Goal: Task Accomplishment & Management: Use online tool/utility

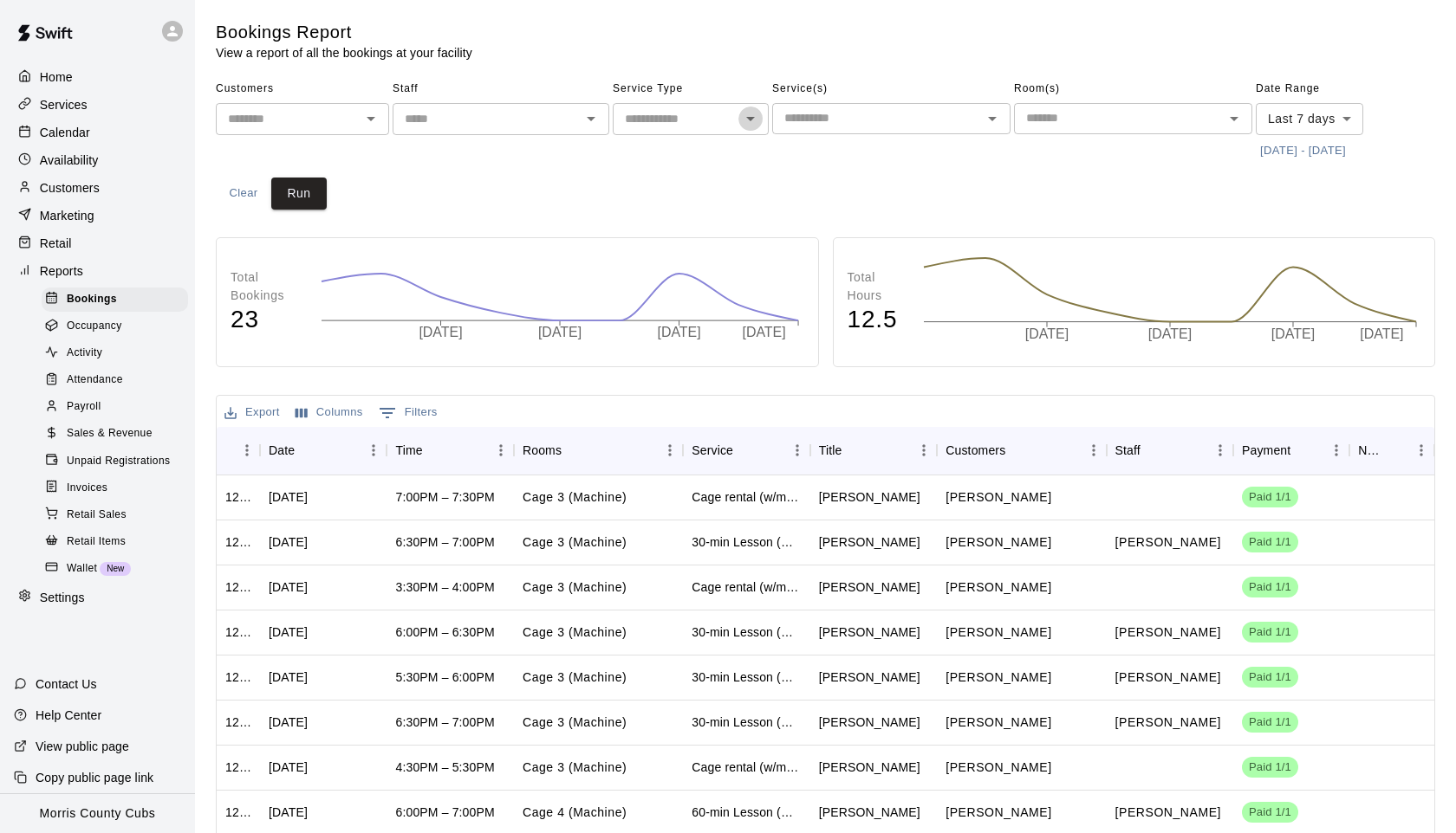
click at [752, 123] on icon "Open" at bounding box center [751, 118] width 21 height 21
click at [658, 187] on li "Lessons" at bounding box center [690, 185] width 156 height 28
type input "*******"
click at [992, 118] on icon "Open" at bounding box center [992, 119] width 8 height 5
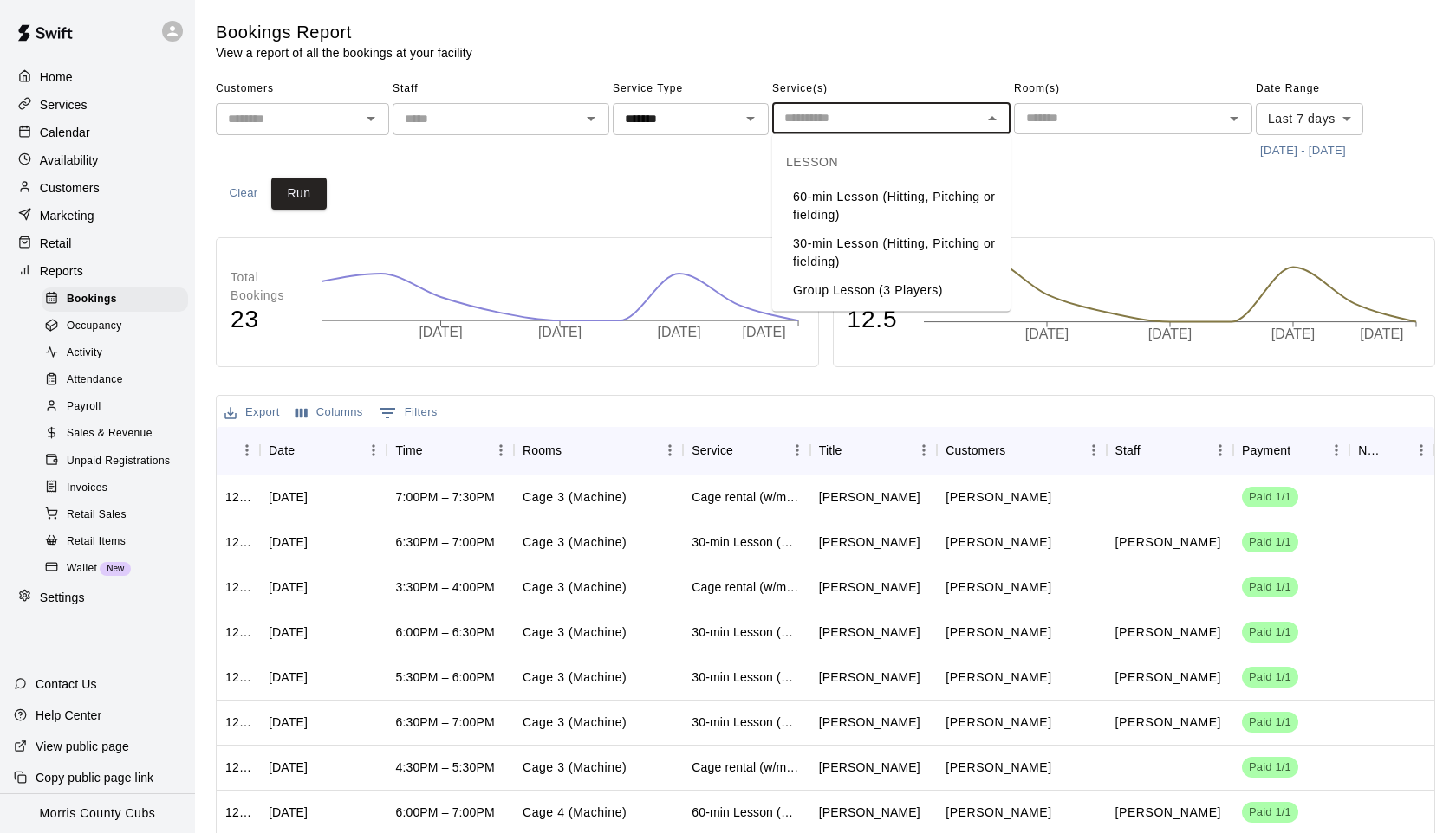
click at [844, 197] on li "60-min Lesson (Hitting, Pitching or fielding)" at bounding box center [891, 207] width 239 height 47
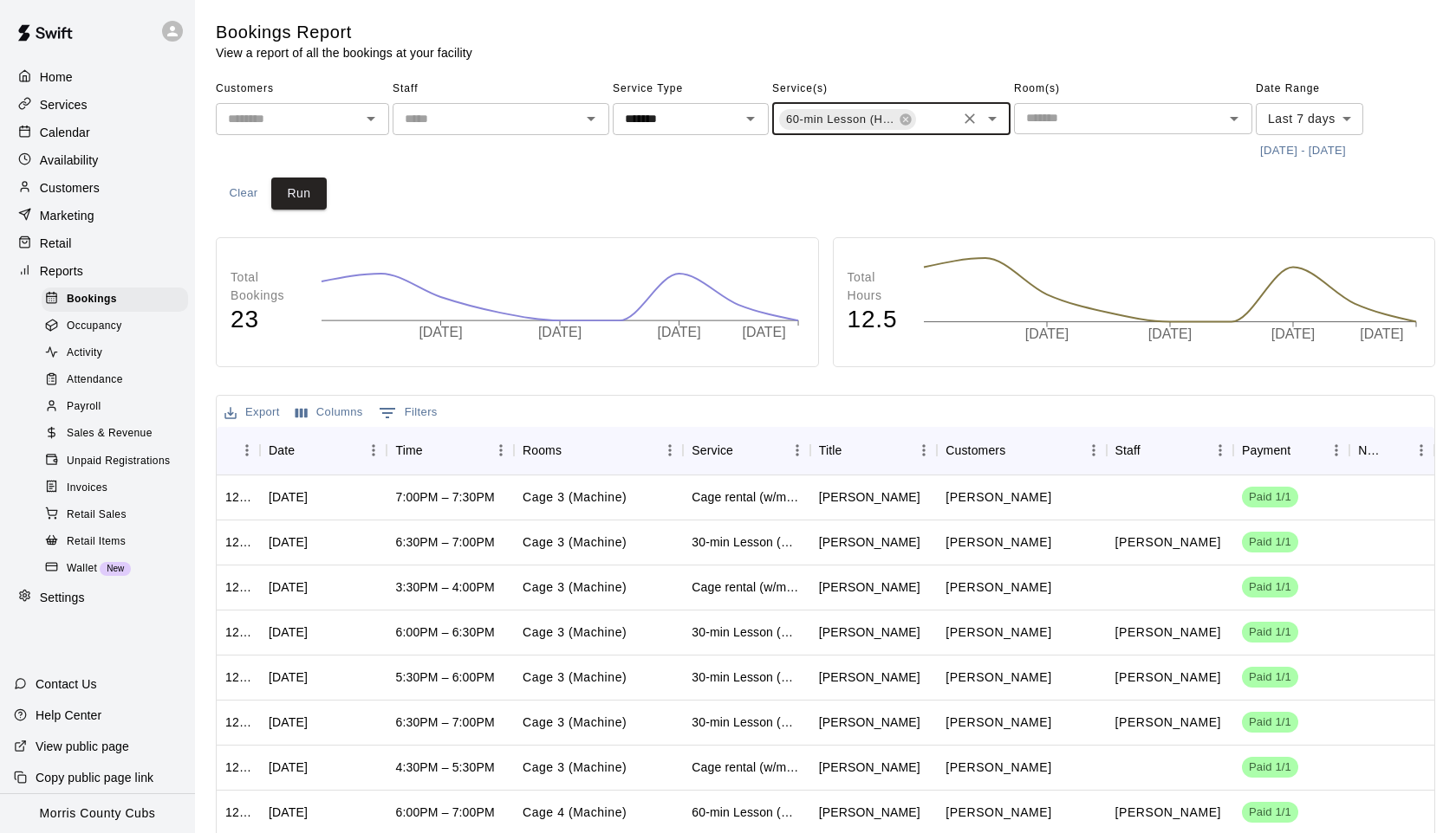
click at [989, 116] on icon "Open" at bounding box center [992, 118] width 21 height 21
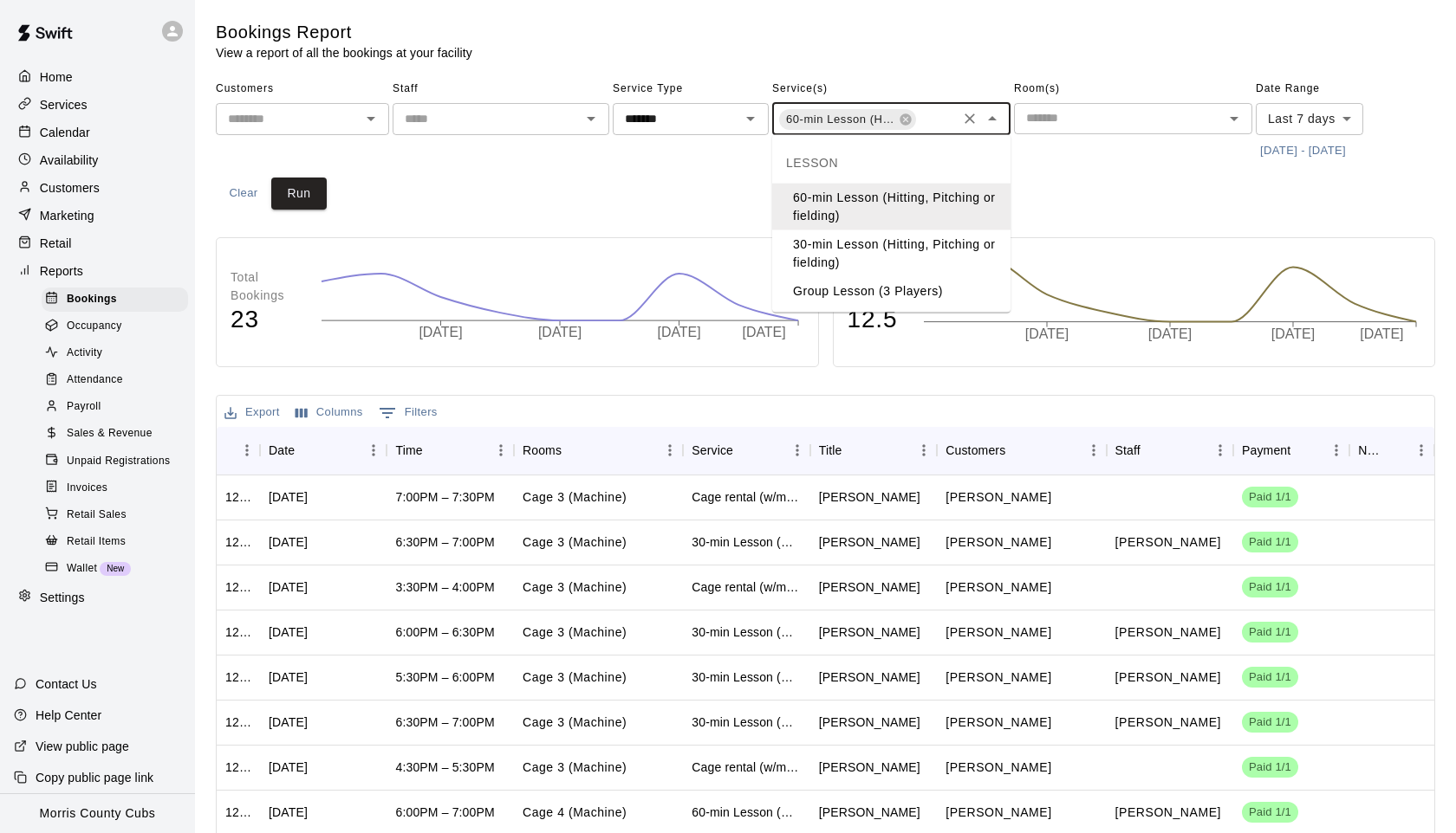
click at [840, 249] on li "30-min Lesson (Hitting, Pitching or fielding)" at bounding box center [891, 254] width 239 height 47
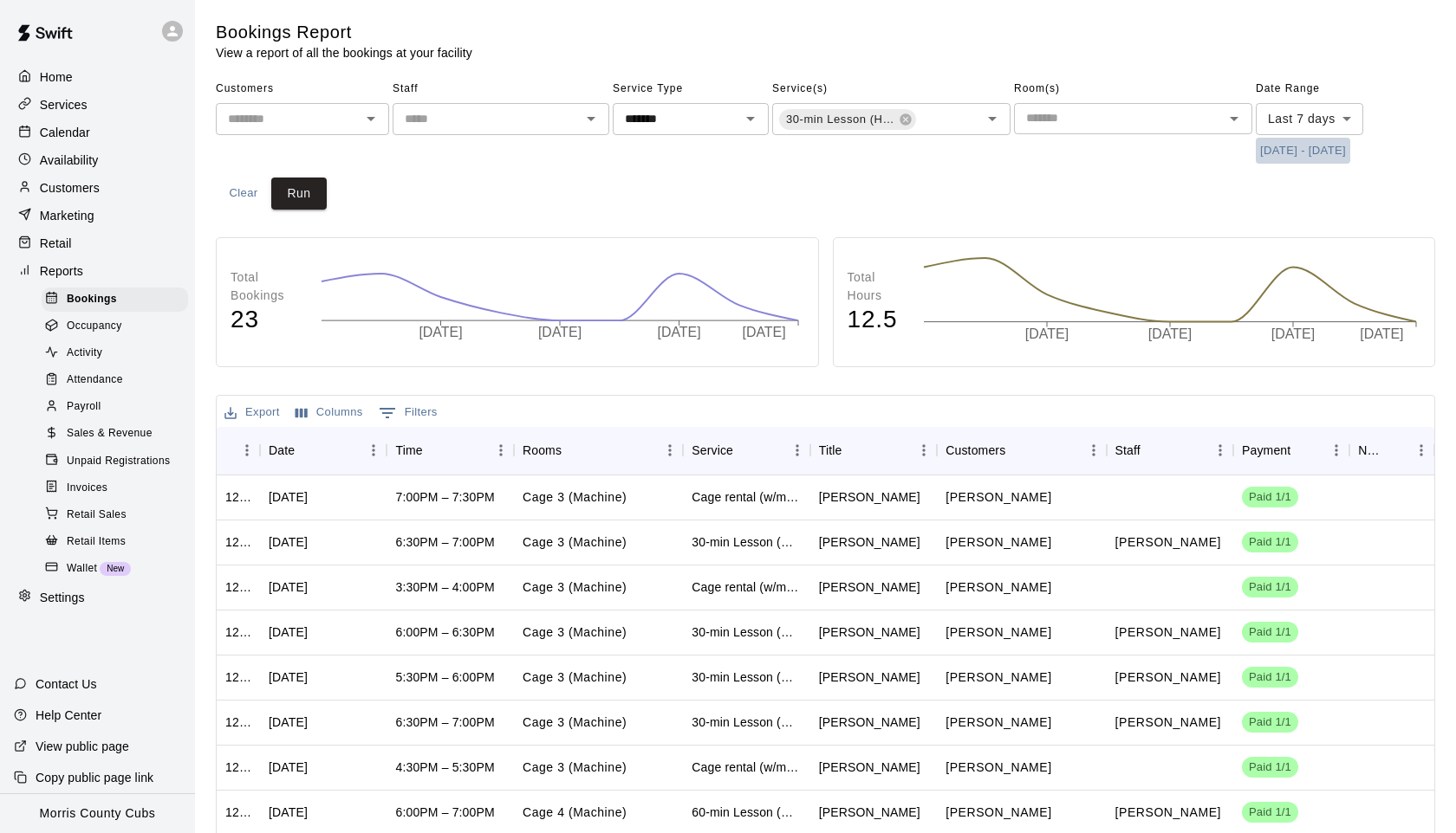
click at [1290, 151] on button "[DATE] - [DATE]" at bounding box center [1303, 151] width 95 height 27
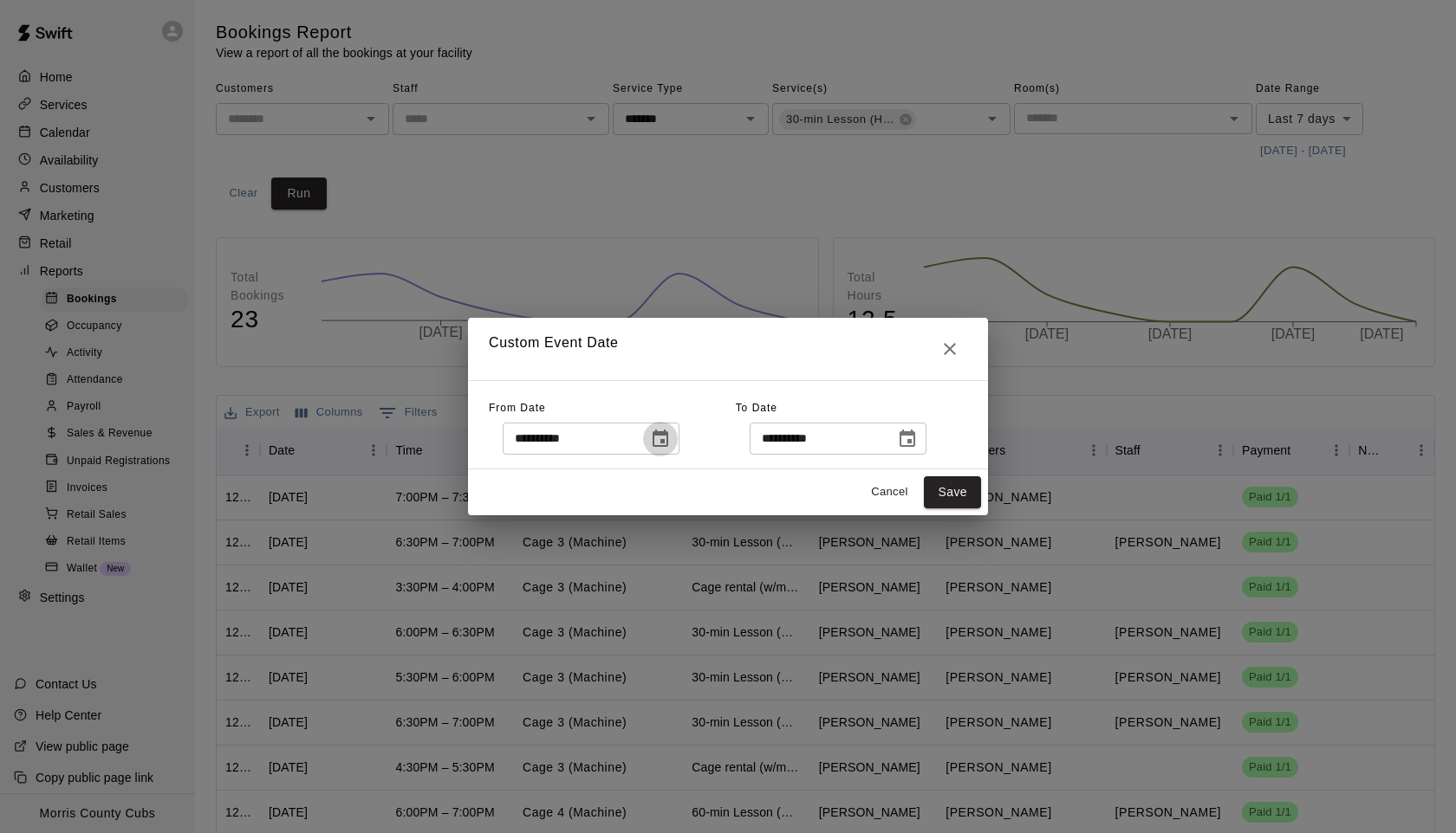
click at [665, 433] on icon "Choose date, selected date is Aug 6, 2025" at bounding box center [660, 439] width 16 height 17
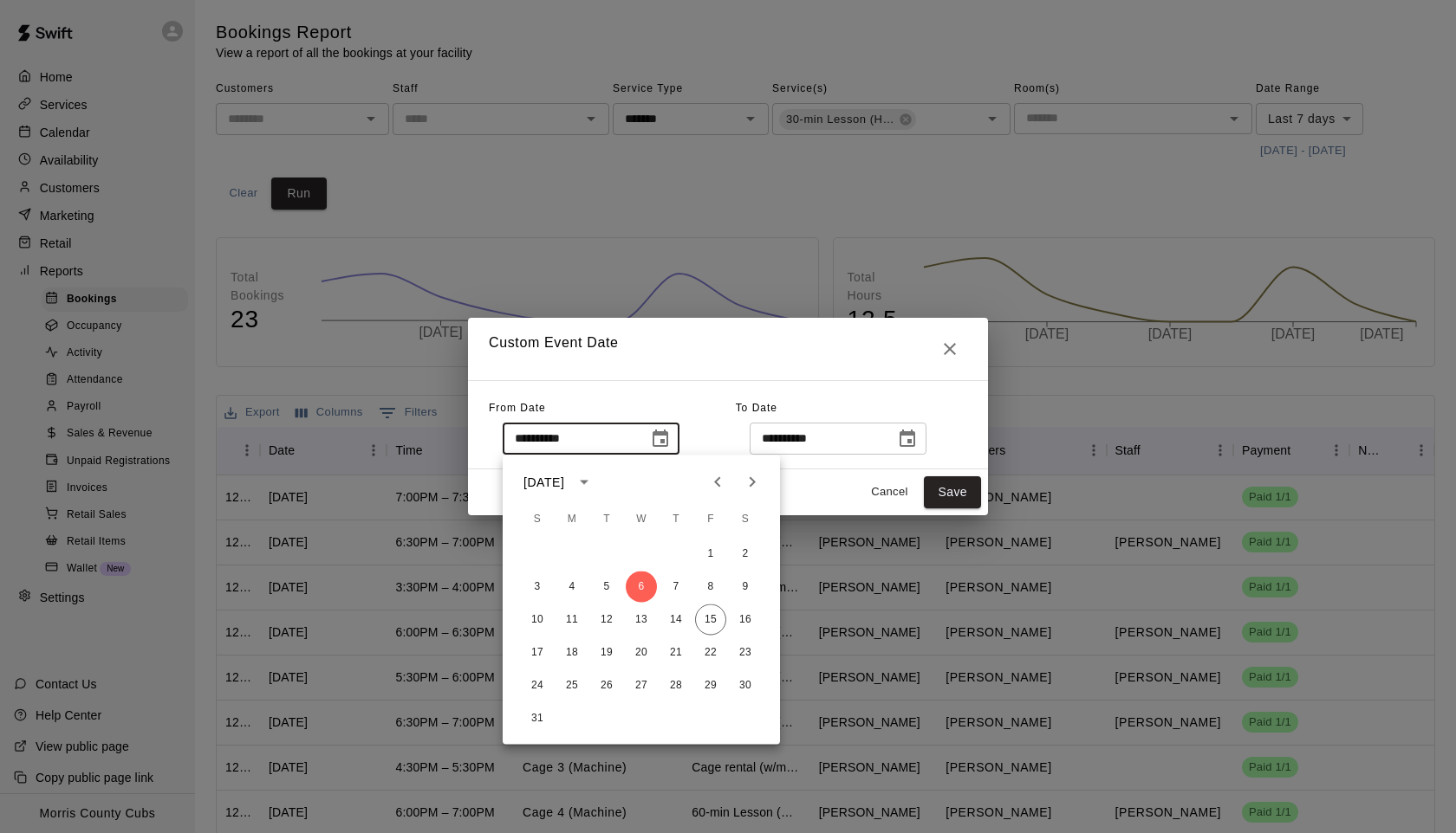
click at [718, 484] on icon "Previous month" at bounding box center [718, 483] width 21 height 21
click at [674, 685] on button "31" at bounding box center [675, 686] width 31 height 31
type input "**********"
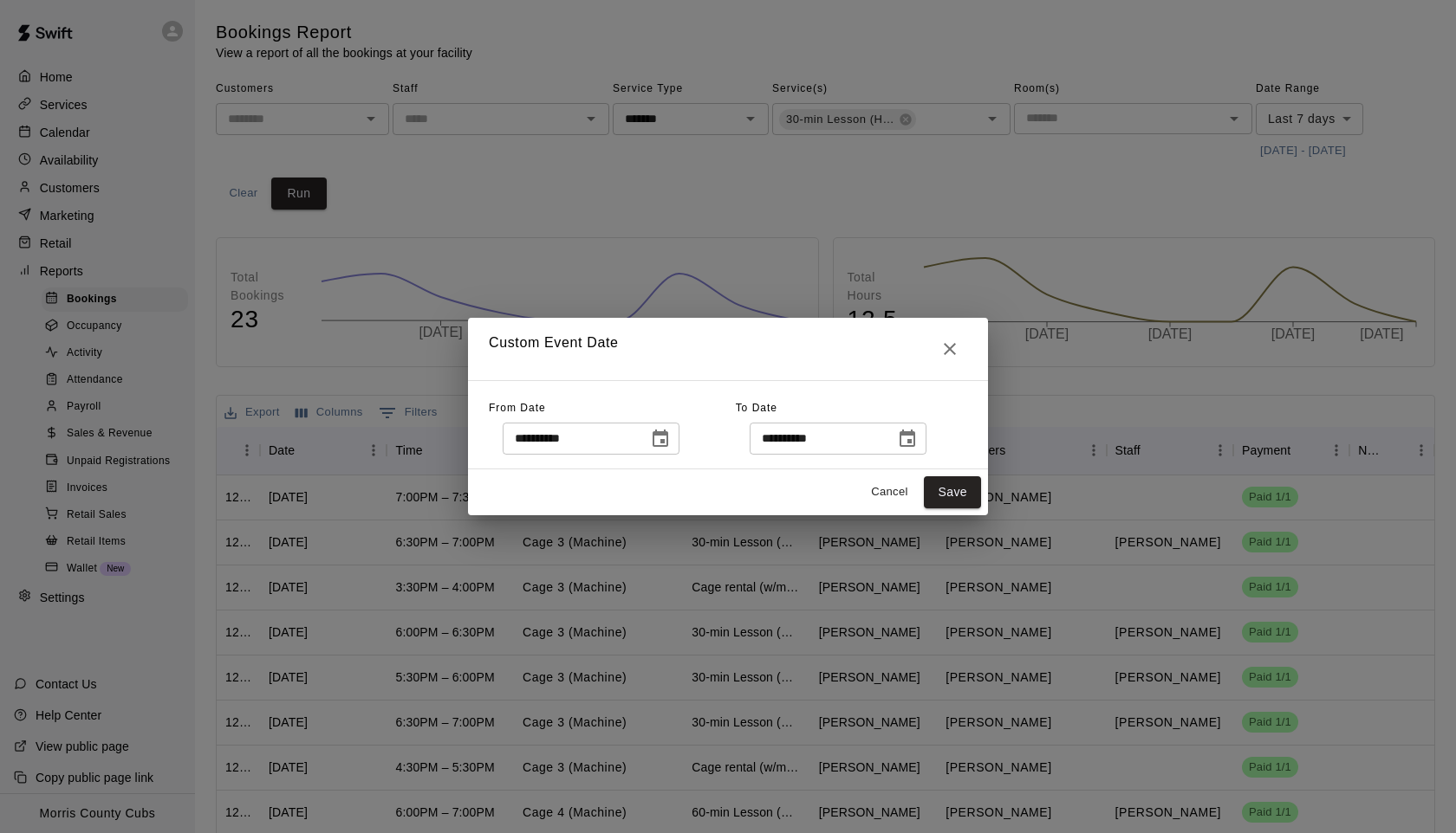
click at [910, 444] on icon "Choose date, selected date is Aug 13, 2025" at bounding box center [906, 439] width 16 height 17
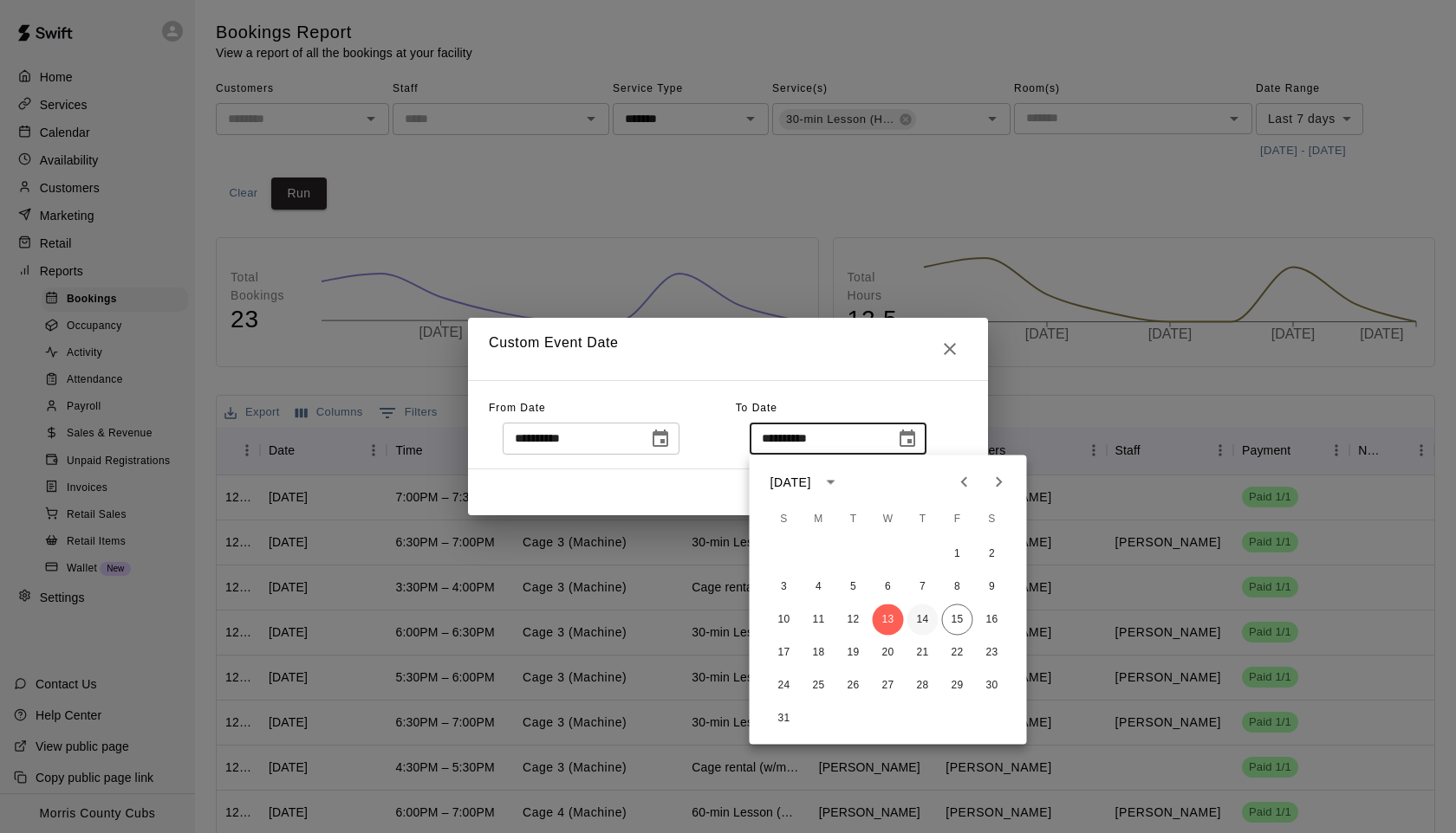
click at [926, 614] on button "14" at bounding box center [922, 620] width 31 height 31
type input "**********"
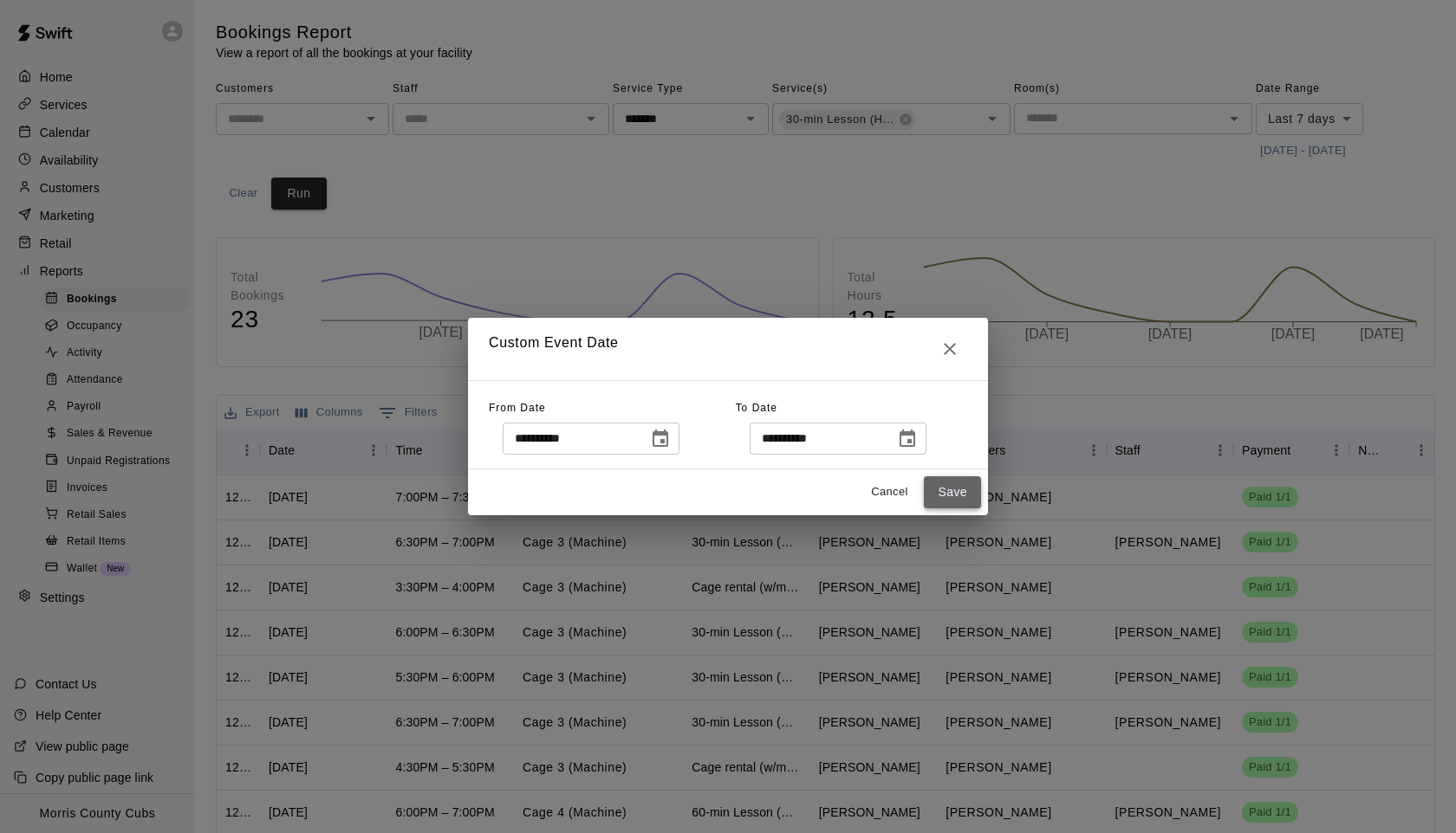
click at [947, 493] on button "Save" at bounding box center [952, 492] width 57 height 32
type input "******"
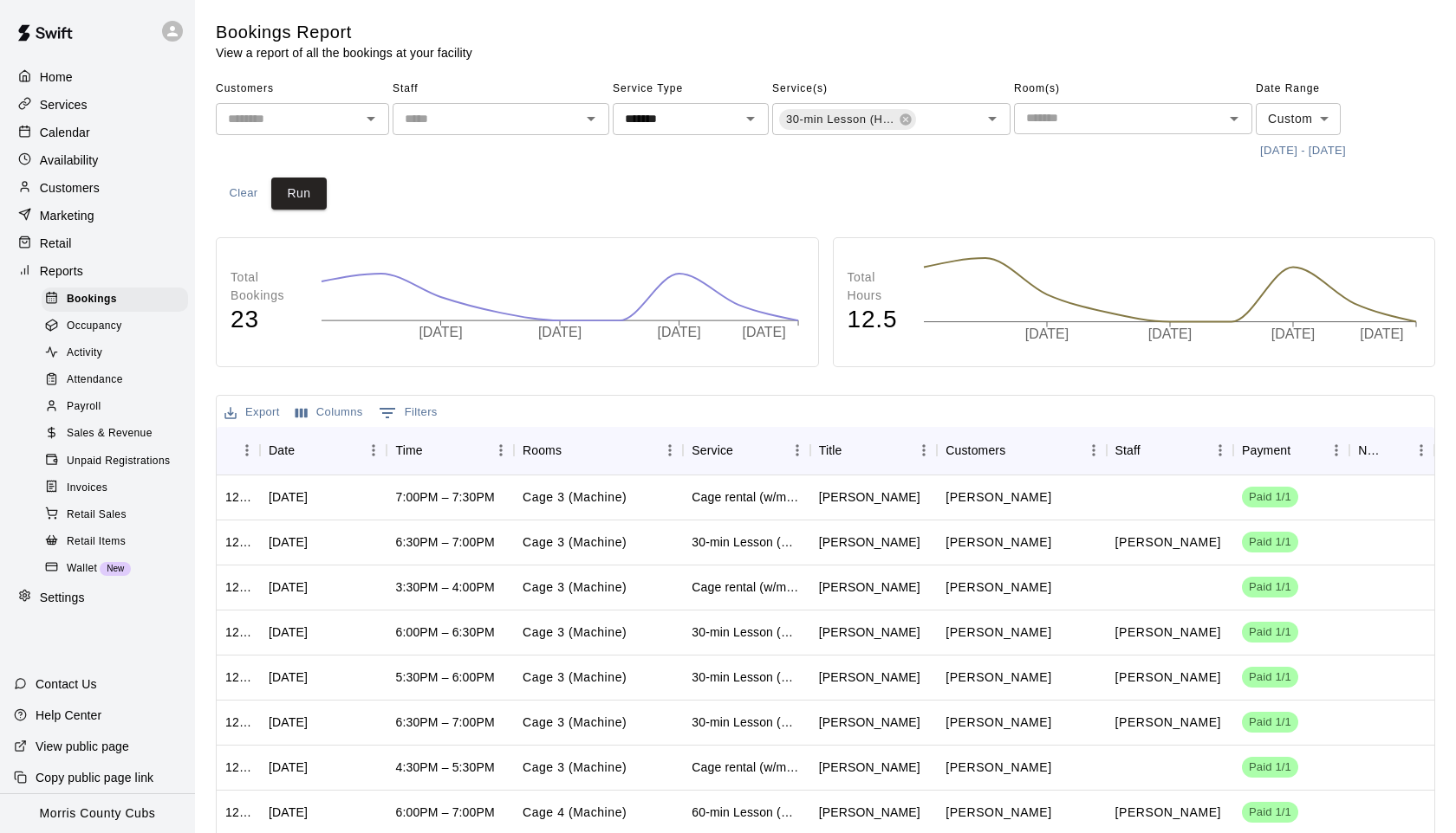
click at [592, 122] on icon "Open" at bounding box center [591, 118] width 21 height 21
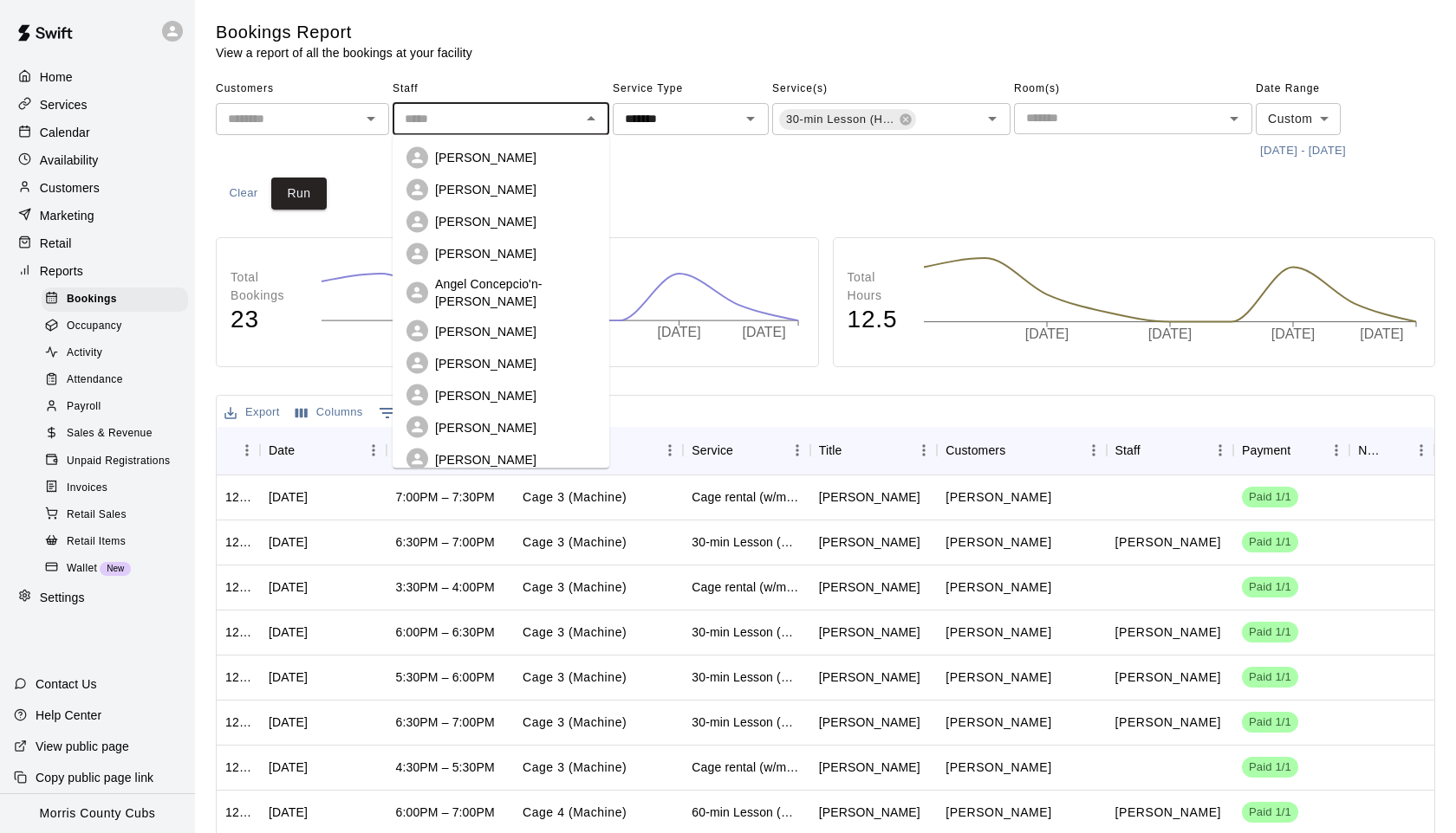
click at [478, 216] on p "[PERSON_NAME]" at bounding box center [486, 222] width 101 height 17
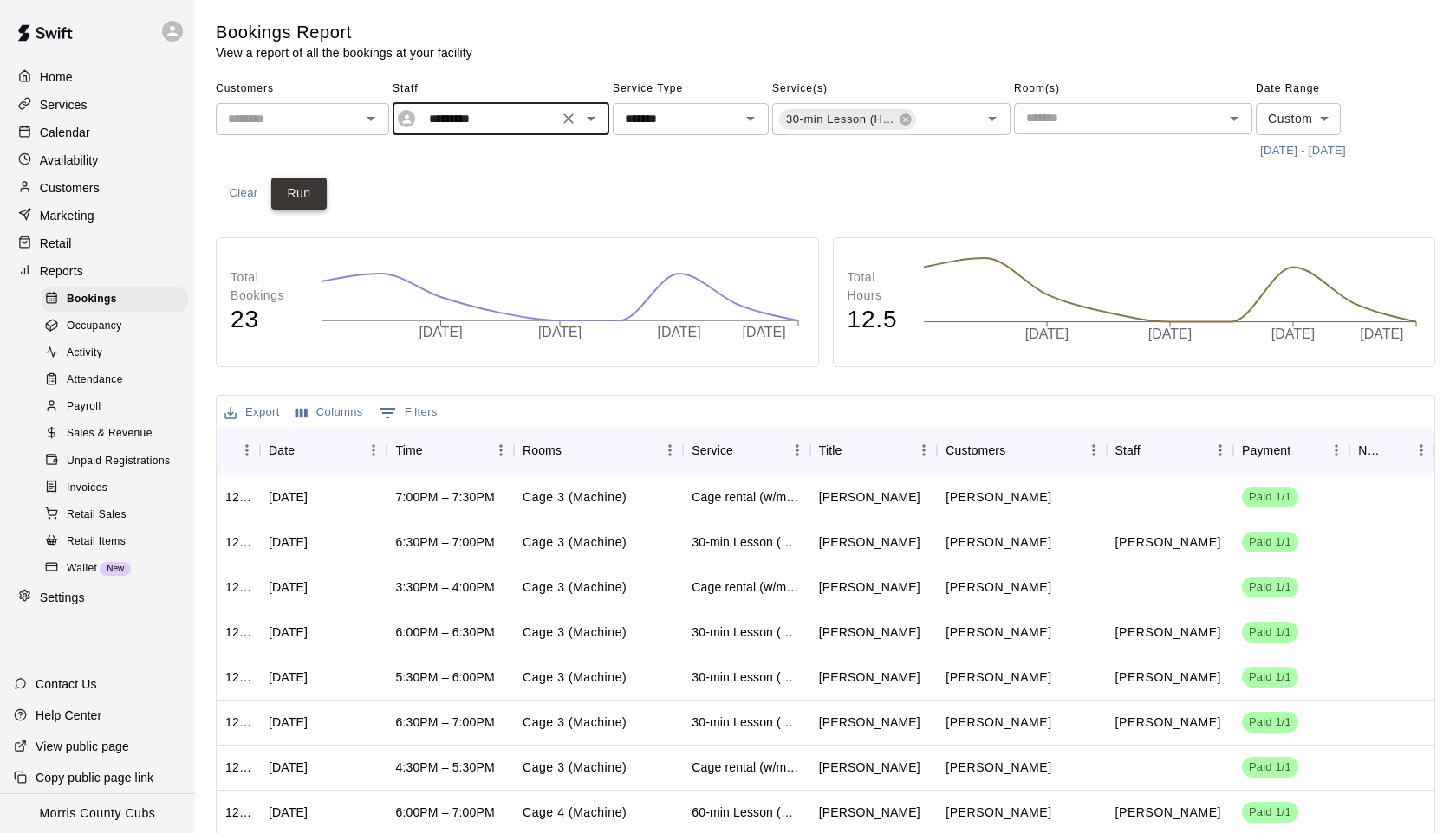
click at [307, 199] on button "Run" at bounding box center [299, 193] width 55 height 32
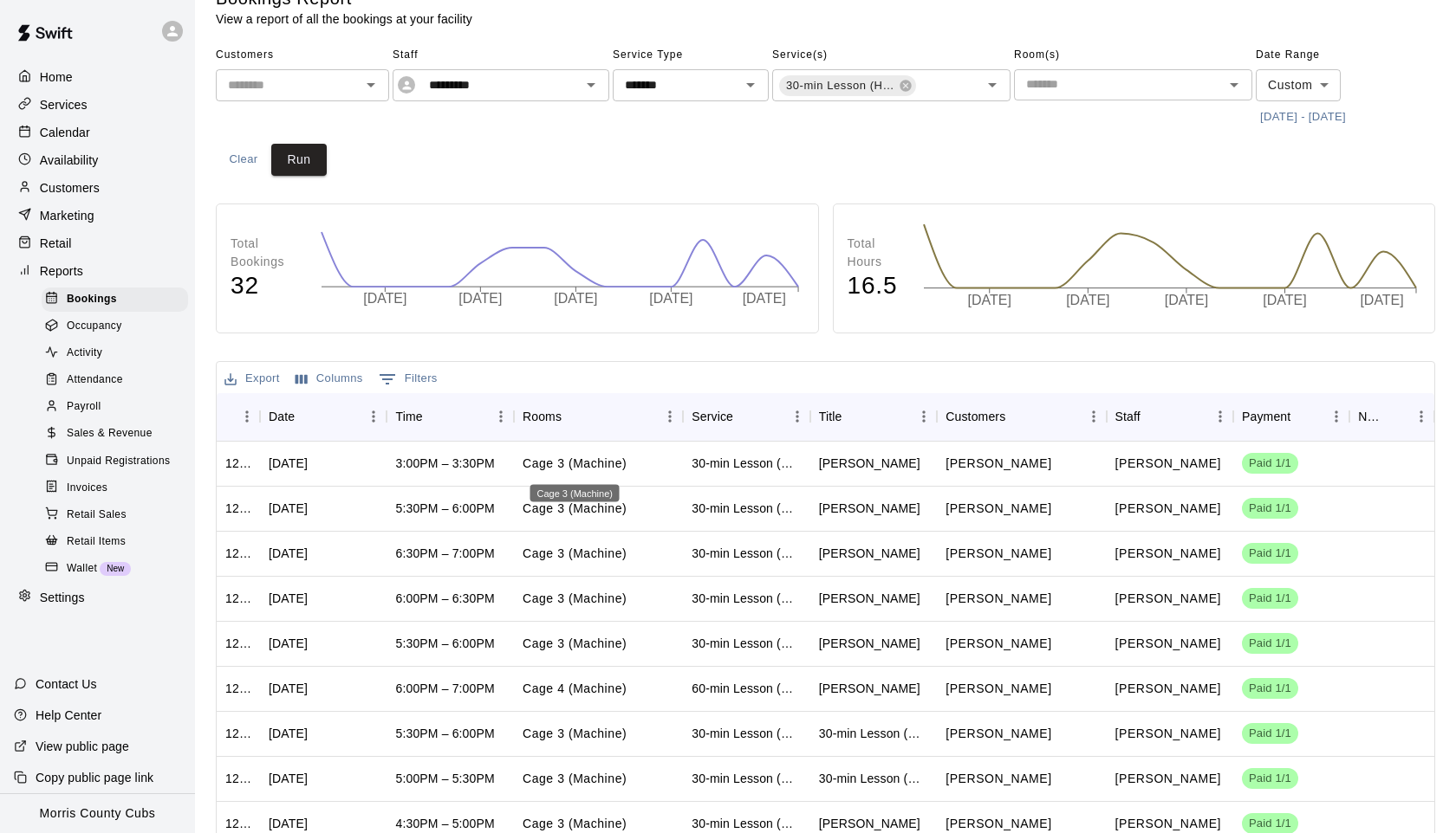
scroll to position [0, 0]
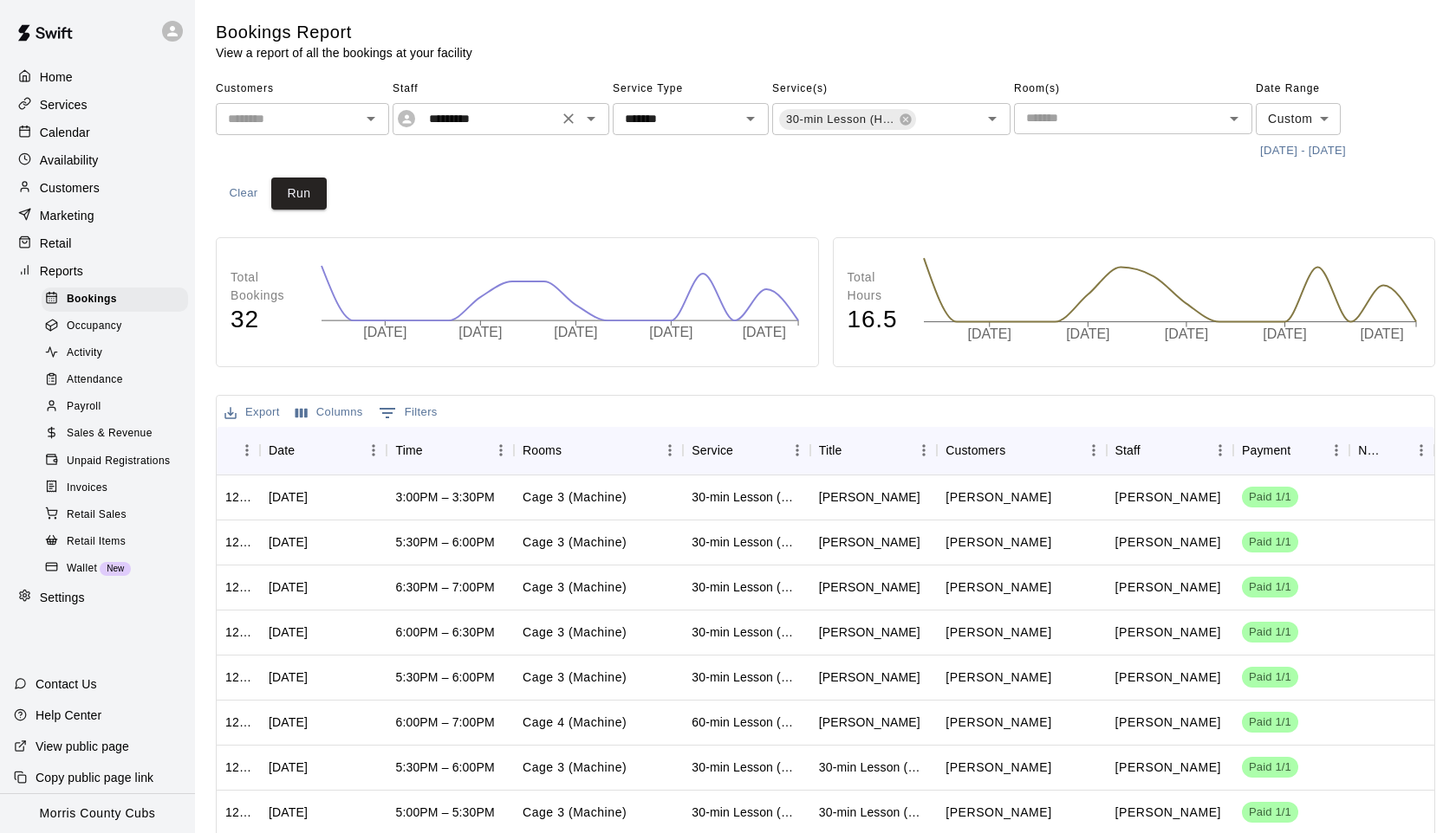
click at [592, 120] on icon "Open" at bounding box center [591, 118] width 21 height 21
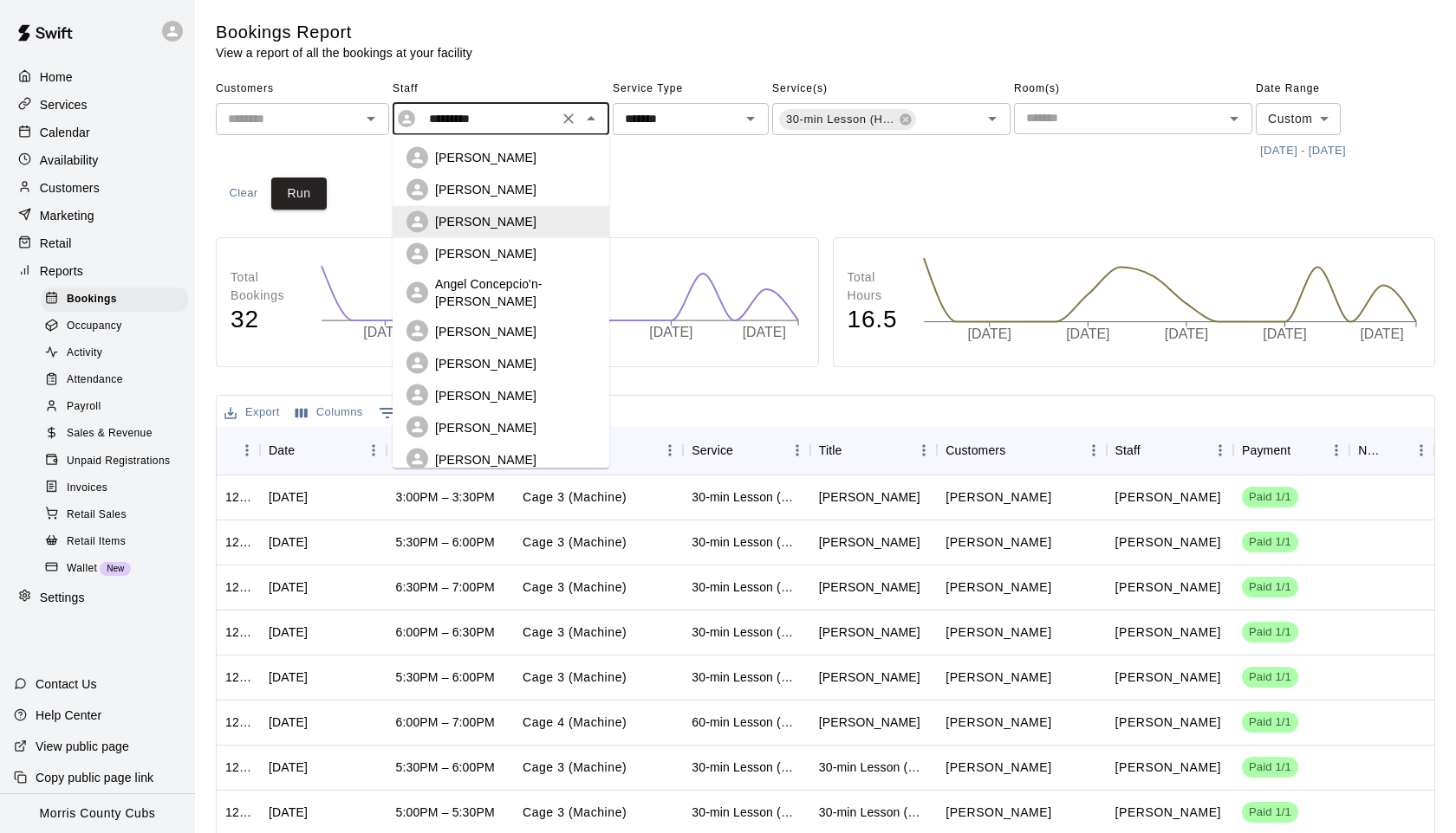
click at [482, 256] on p "[PERSON_NAME]" at bounding box center [486, 254] width 101 height 17
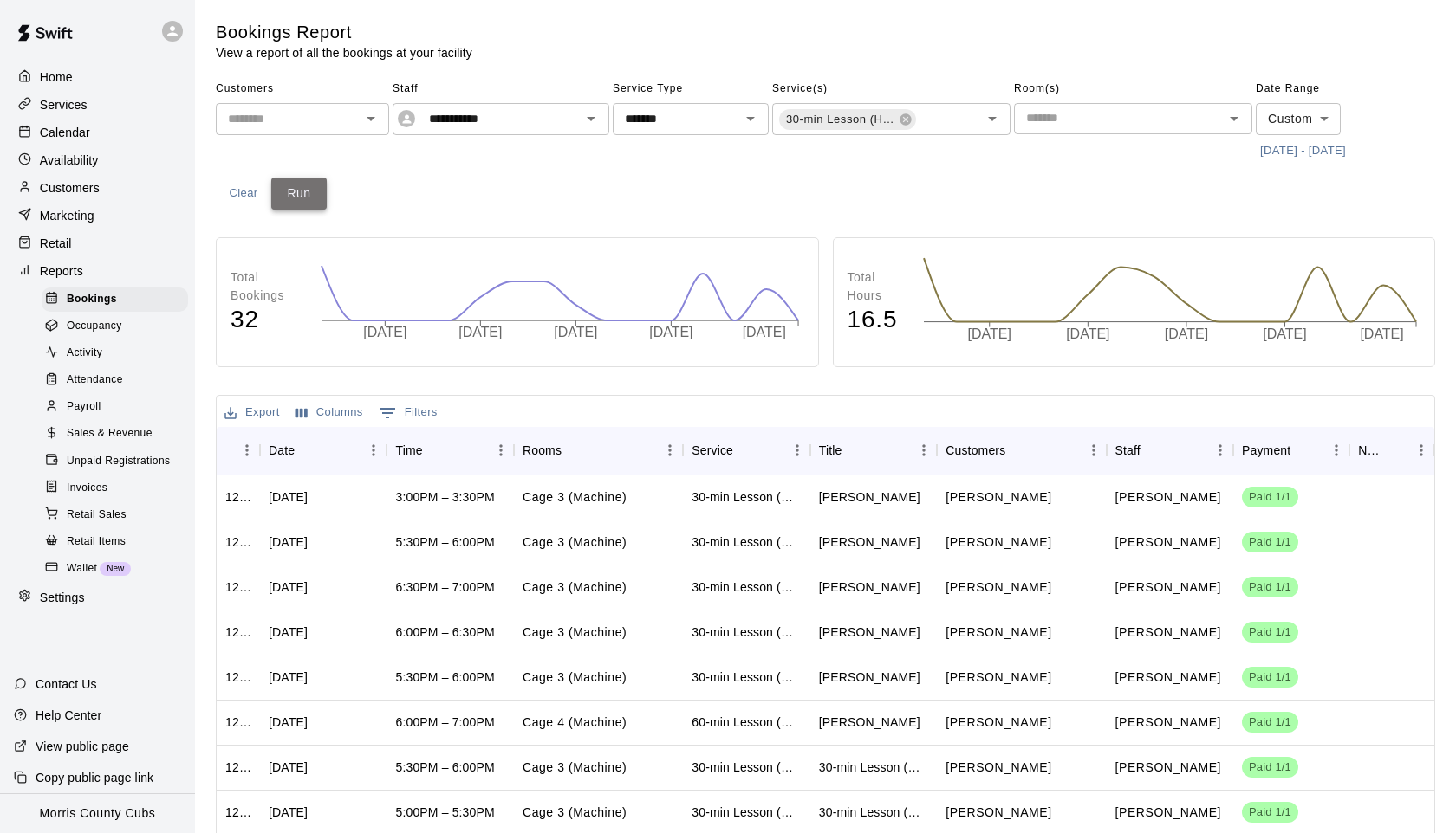
click at [304, 195] on button "Run" at bounding box center [299, 193] width 55 height 32
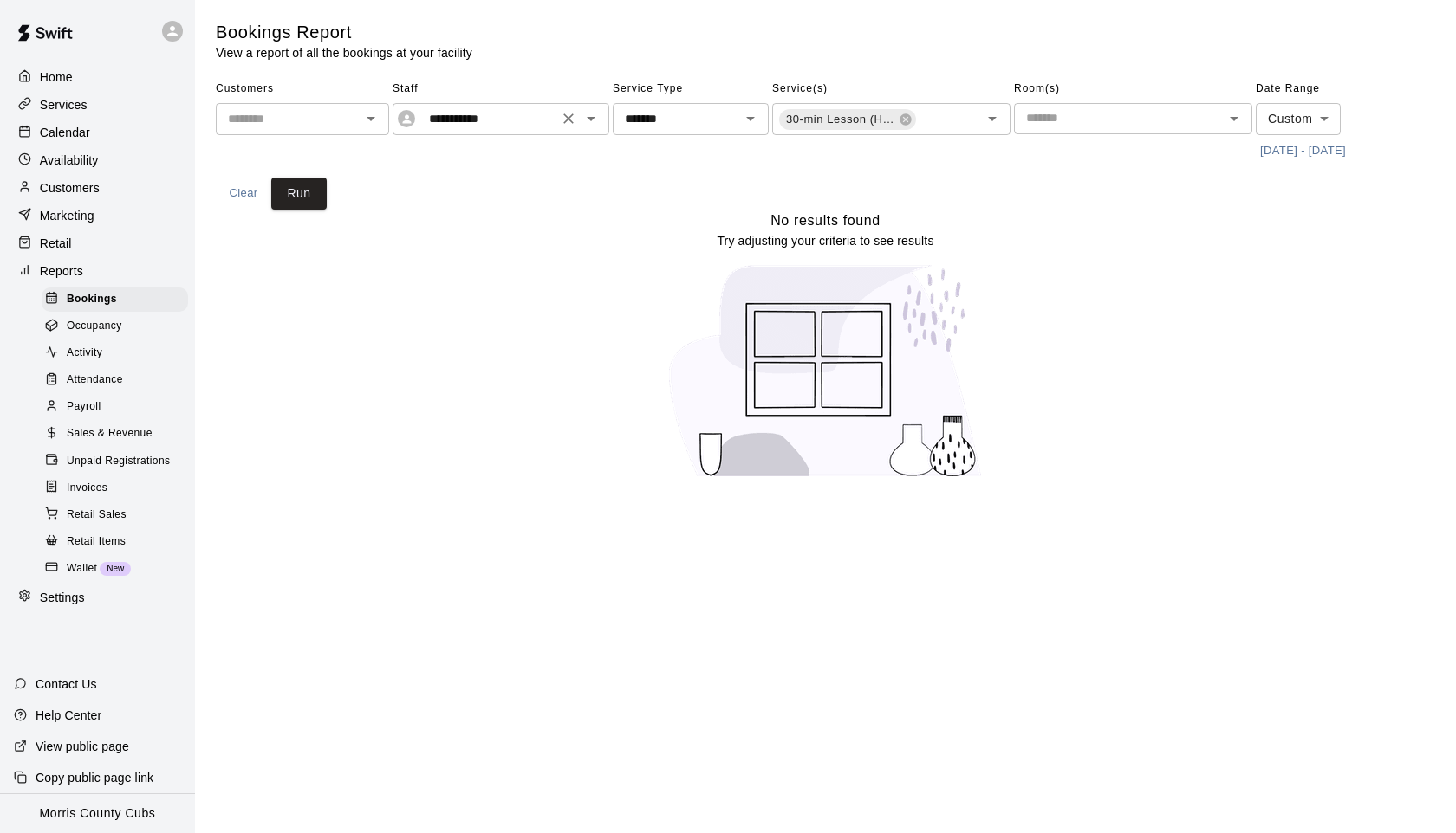
click at [593, 117] on icon "Open" at bounding box center [590, 119] width 8 height 5
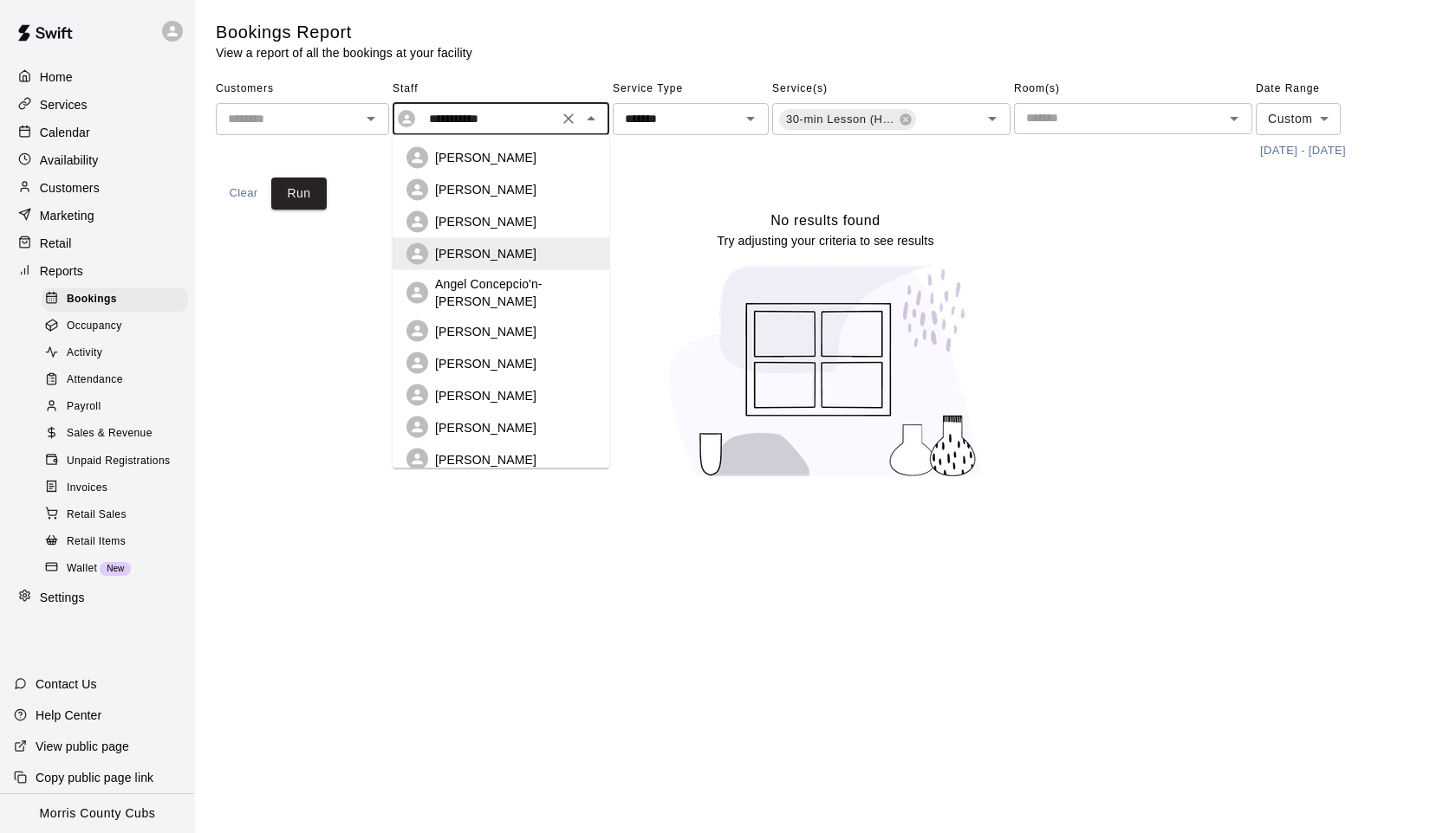
click at [503, 284] on p "Angel Concepcio'n-[PERSON_NAME]" at bounding box center [515, 292] width 161 height 35
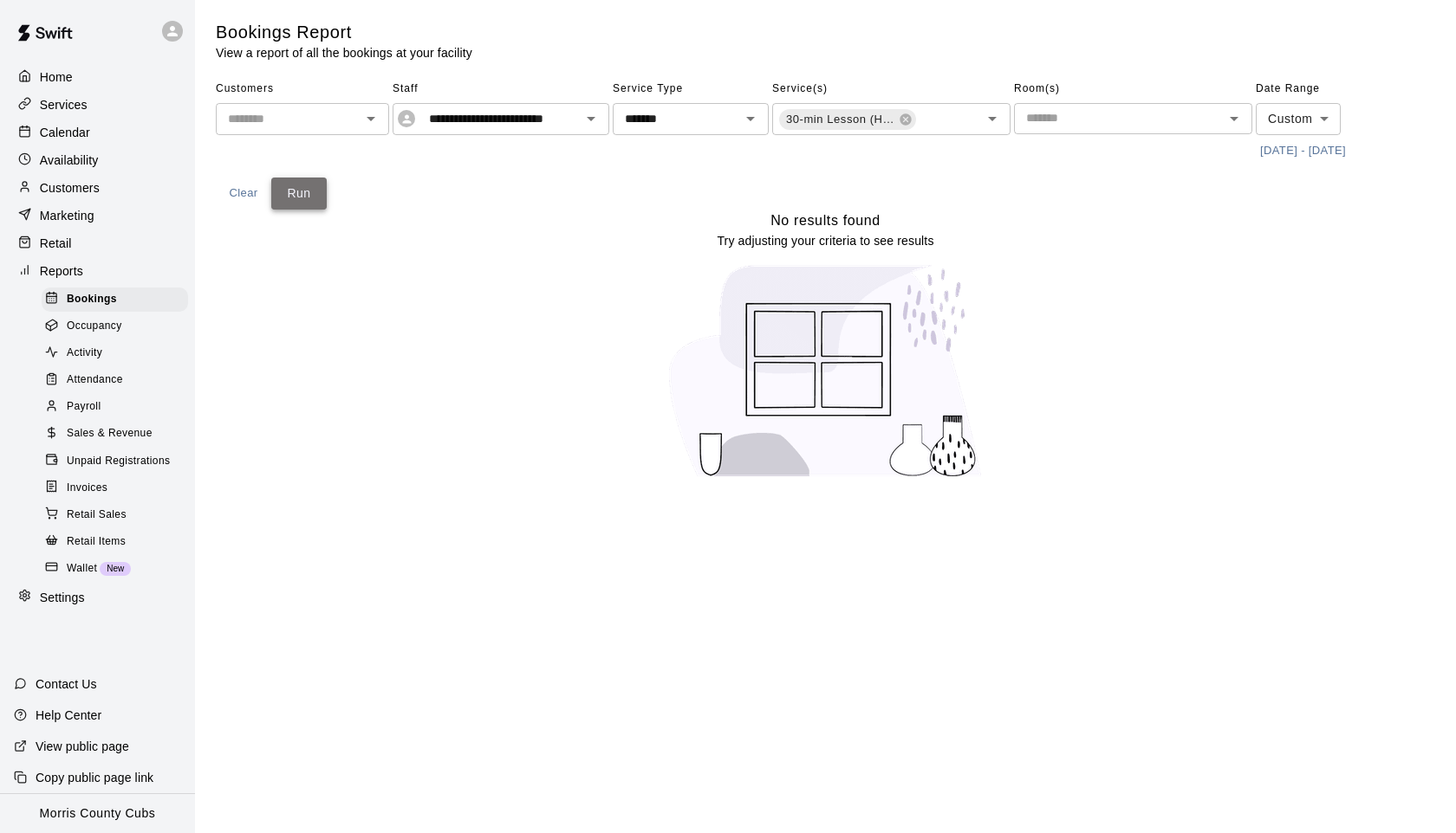
click at [293, 189] on button "Run" at bounding box center [299, 193] width 55 height 32
click at [591, 120] on icon "Open" at bounding box center [591, 118] width 21 height 21
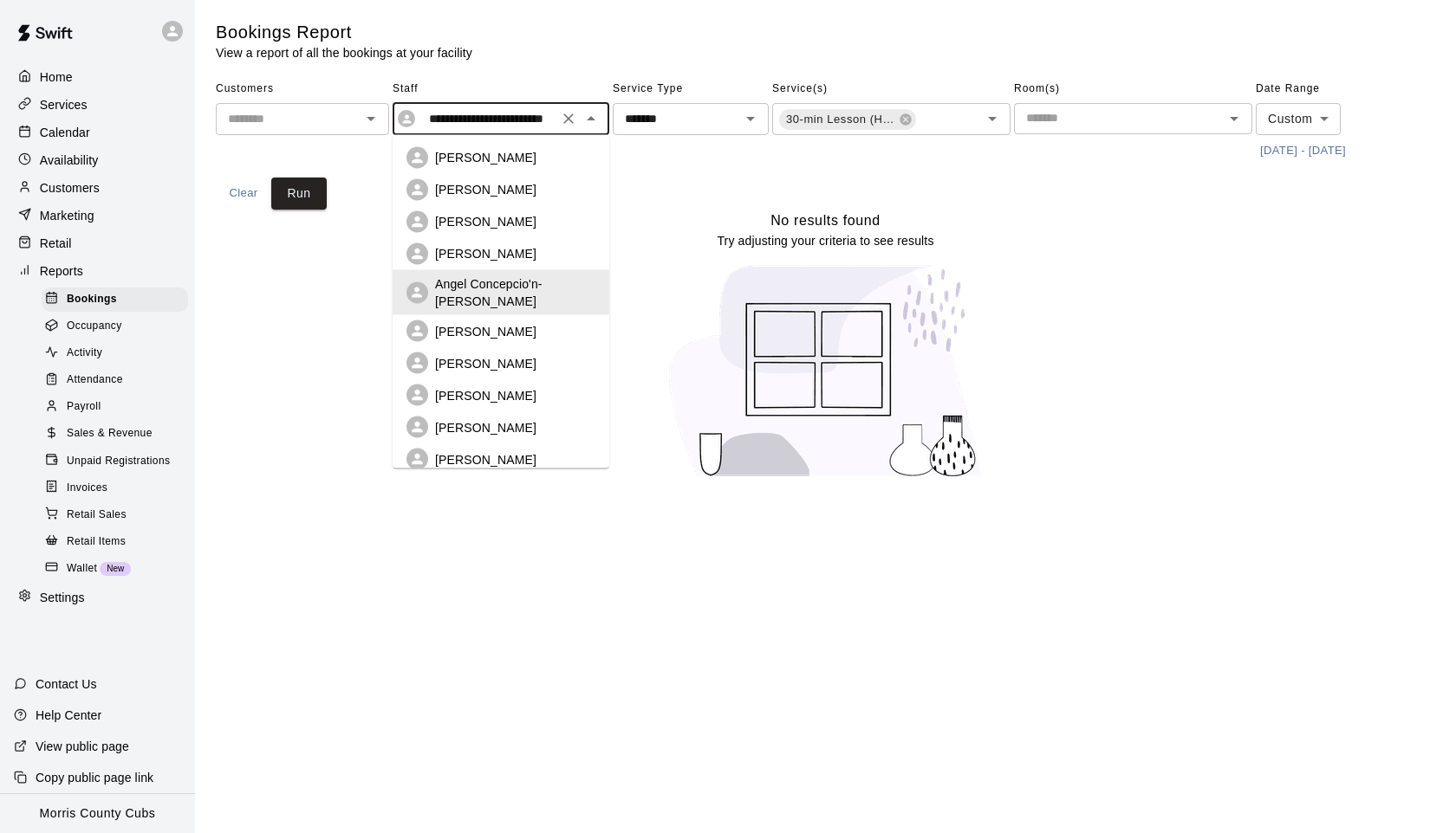
scroll to position [0, 48]
click at [488, 322] on p "[PERSON_NAME]" at bounding box center [486, 331] width 101 height 17
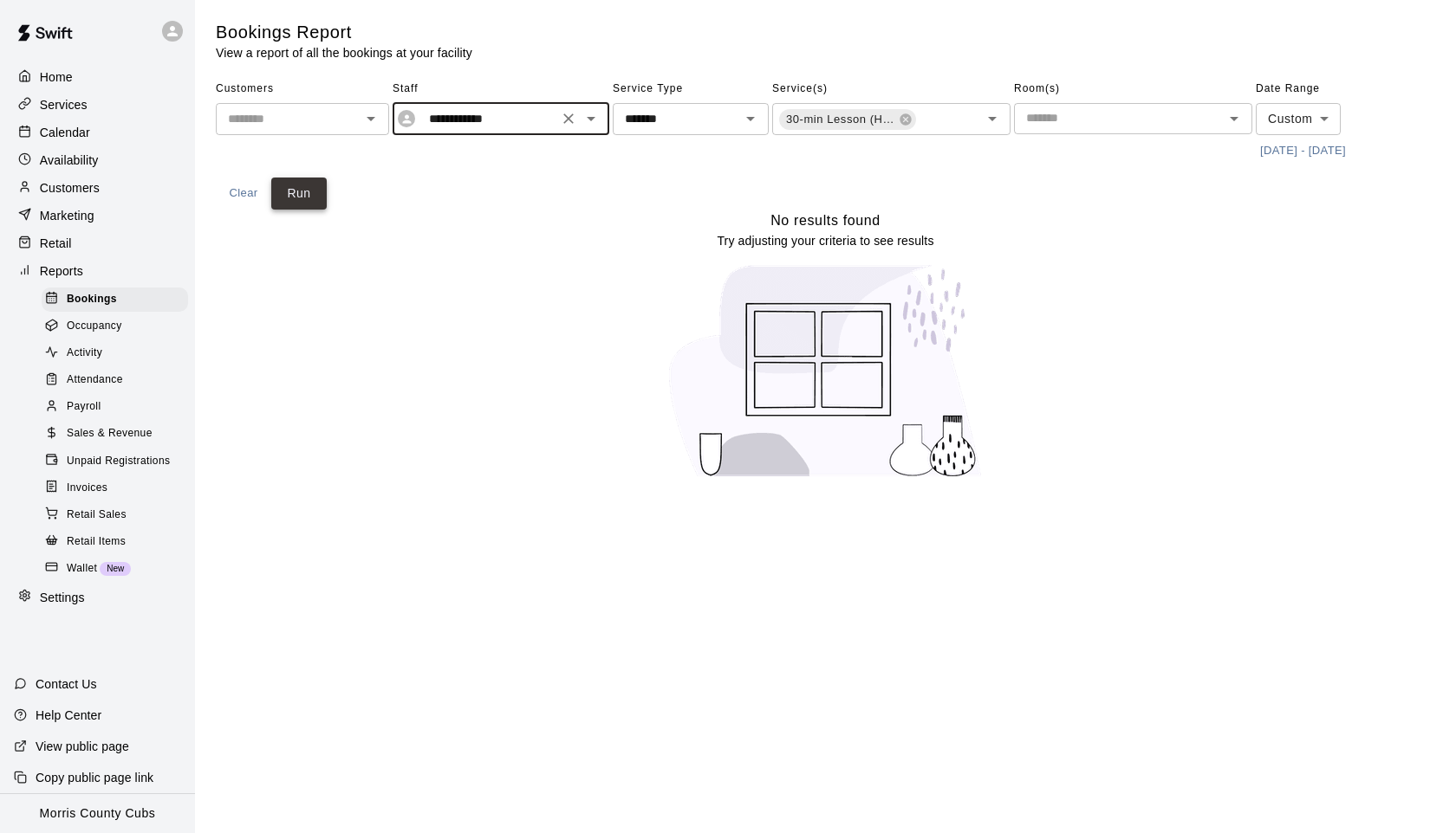
click at [308, 187] on button "Run" at bounding box center [299, 193] width 55 height 32
click at [589, 116] on icon "Open" at bounding box center [591, 118] width 21 height 21
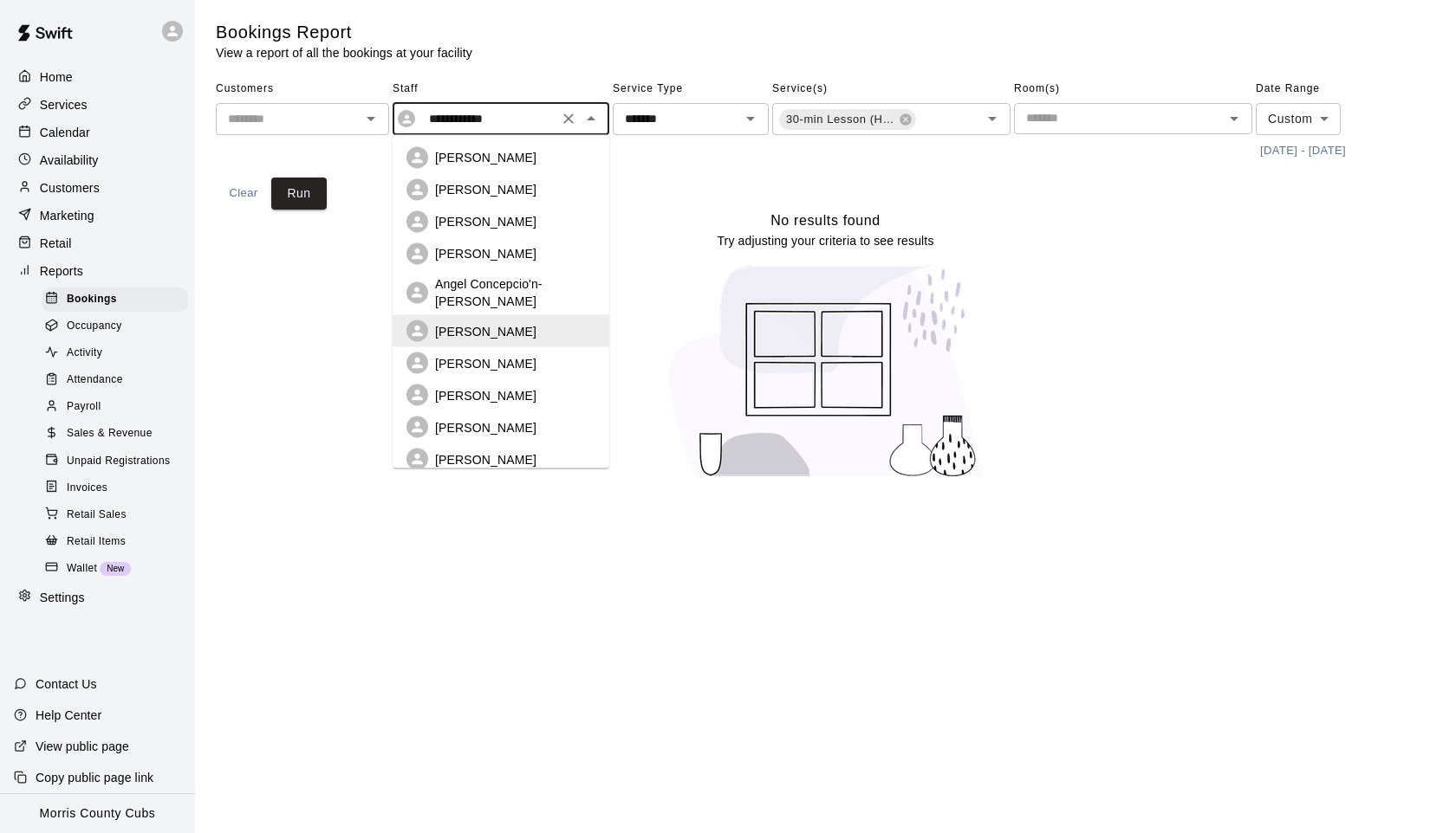
click at [457, 354] on p "[PERSON_NAME]" at bounding box center [486, 363] width 101 height 17
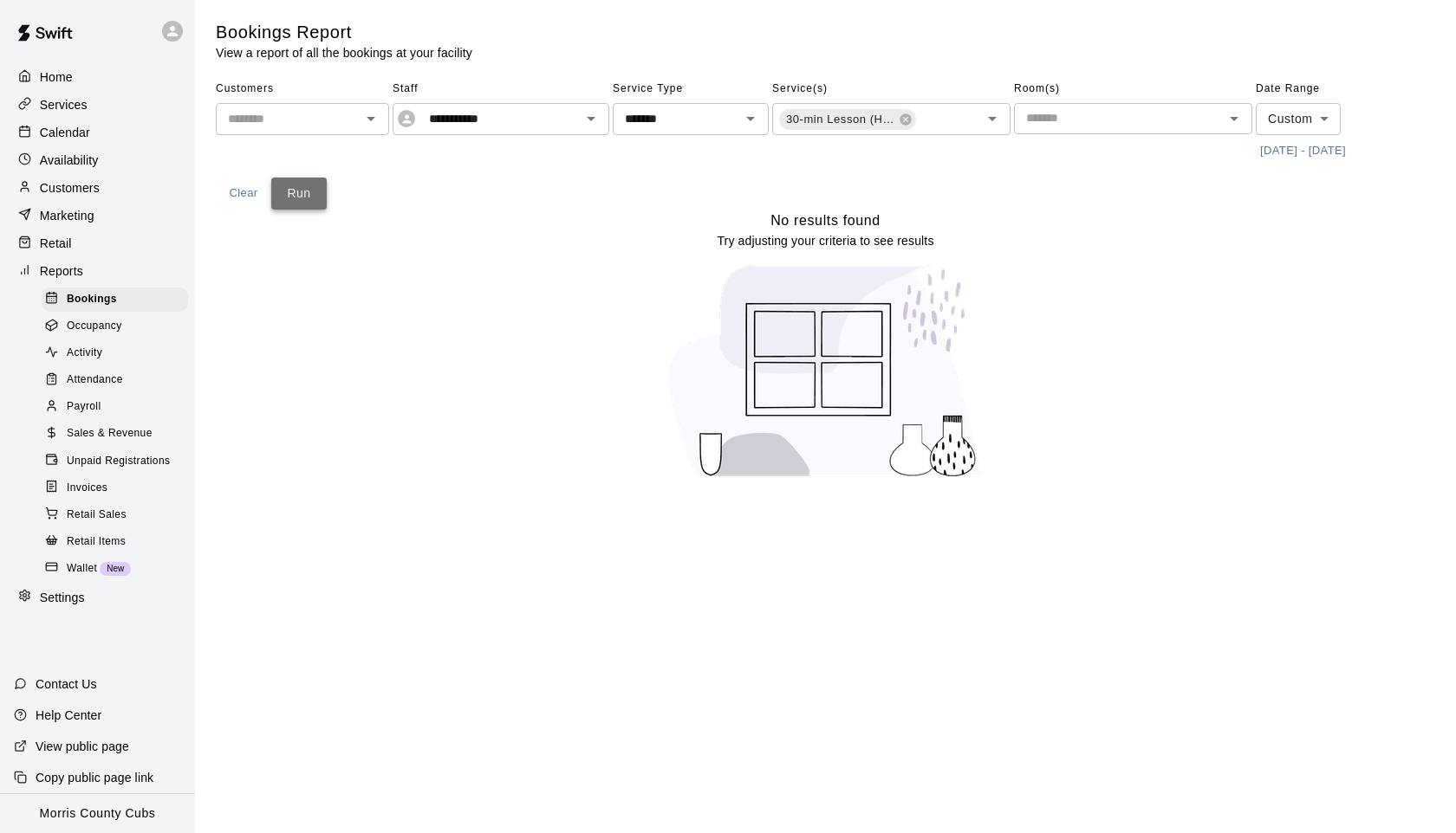
click at [305, 197] on button "Run" at bounding box center [299, 193] width 55 height 32
click at [588, 124] on icon "Open" at bounding box center [591, 118] width 21 height 21
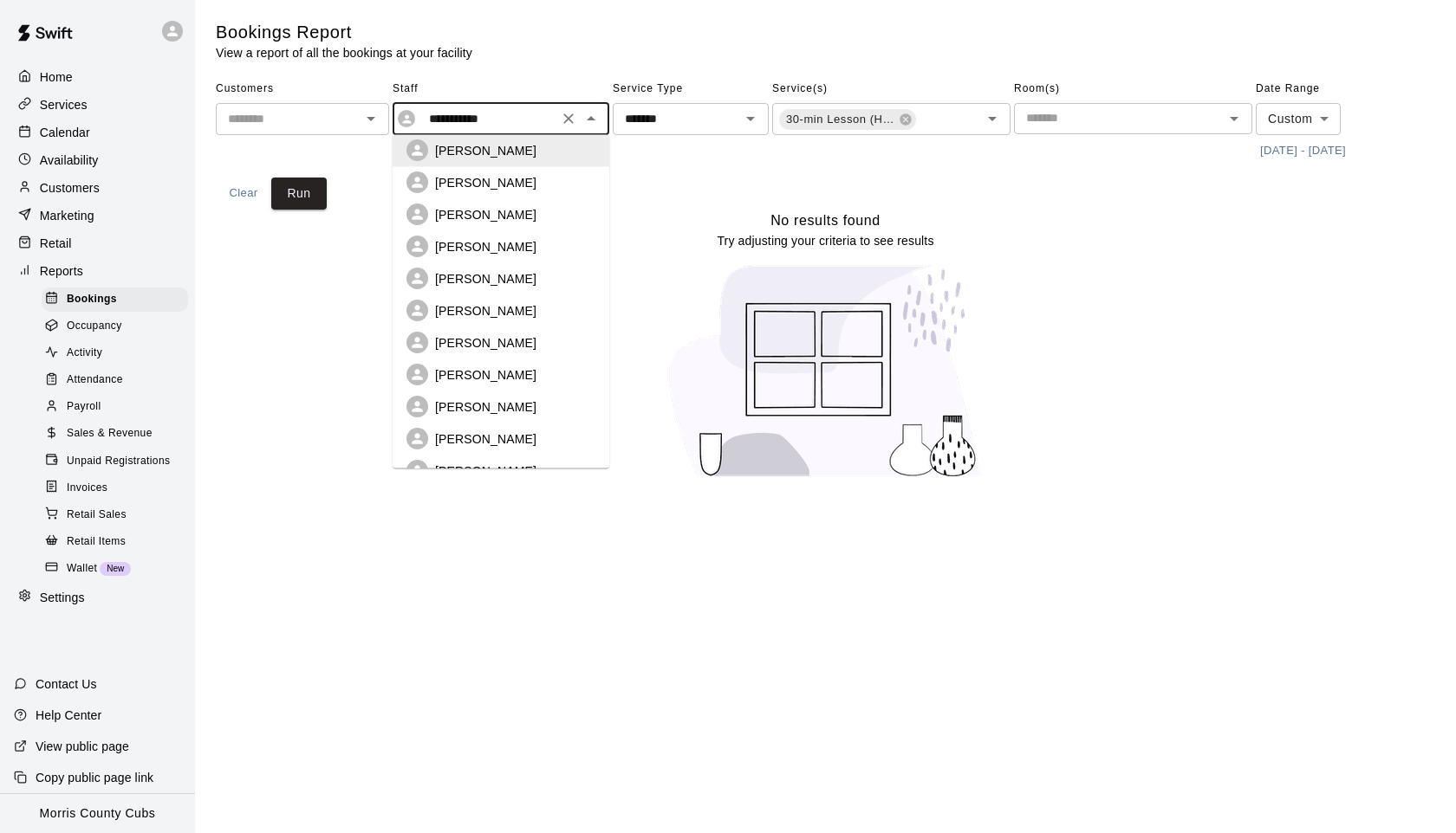
scroll to position [210, 0]
click at [467, 432] on p "[PERSON_NAME]" at bounding box center [486, 440] width 101 height 17
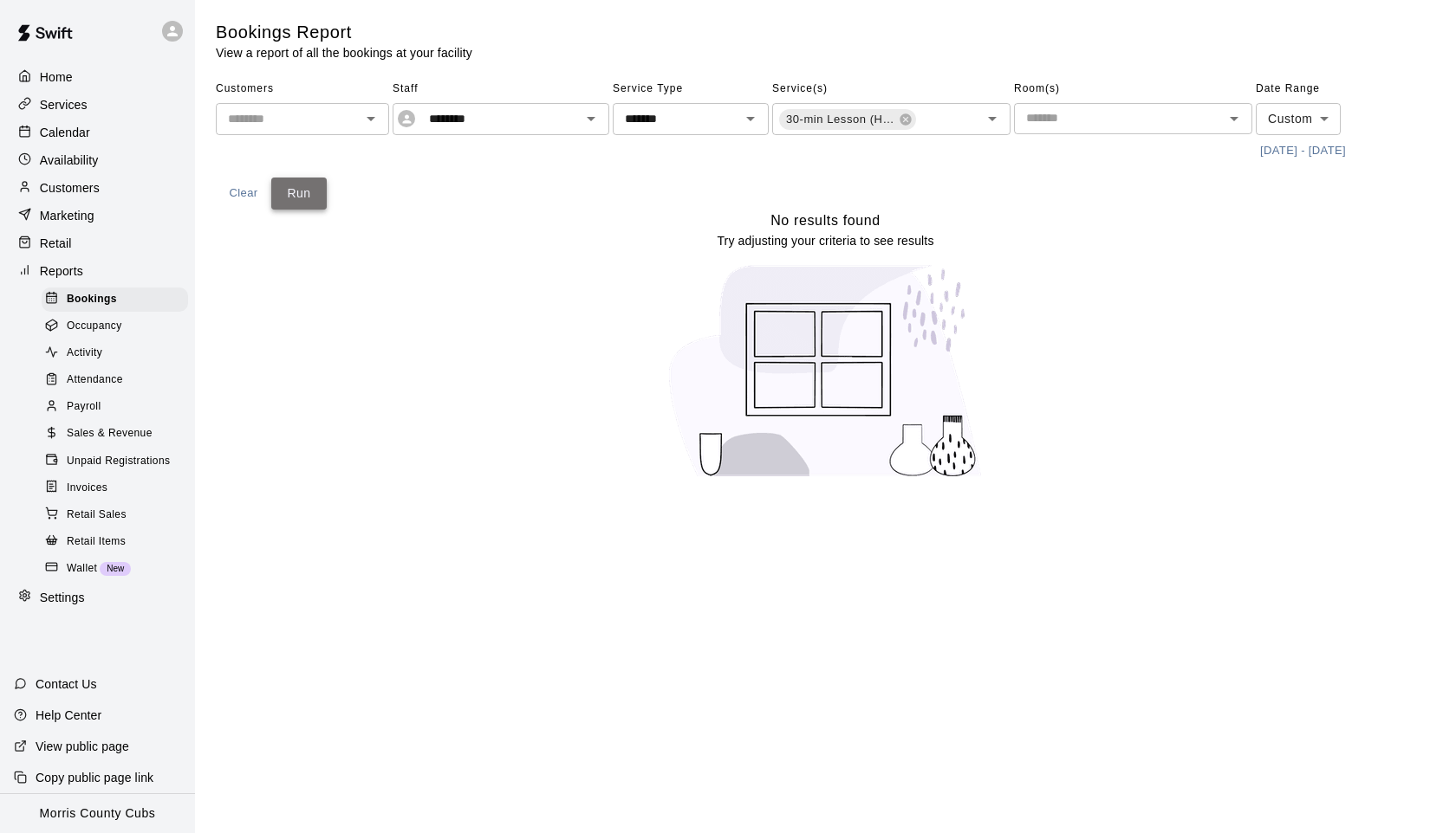
click at [302, 195] on button "Run" at bounding box center [299, 193] width 55 height 32
click at [587, 114] on icon "Open" at bounding box center [591, 118] width 21 height 21
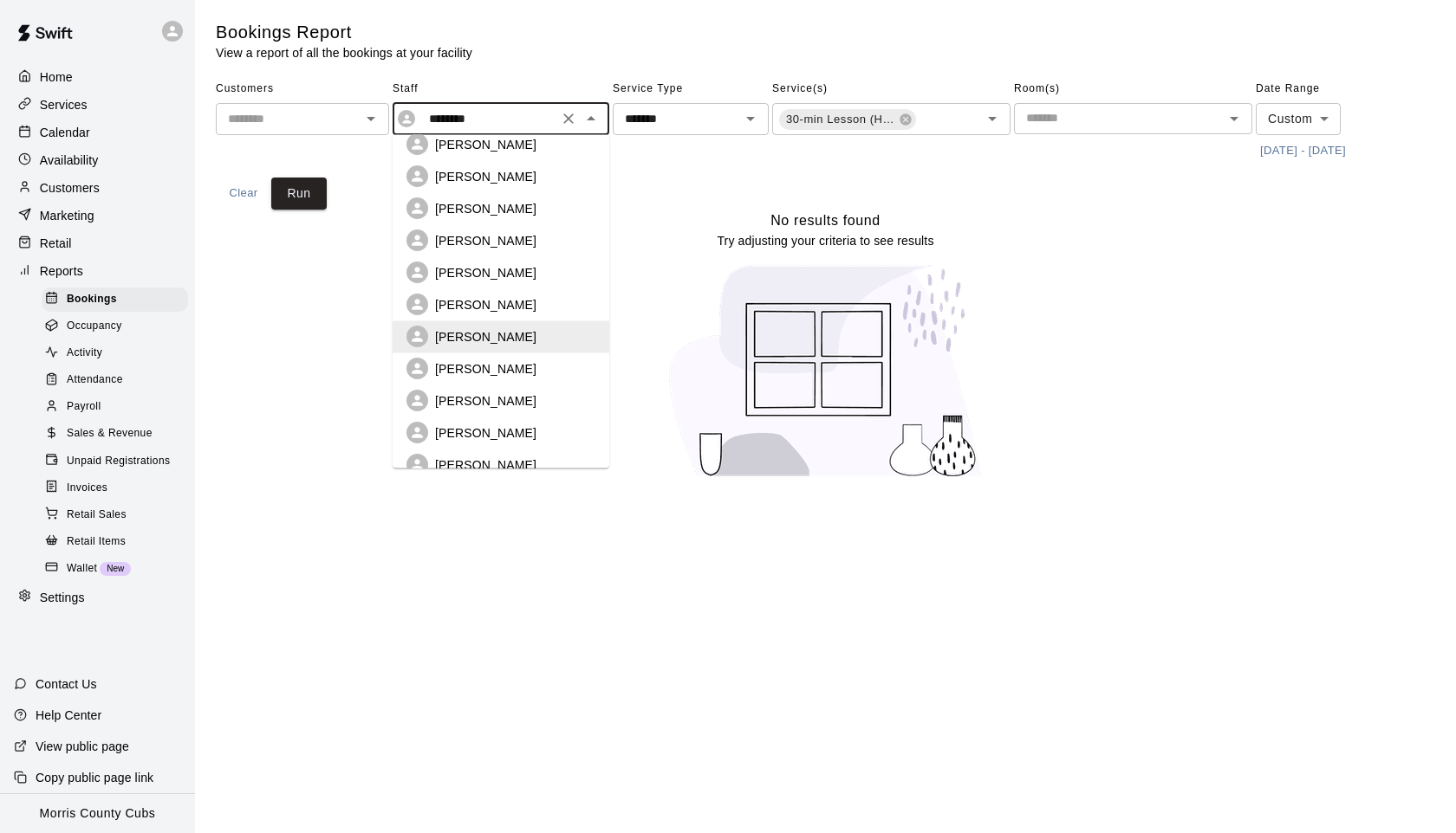
scroll to position [353, 0]
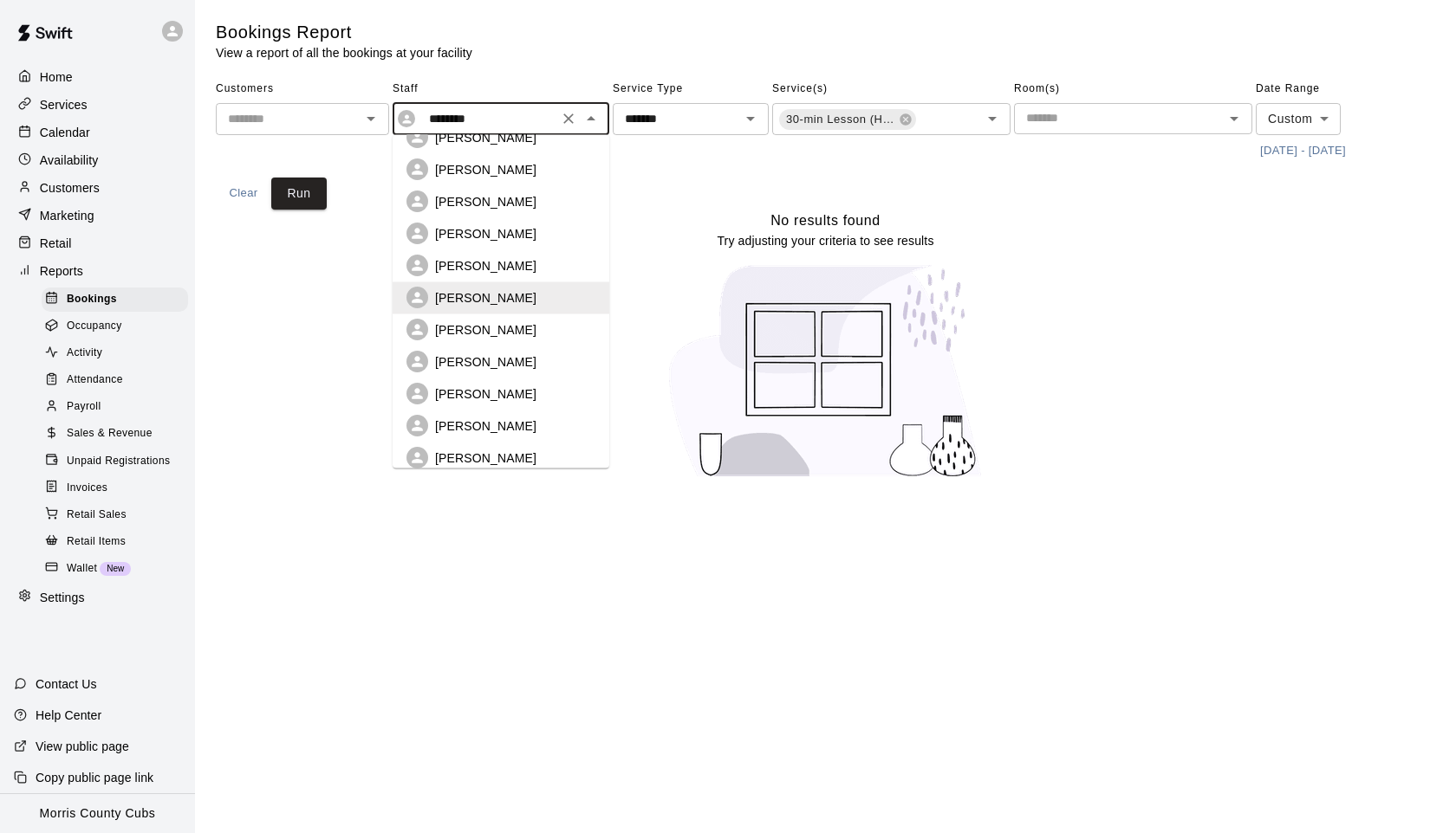
click at [503, 353] on p "[PERSON_NAME]" at bounding box center [486, 362] width 101 height 17
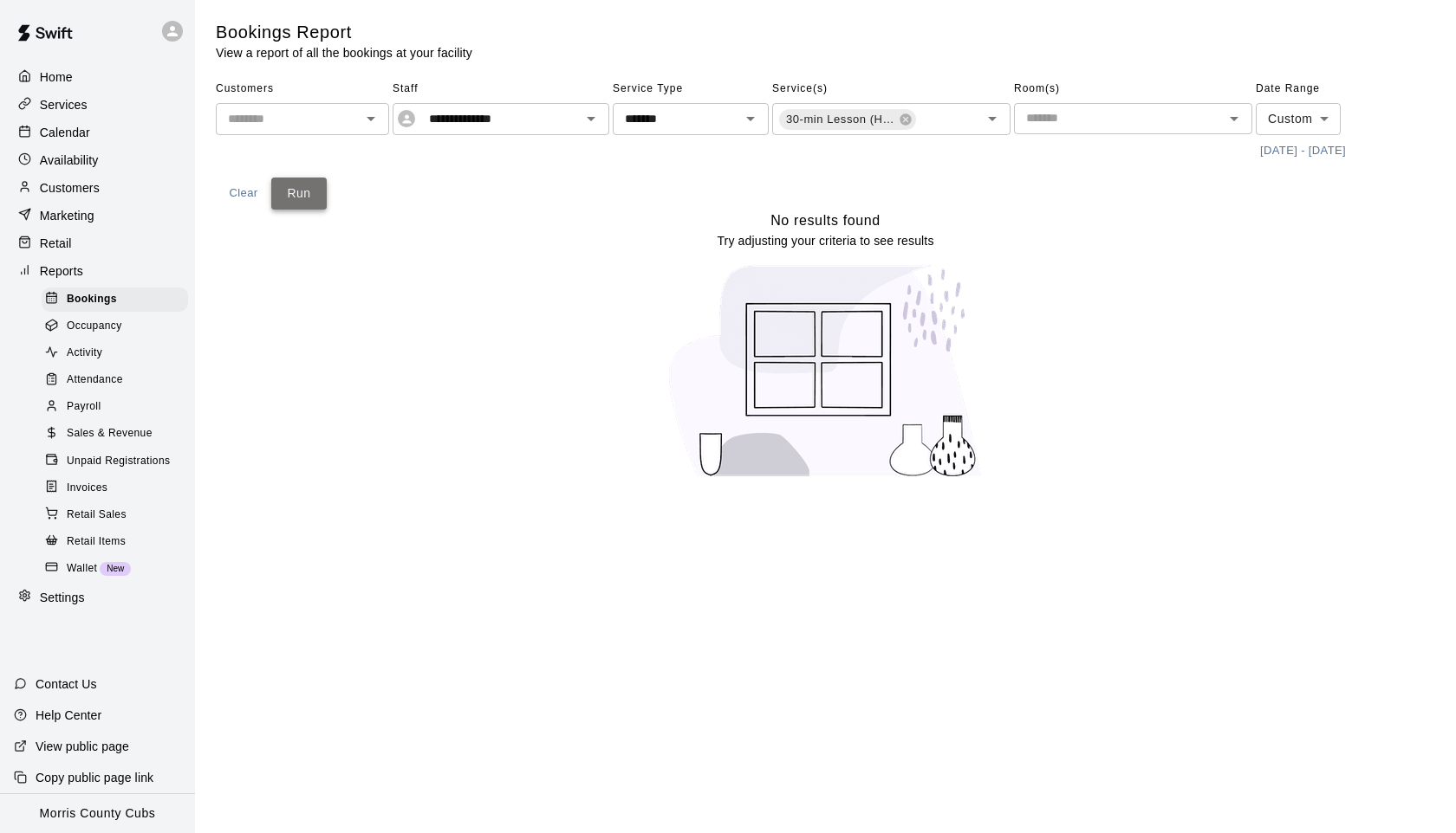
click at [302, 191] on button "Run" at bounding box center [299, 193] width 55 height 32
click at [586, 116] on icon "Open" at bounding box center [591, 118] width 21 height 21
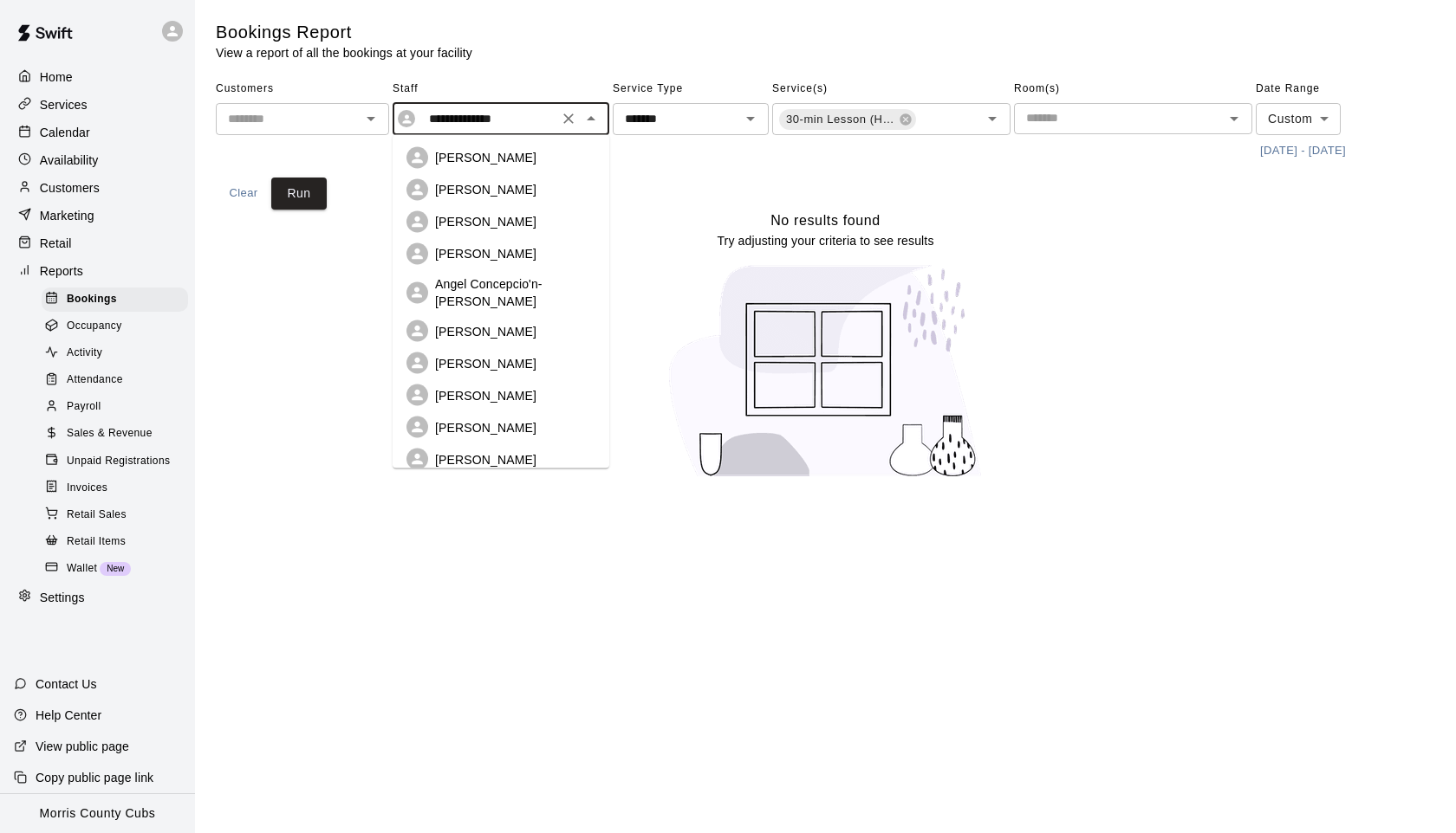
scroll to position [251, 0]
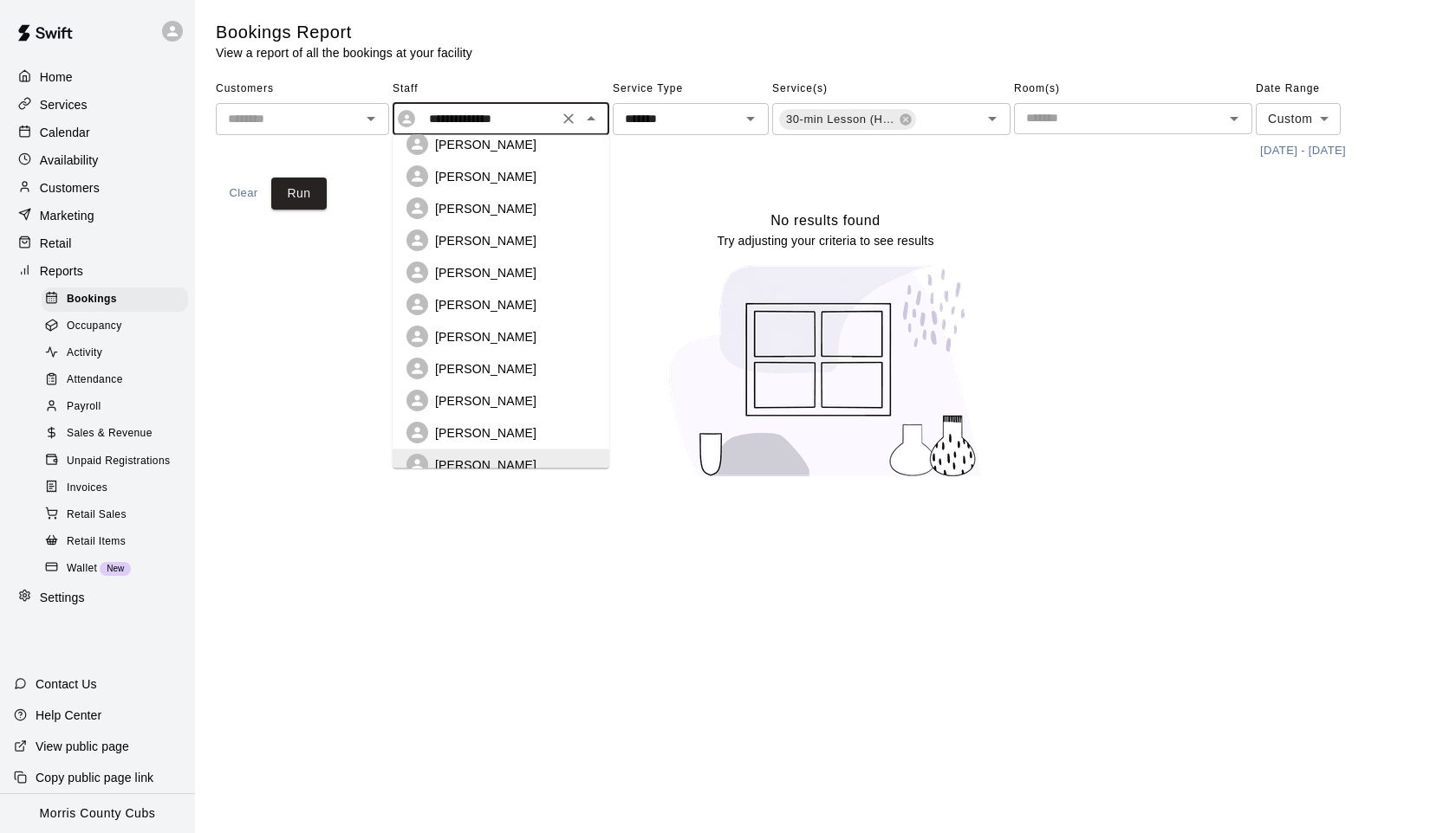
click at [486, 424] on div "[PERSON_NAME]" at bounding box center [515, 433] width 161 height 17
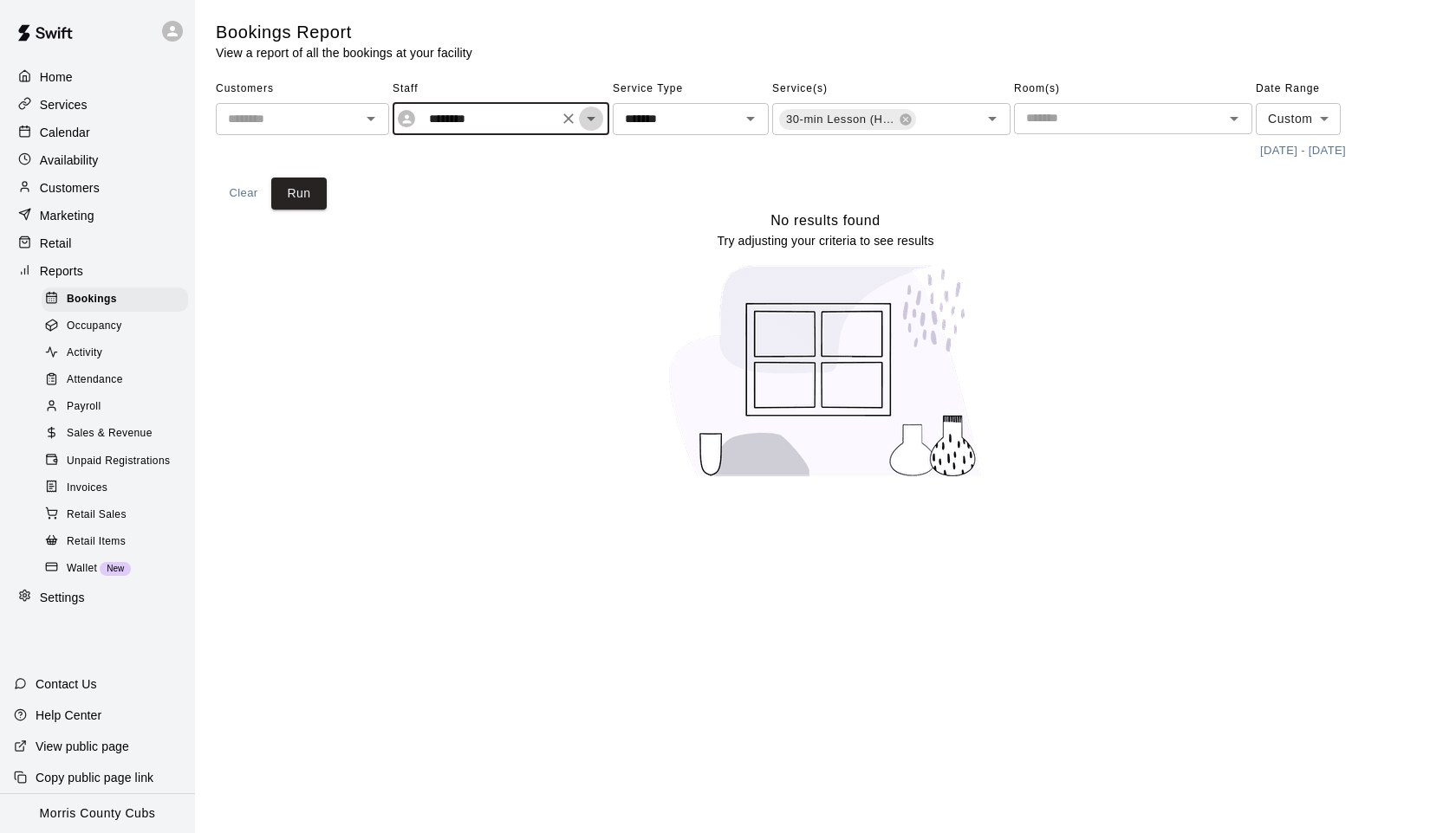
click at [596, 118] on icon "Open" at bounding box center [591, 118] width 21 height 21
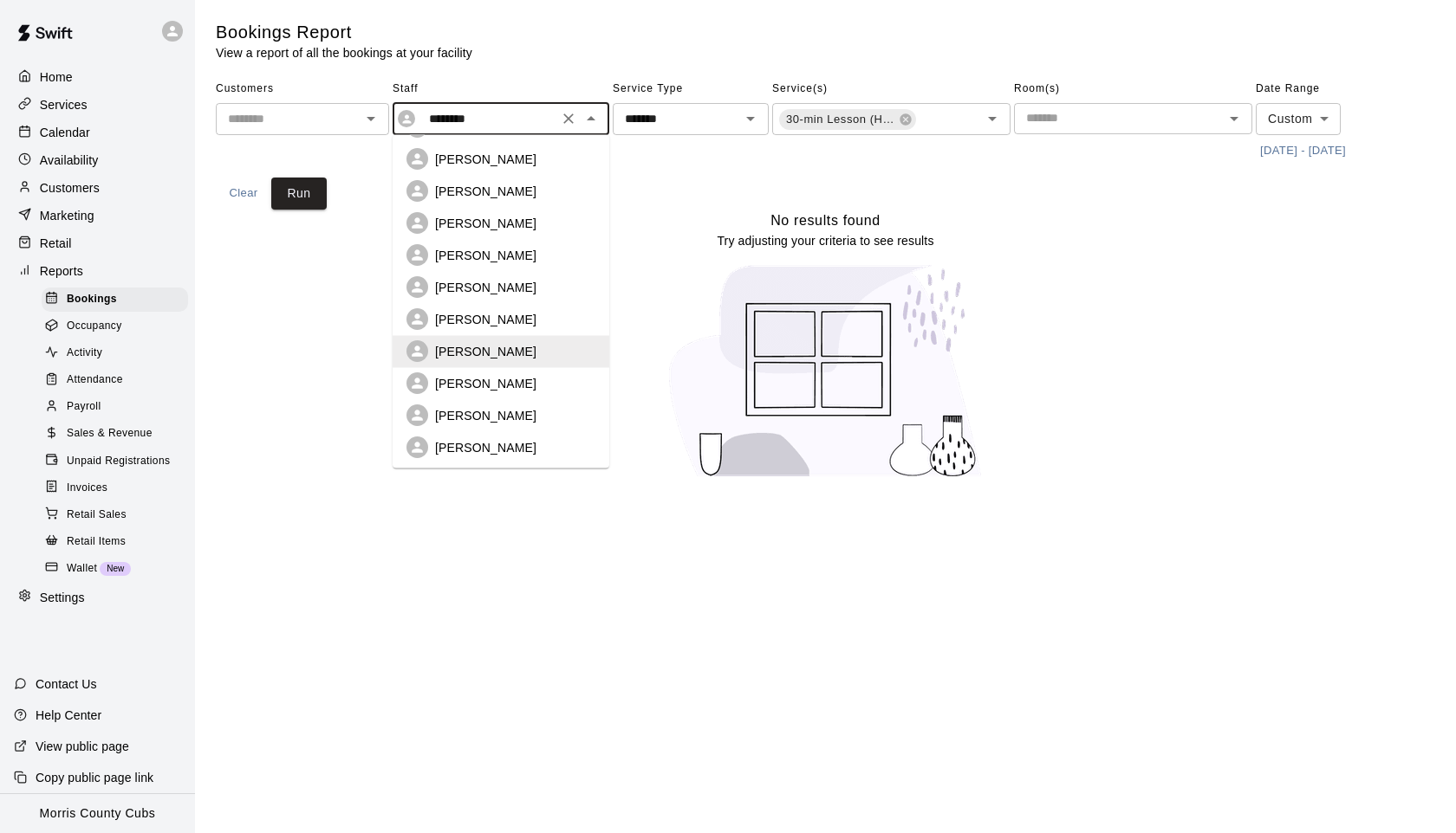
scroll to position [353, 0]
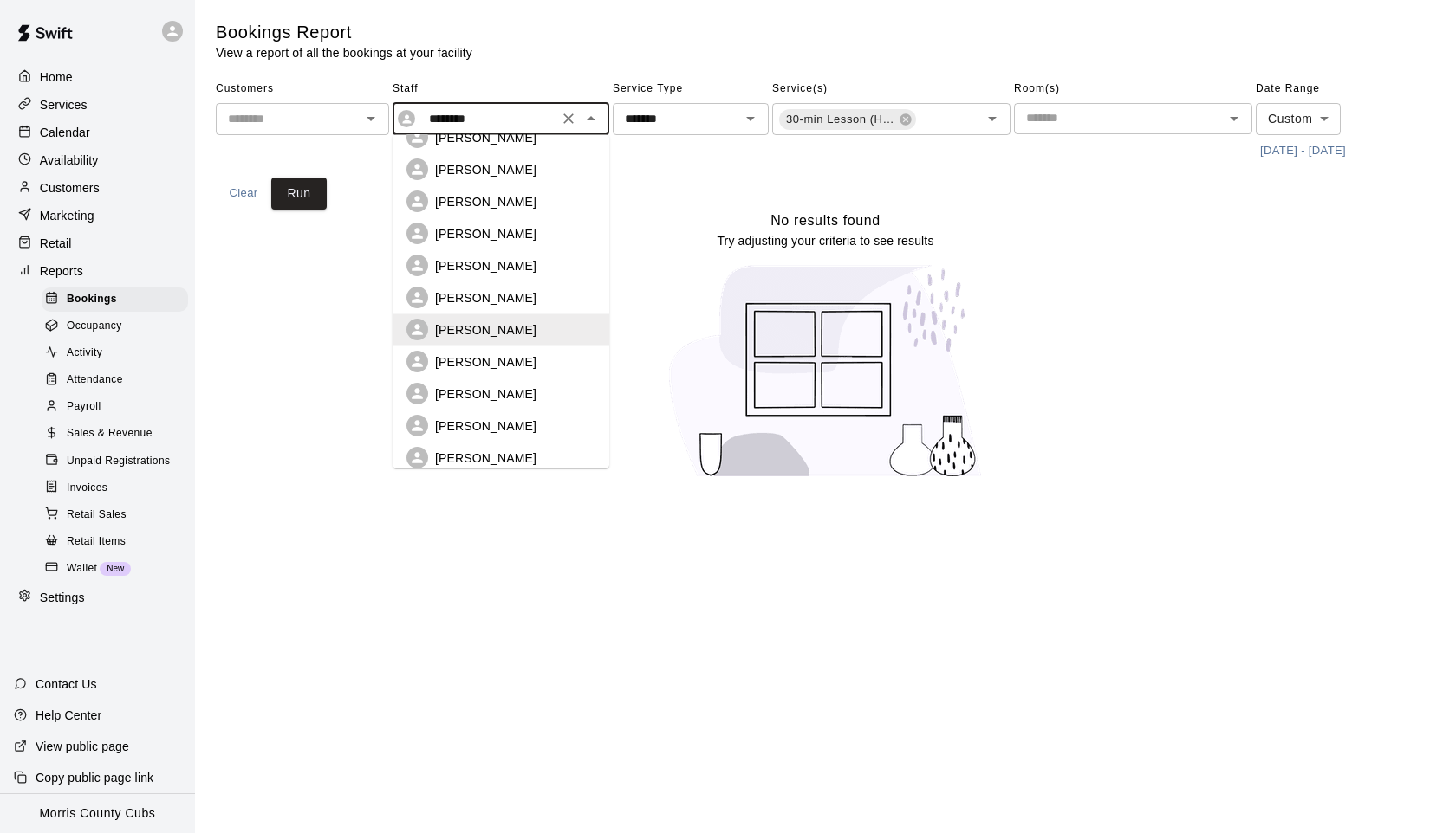
click at [481, 385] on p "[PERSON_NAME]" at bounding box center [486, 393] width 101 height 17
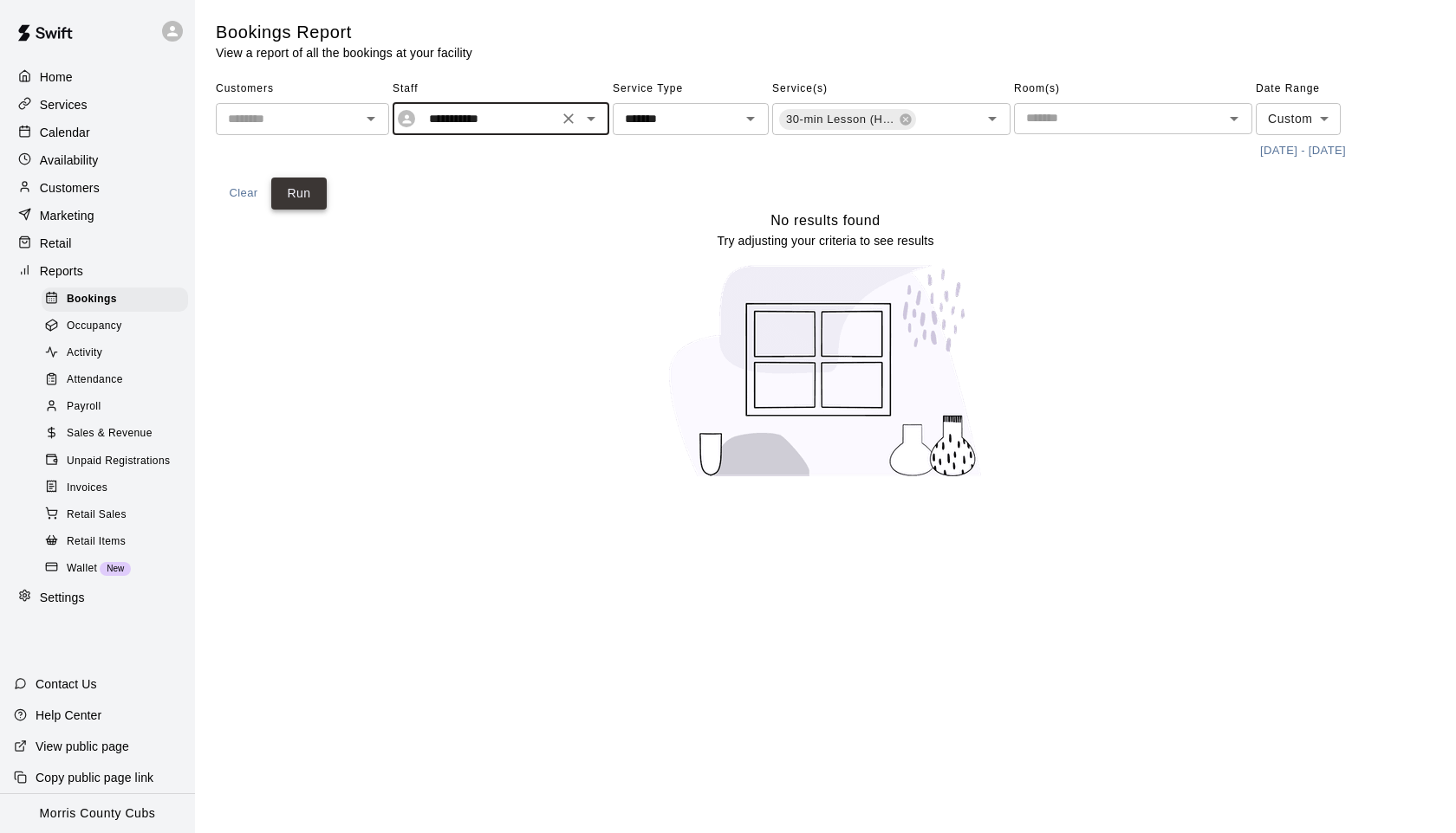
click at [308, 195] on button "Run" at bounding box center [299, 193] width 55 height 32
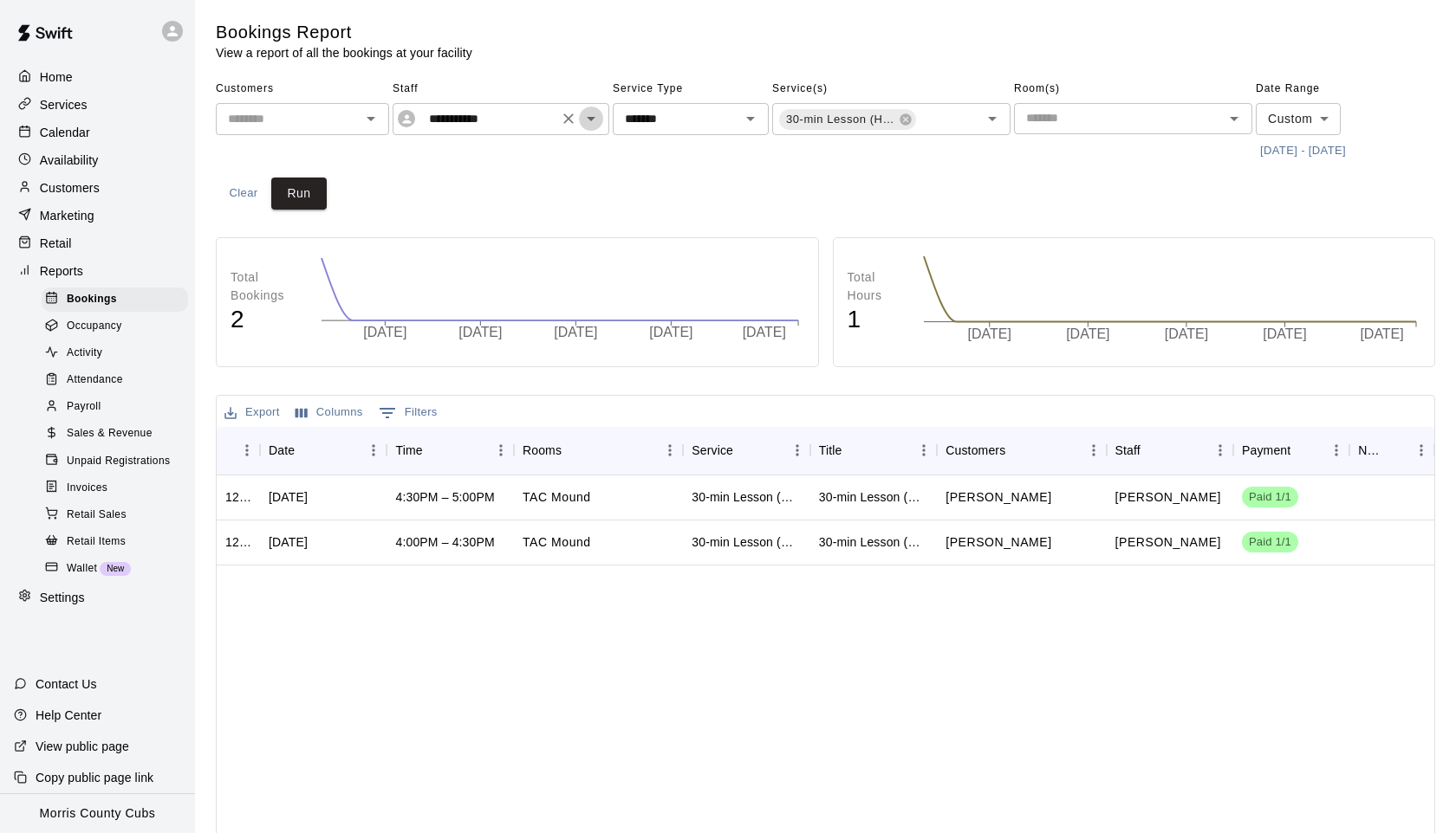
click at [584, 128] on icon "Open" at bounding box center [591, 118] width 21 height 21
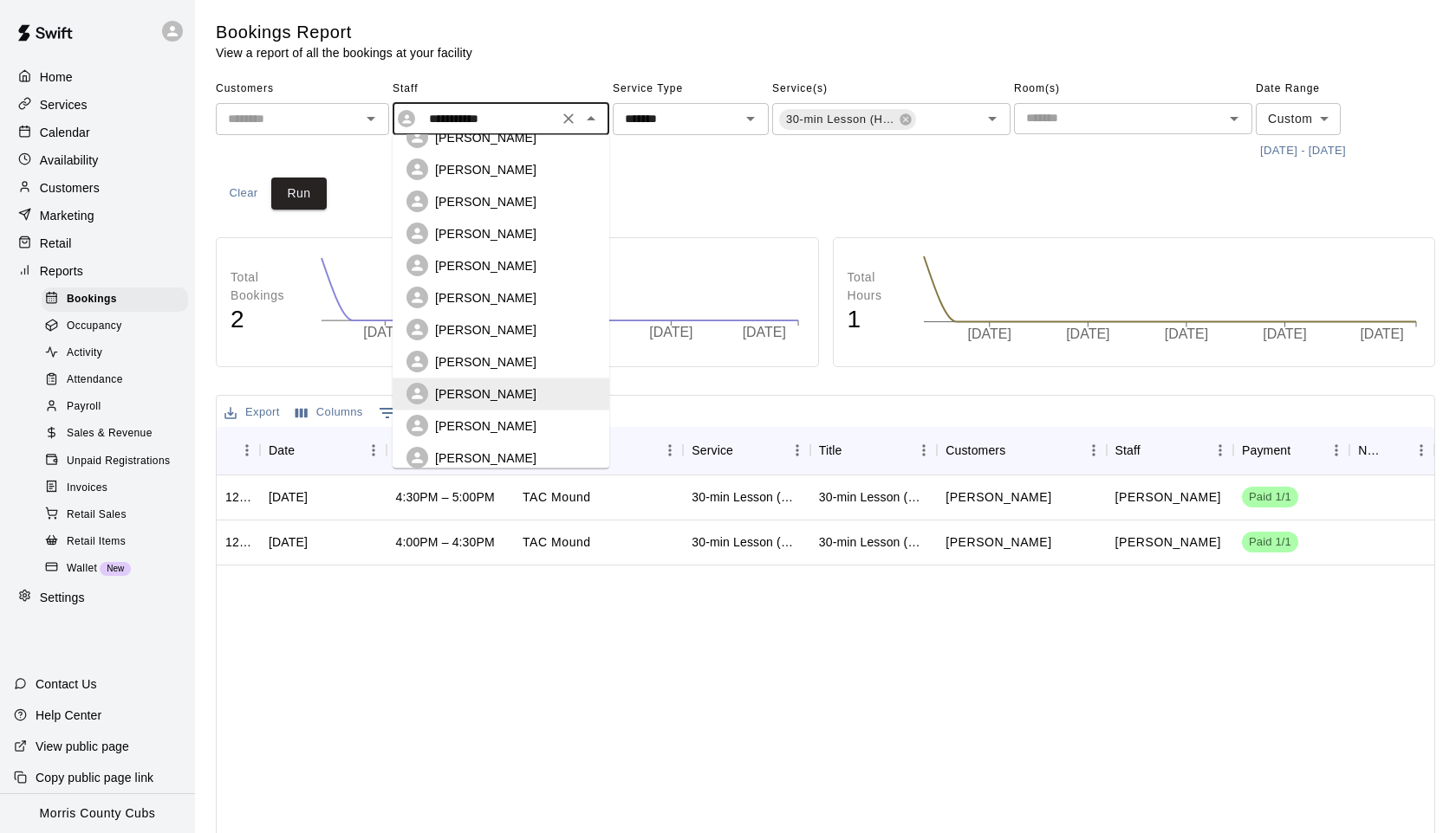
click at [483, 418] on p "[PERSON_NAME]" at bounding box center [486, 426] width 101 height 17
type input "**********"
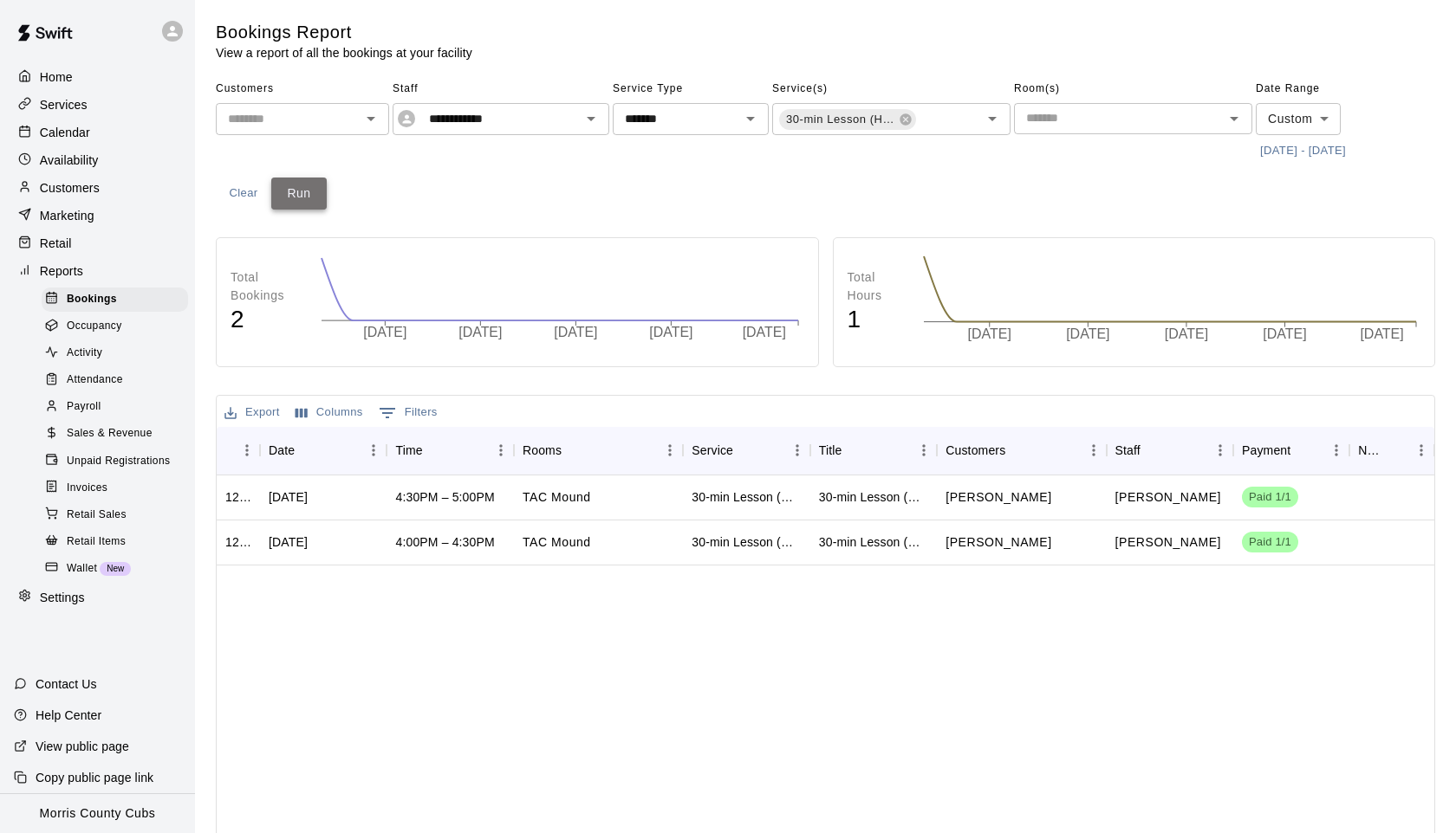
click at [308, 200] on button "Run" at bounding box center [299, 193] width 55 height 32
click at [1270, 154] on button "[DATE] - [DATE]" at bounding box center [1303, 151] width 95 height 27
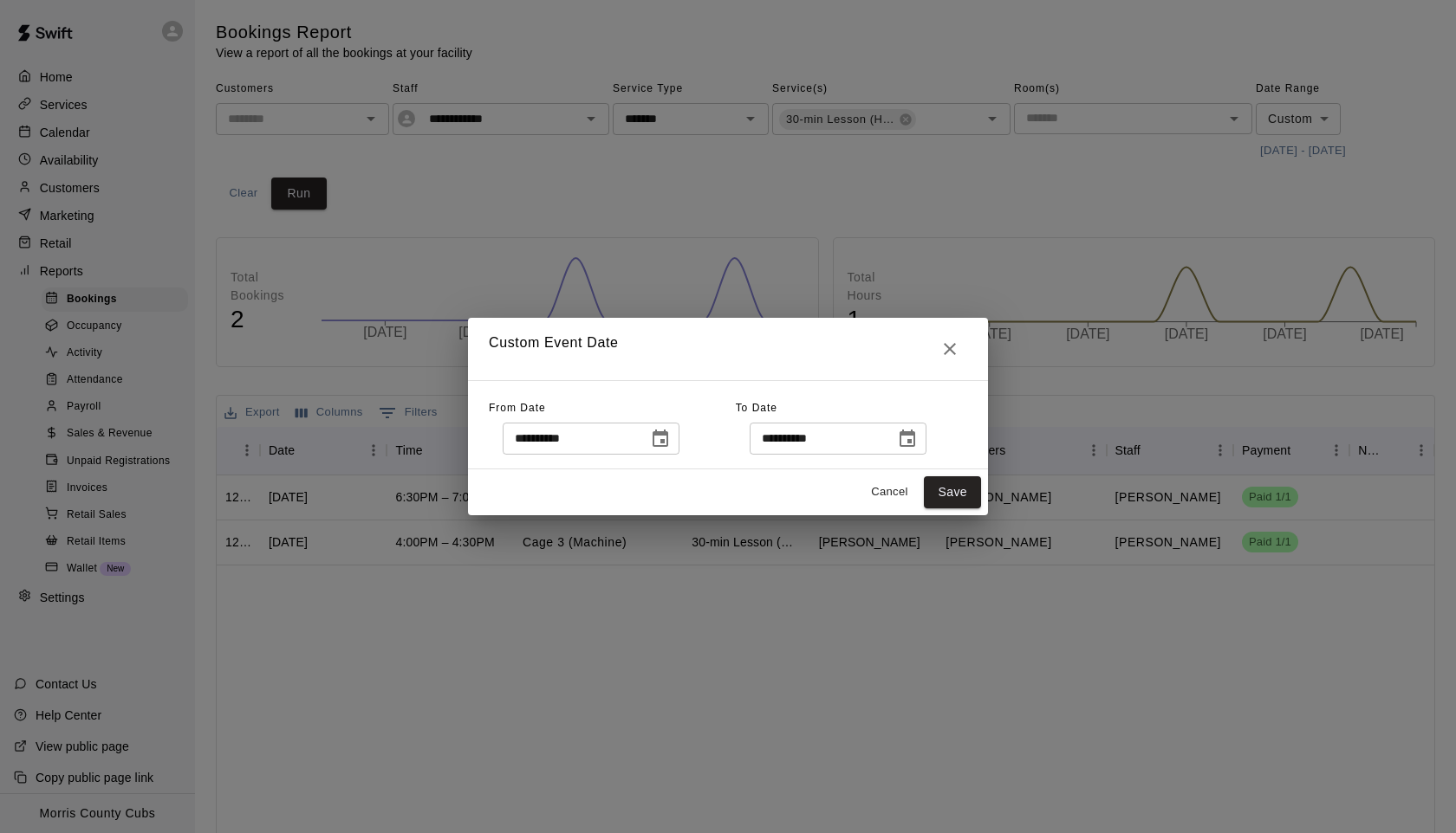
click at [668, 441] on icon "Choose date, selected date is Jul 31, 2025" at bounding box center [660, 439] width 16 height 17
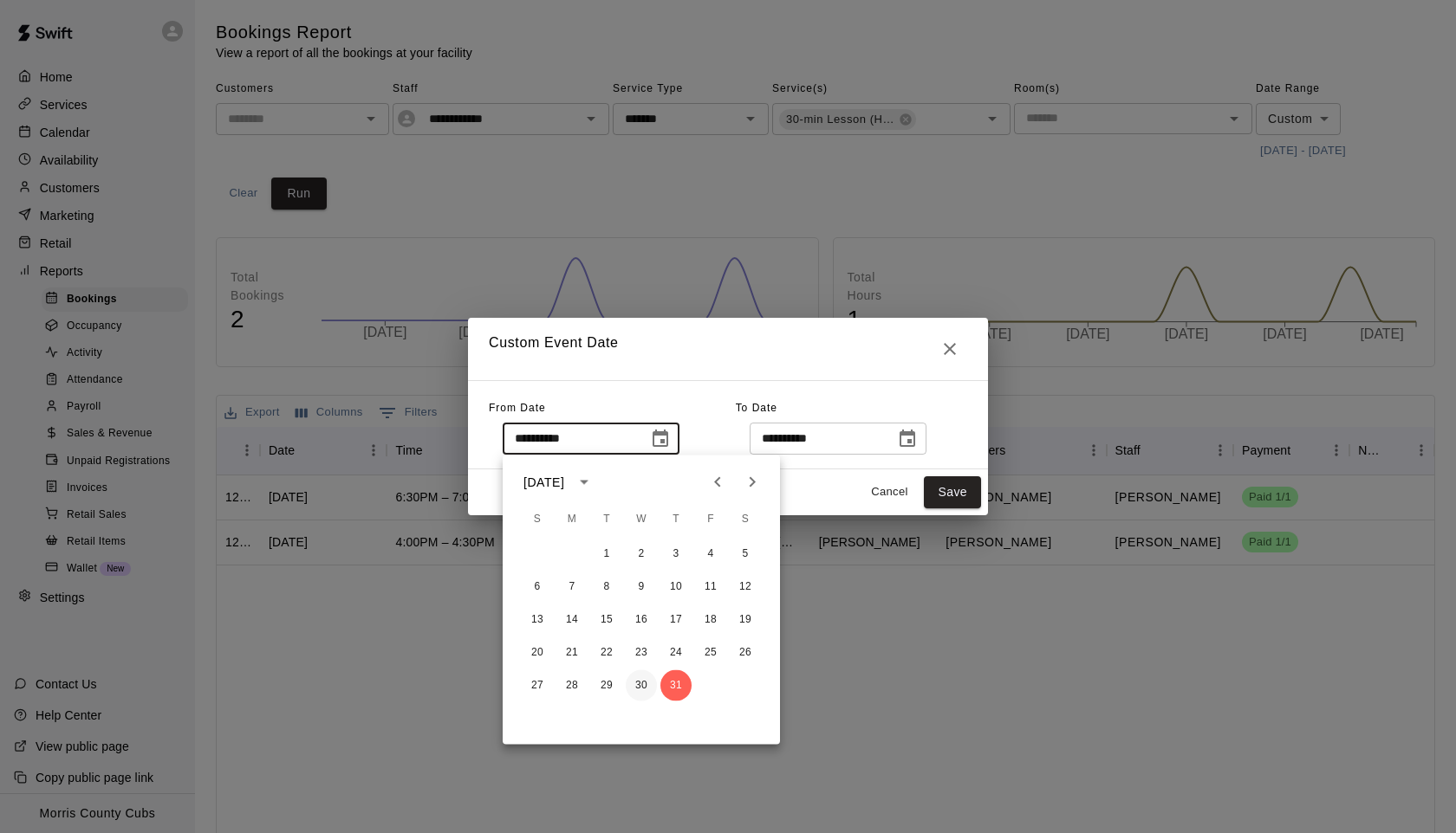
click at [637, 679] on button "30" at bounding box center [641, 686] width 31 height 31
type input "**********"
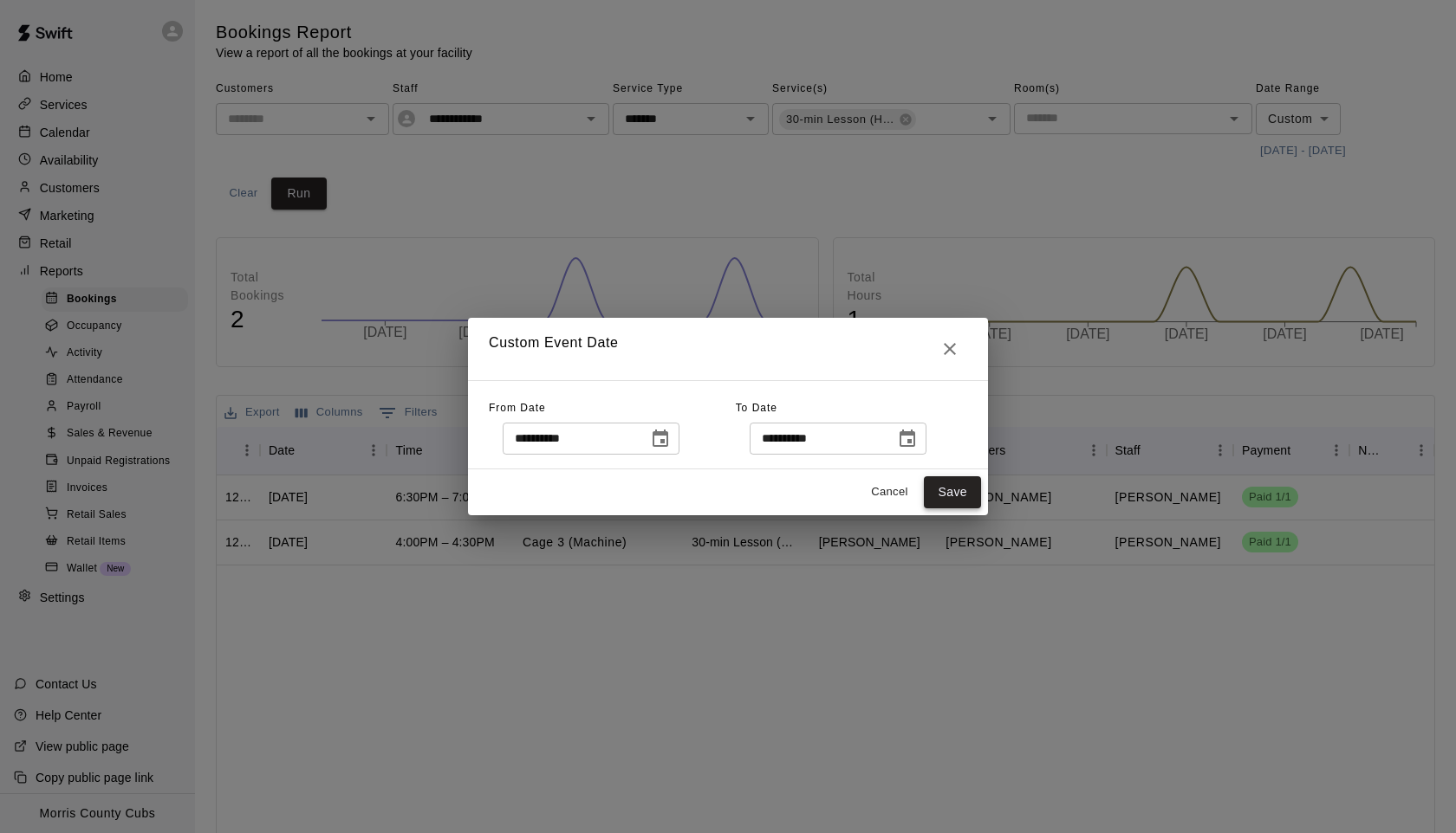
click at [957, 488] on button "Save" at bounding box center [952, 492] width 57 height 32
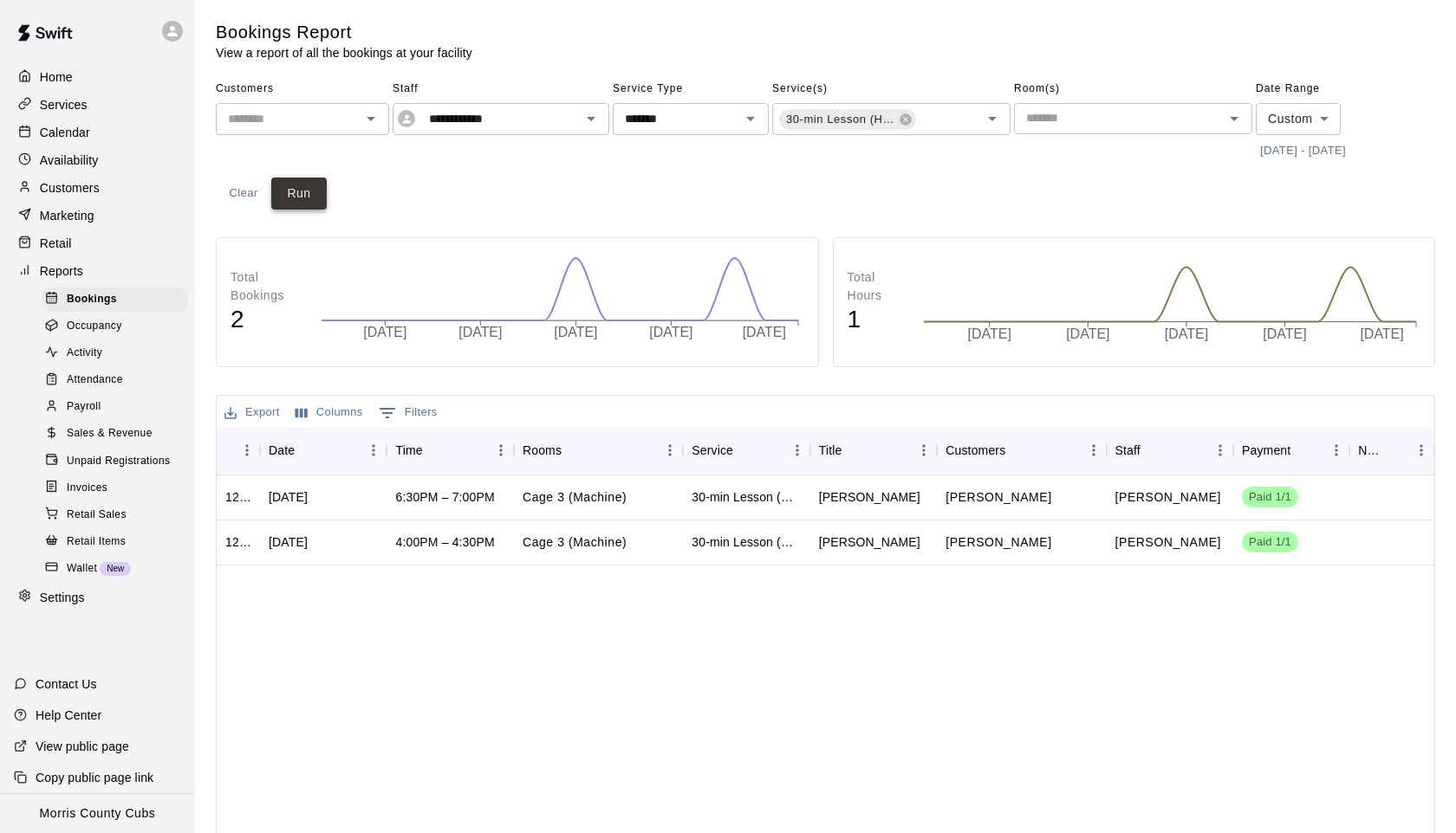
click at [309, 192] on button "Run" at bounding box center [299, 193] width 55 height 32
click at [1314, 155] on button "[DATE] - [DATE]" at bounding box center [1303, 151] width 95 height 27
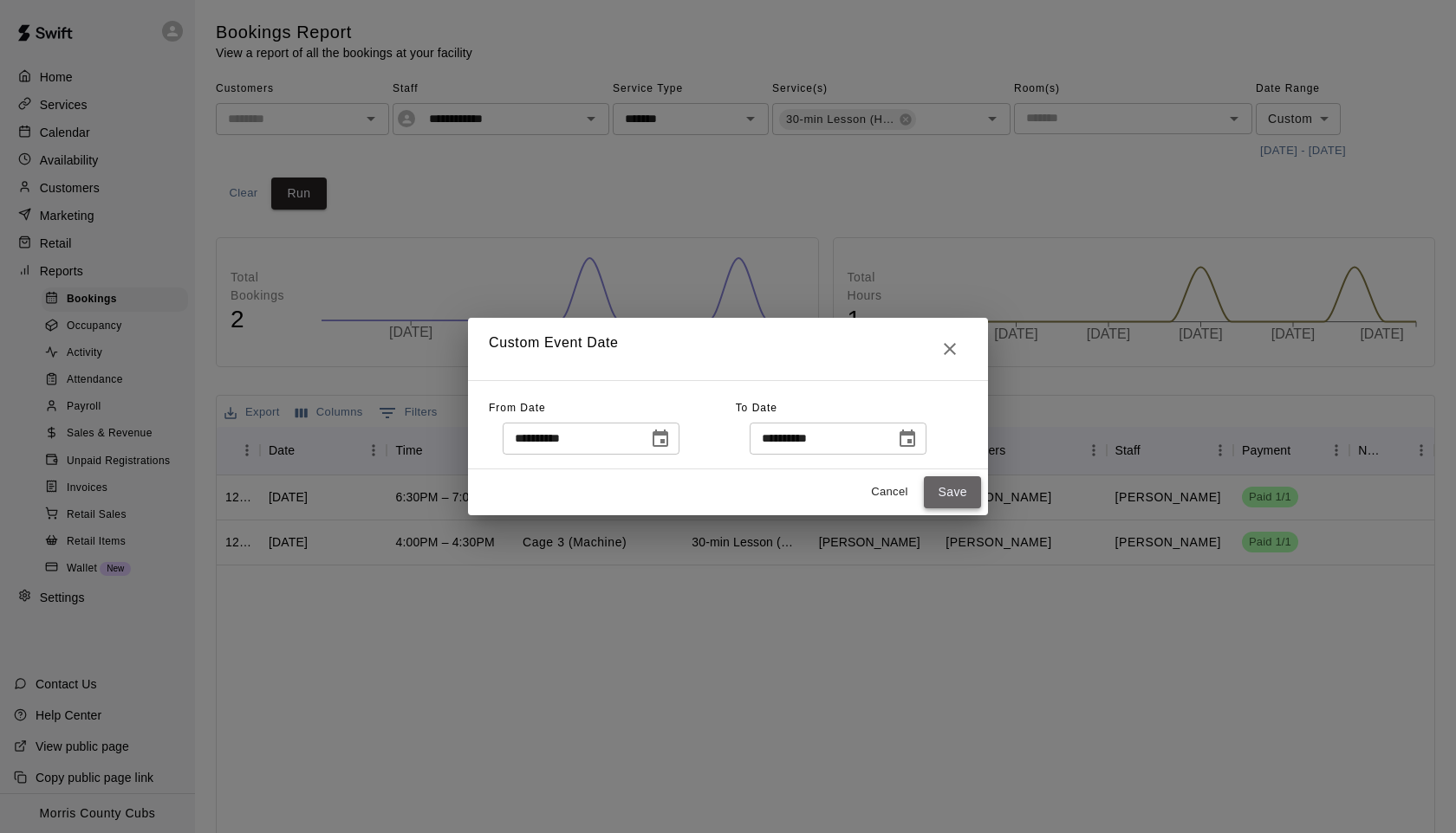
click at [937, 497] on button "Save" at bounding box center [952, 492] width 57 height 32
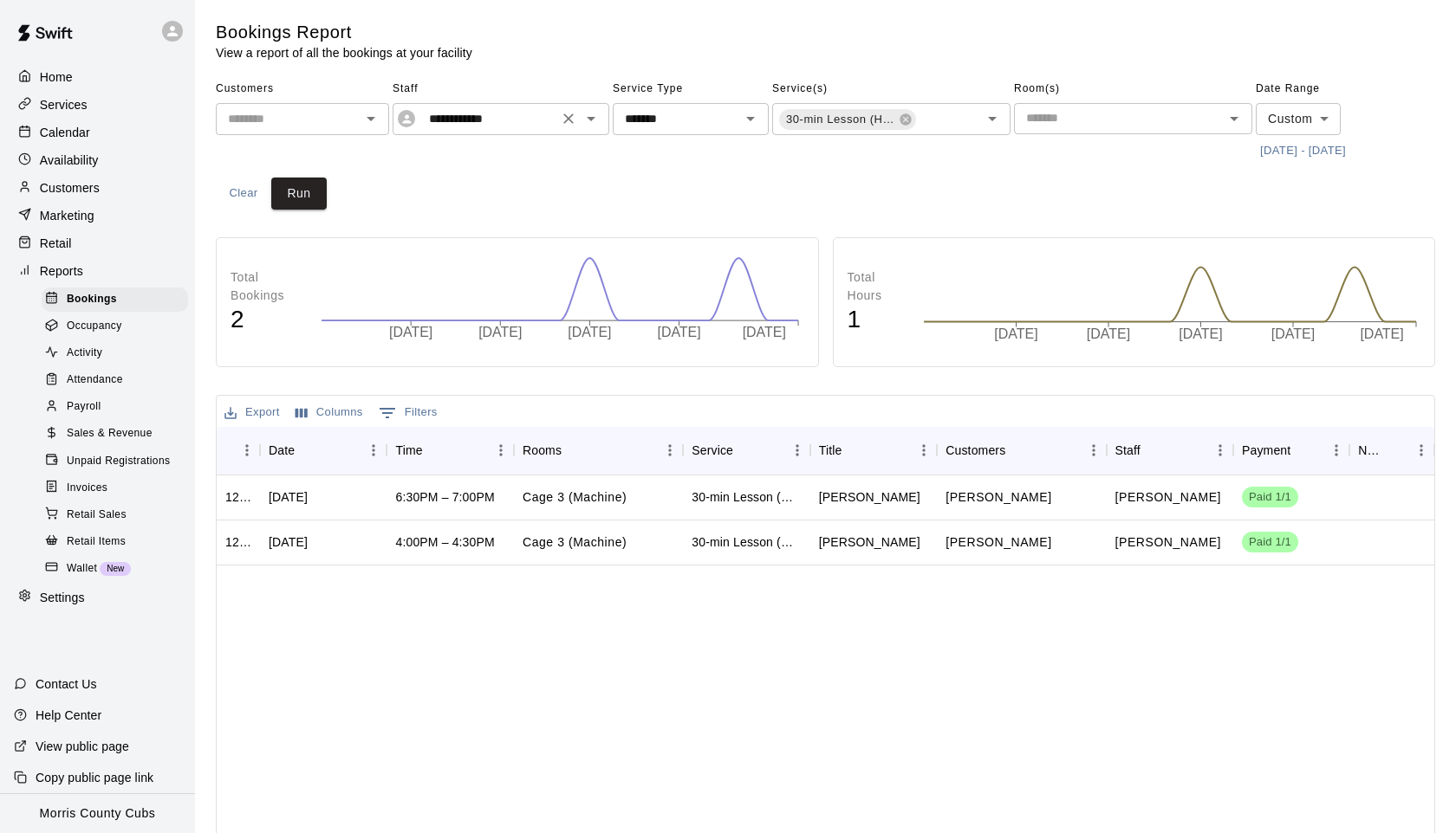
click at [593, 117] on icon "Open" at bounding box center [590, 119] width 8 height 5
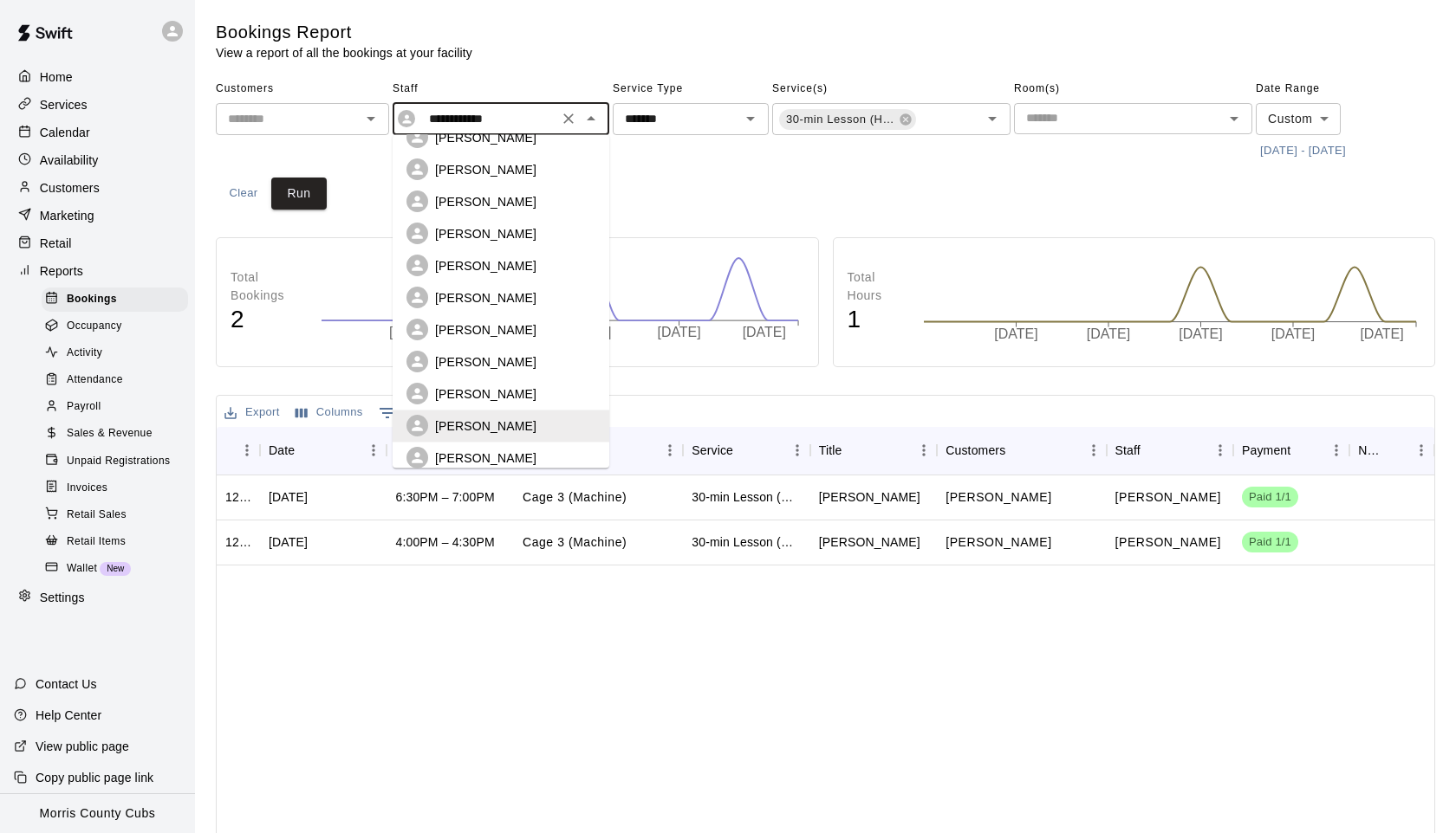
click at [474, 385] on p "[PERSON_NAME]" at bounding box center [486, 393] width 101 height 17
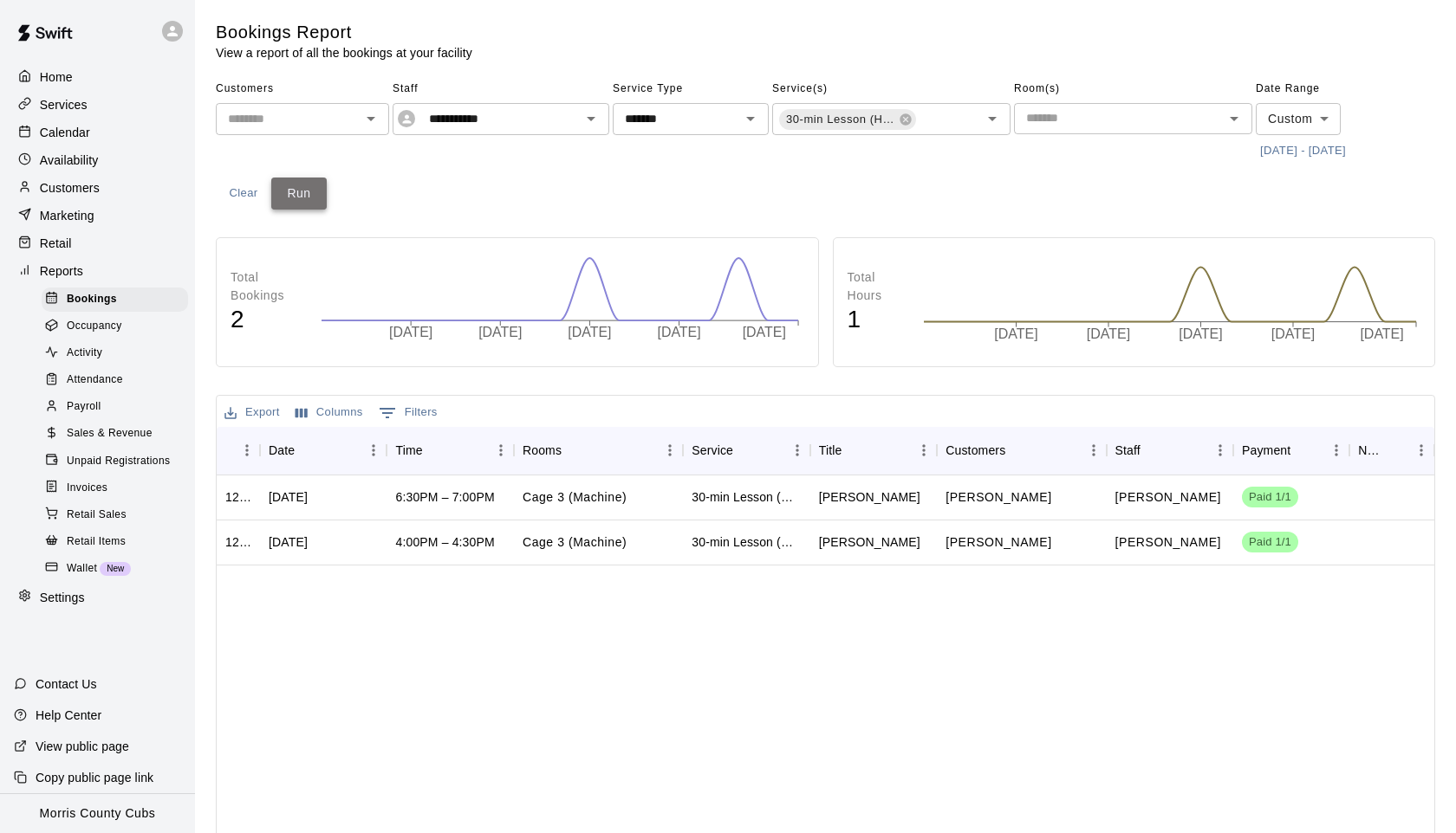
click at [296, 197] on button "Run" at bounding box center [299, 193] width 55 height 32
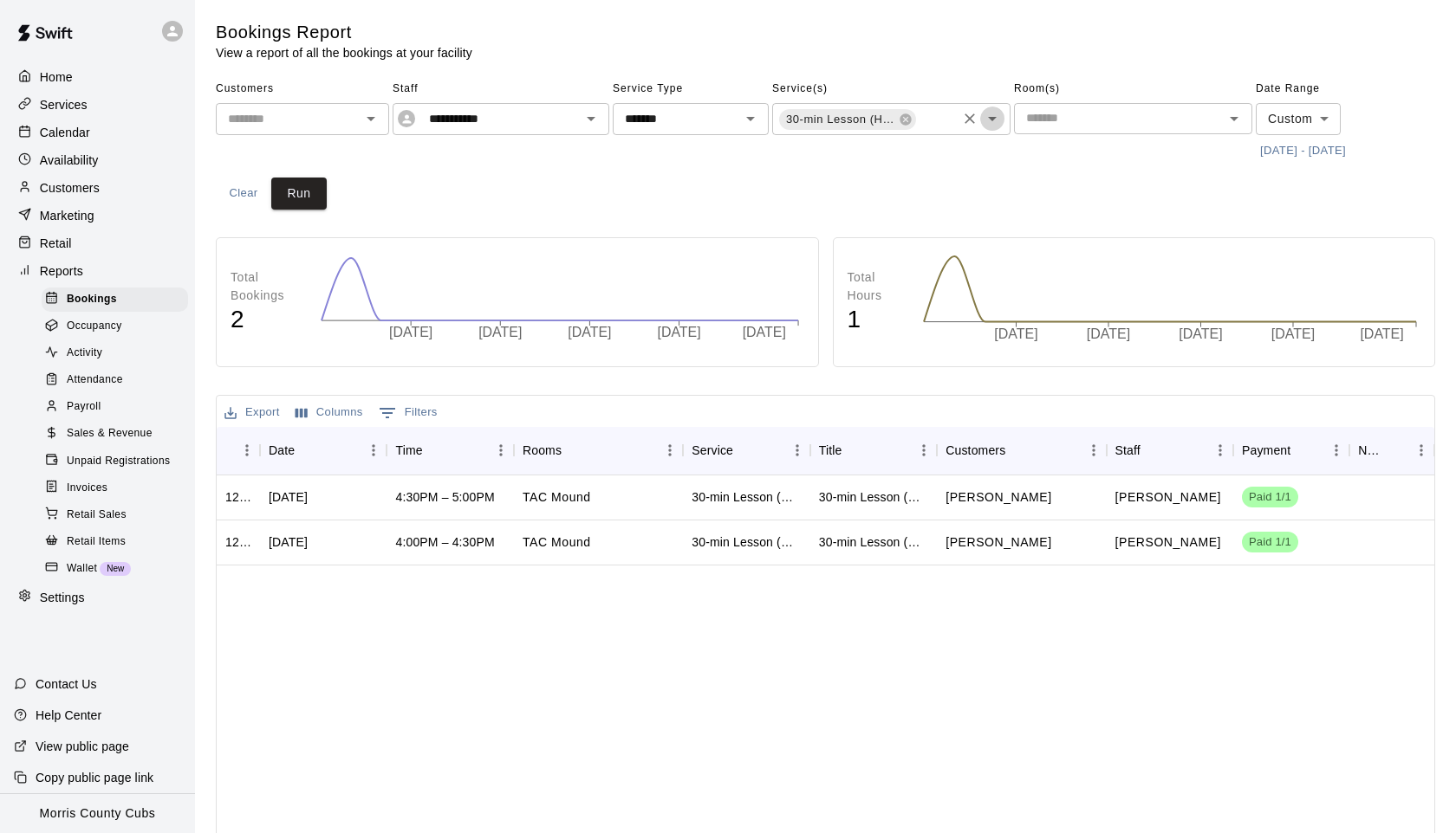
click at [988, 118] on icon "Open" at bounding box center [992, 118] width 21 height 21
click at [736, 206] on div "**********" at bounding box center [826, 142] width 1219 height 134
click at [596, 114] on icon "Open" at bounding box center [591, 118] width 21 height 21
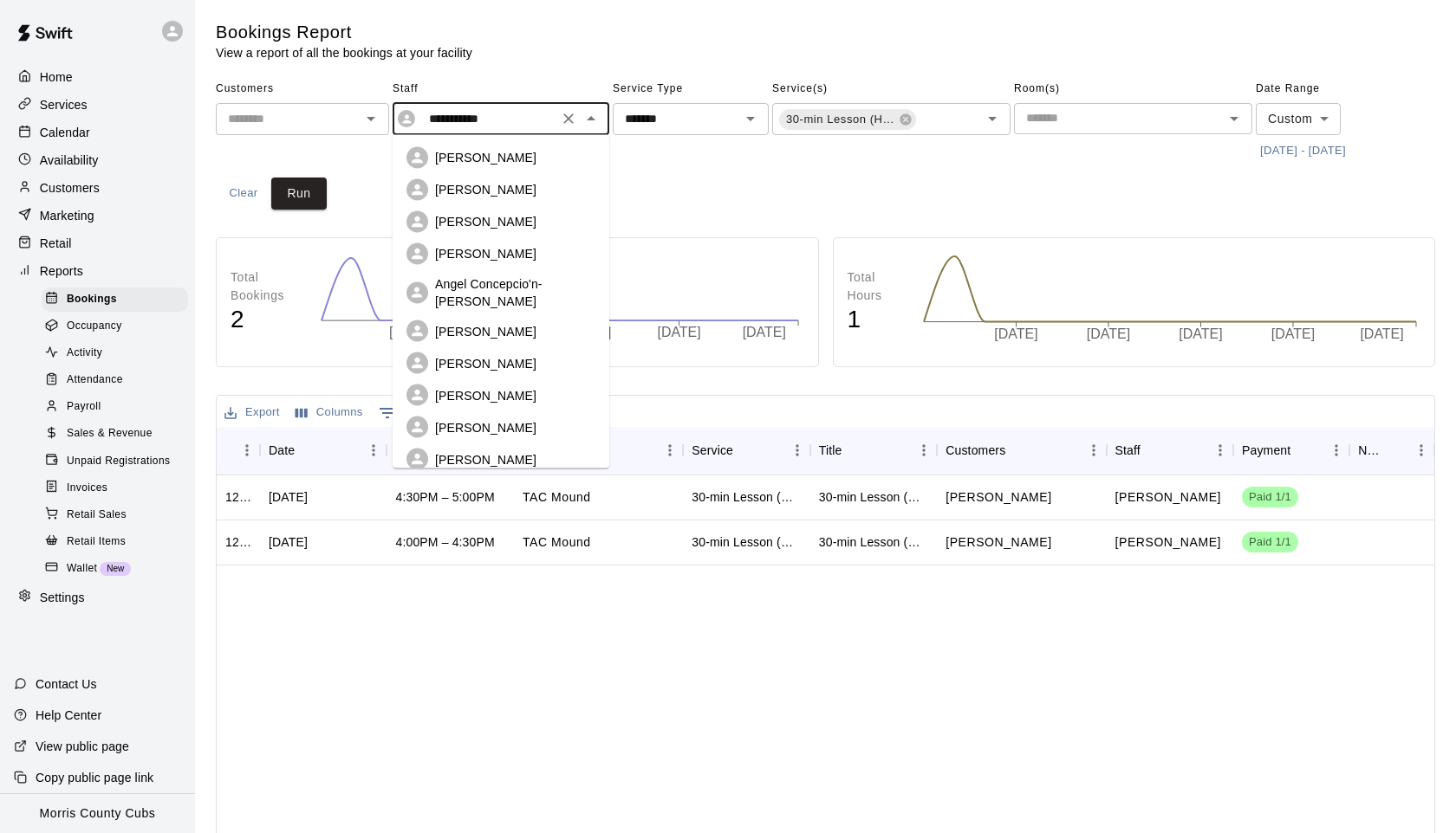
scroll to position [283, 0]
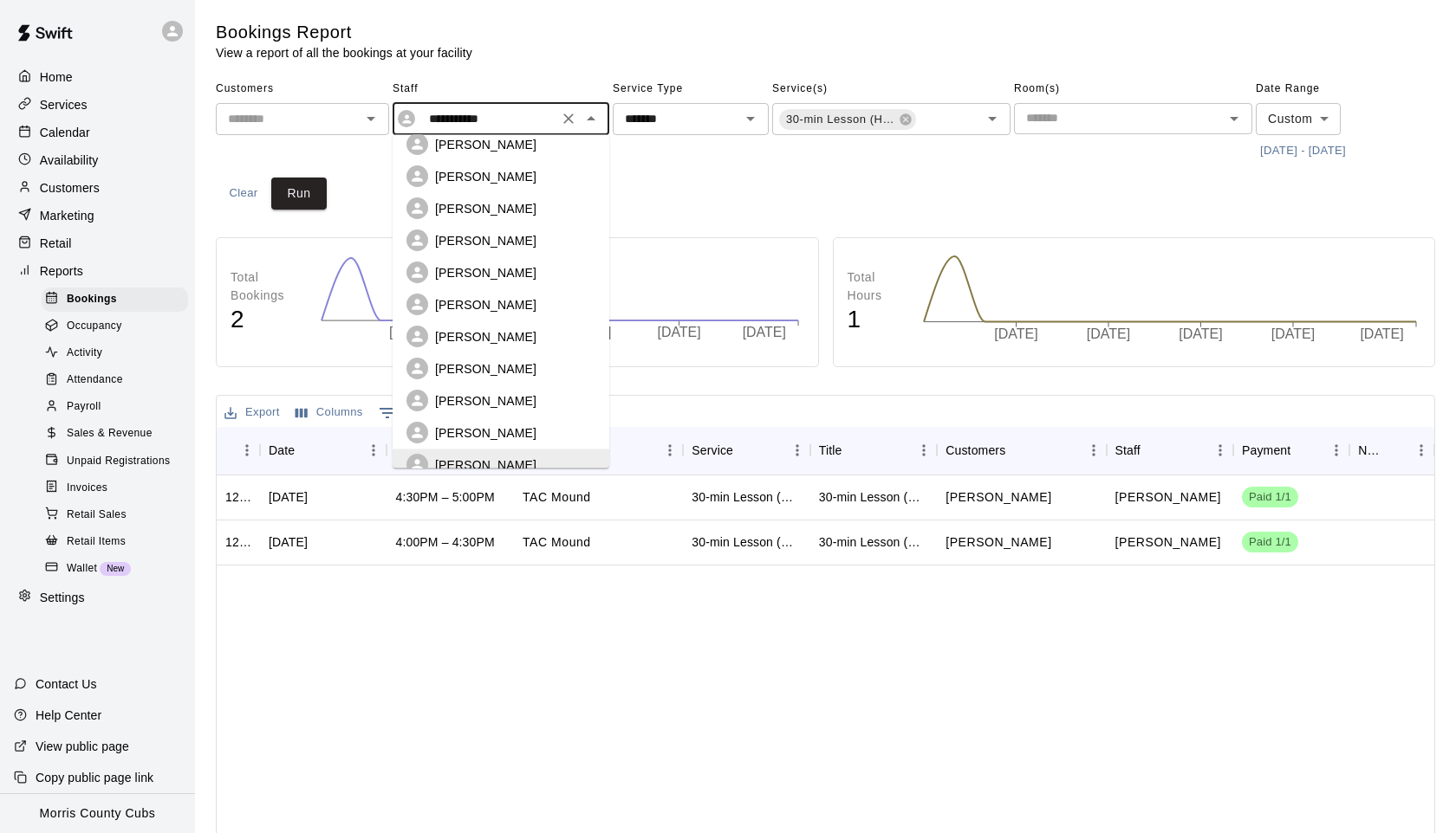
click at [476, 361] on p "[PERSON_NAME]" at bounding box center [486, 369] width 101 height 17
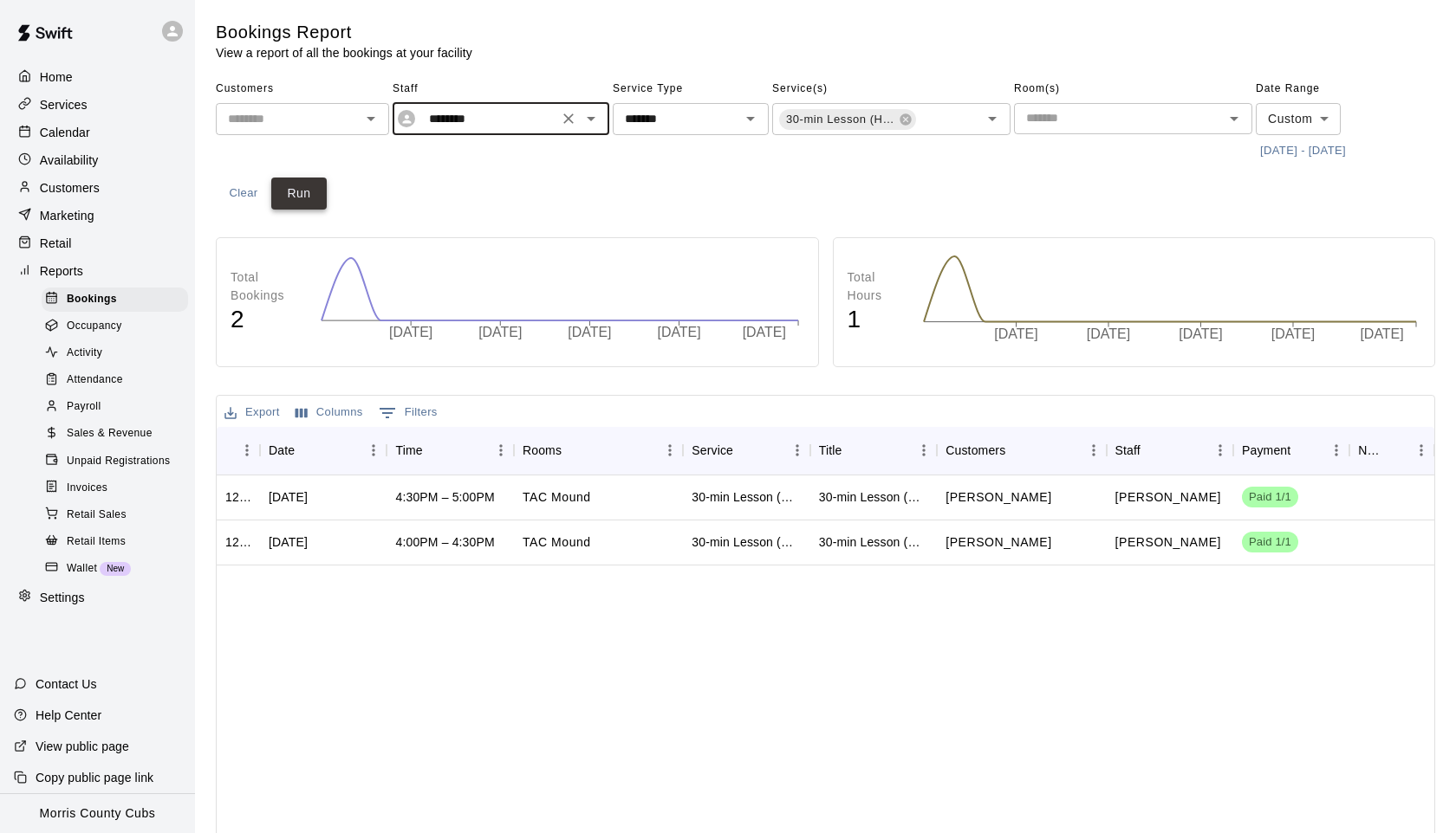
click at [312, 206] on button "Run" at bounding box center [299, 193] width 55 height 32
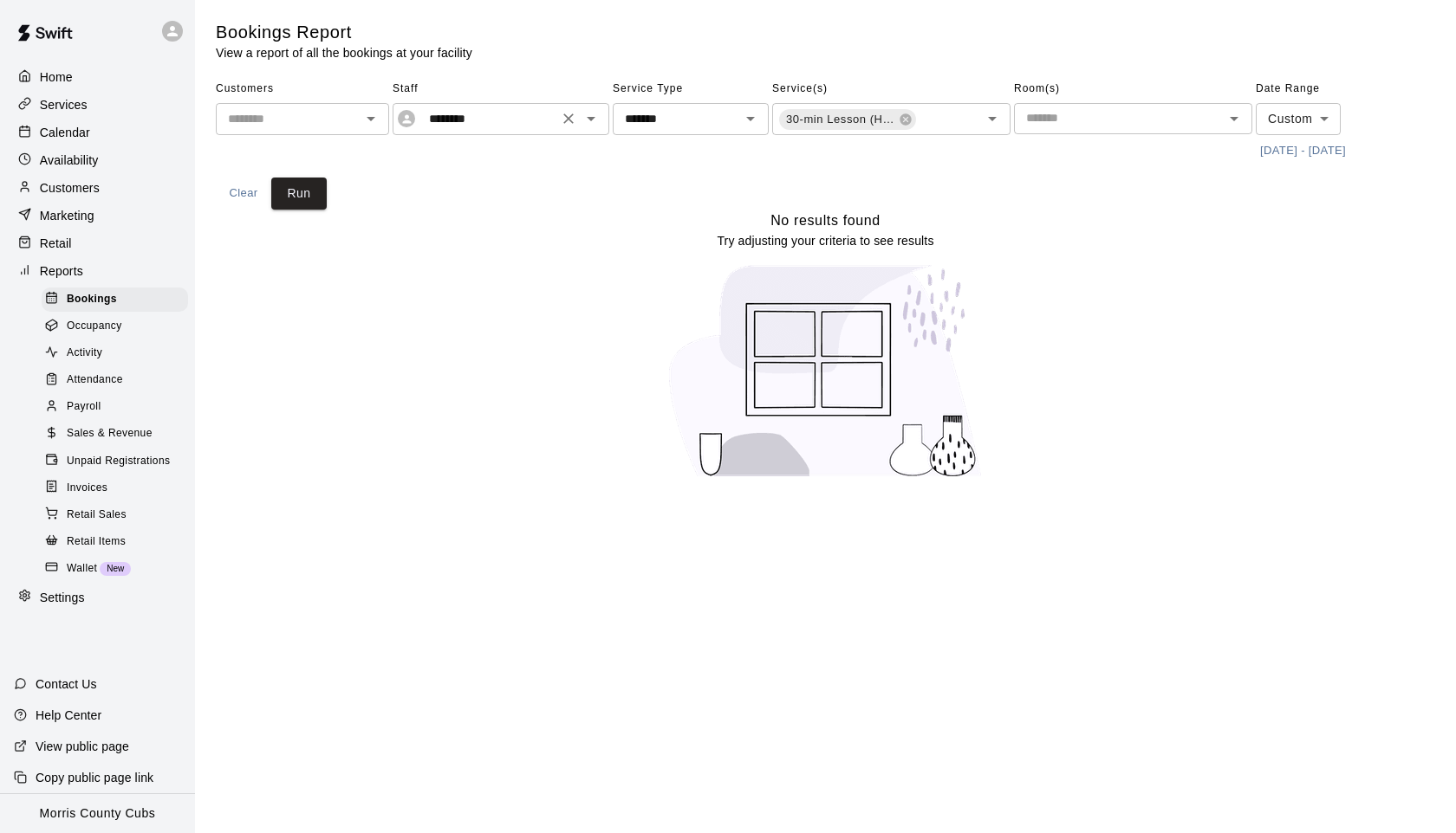
click at [590, 128] on icon "Open" at bounding box center [591, 118] width 21 height 21
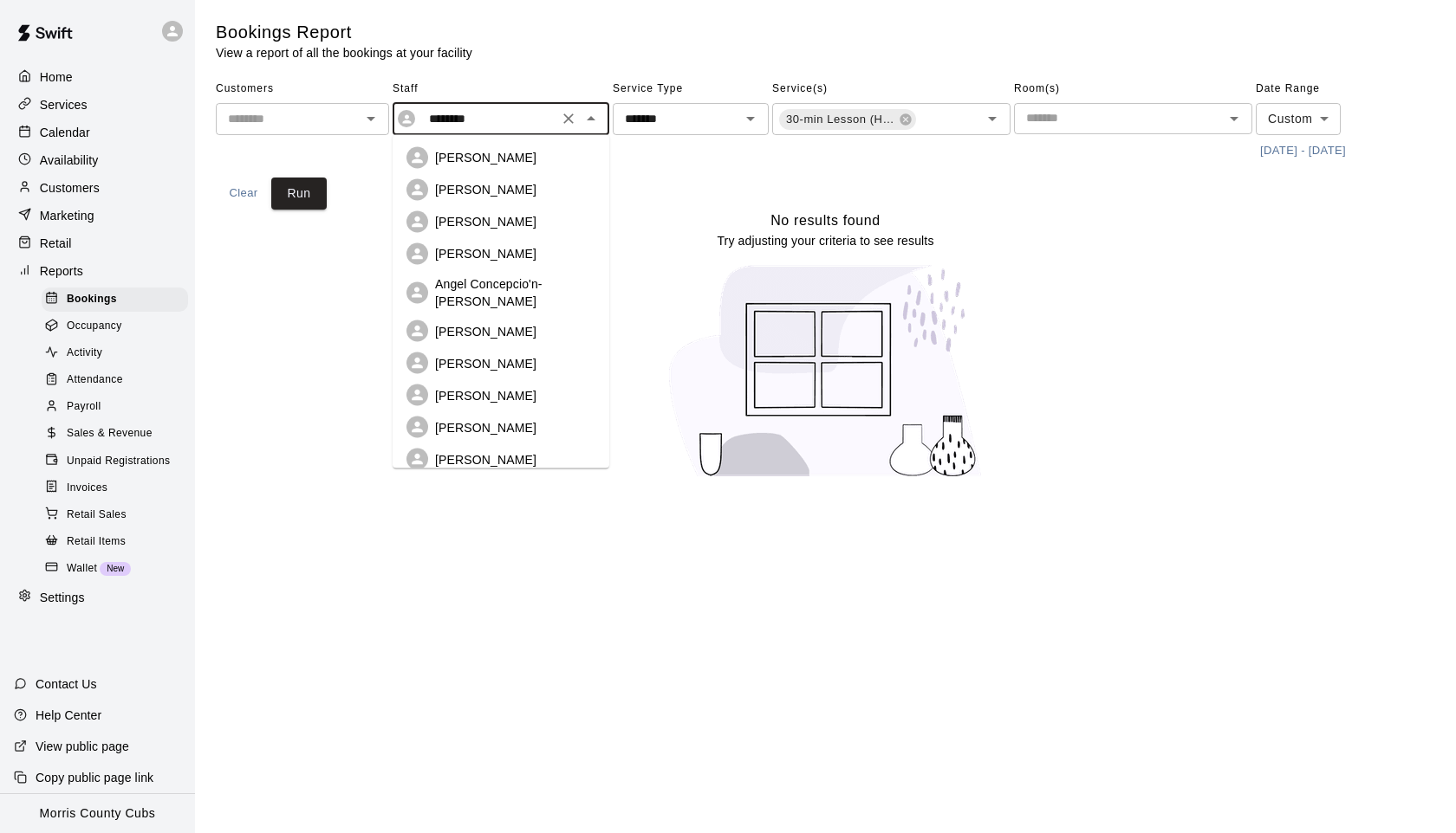
scroll to position [186, 0]
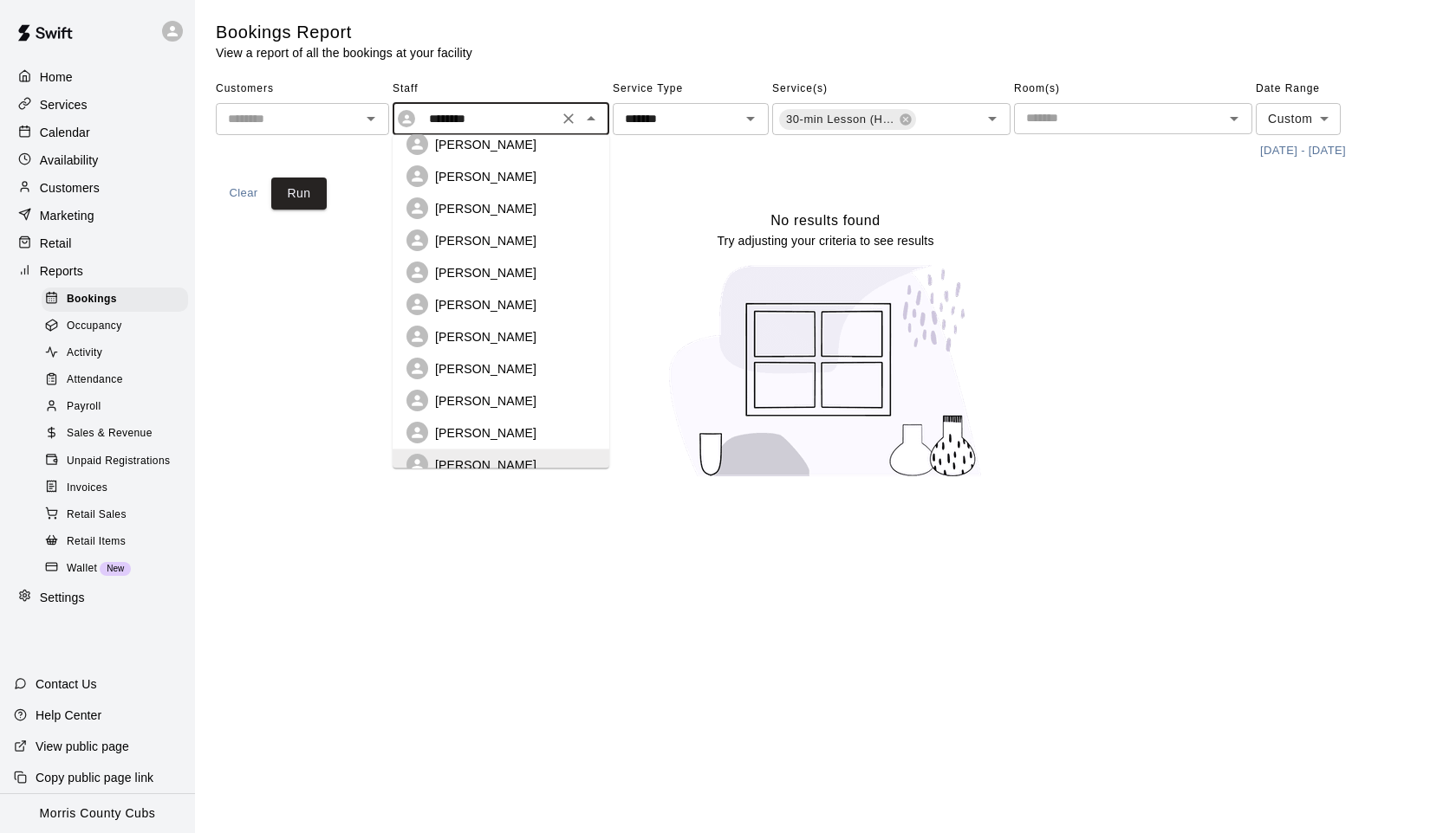
click at [478, 363] on p "[PERSON_NAME]" at bounding box center [486, 369] width 101 height 17
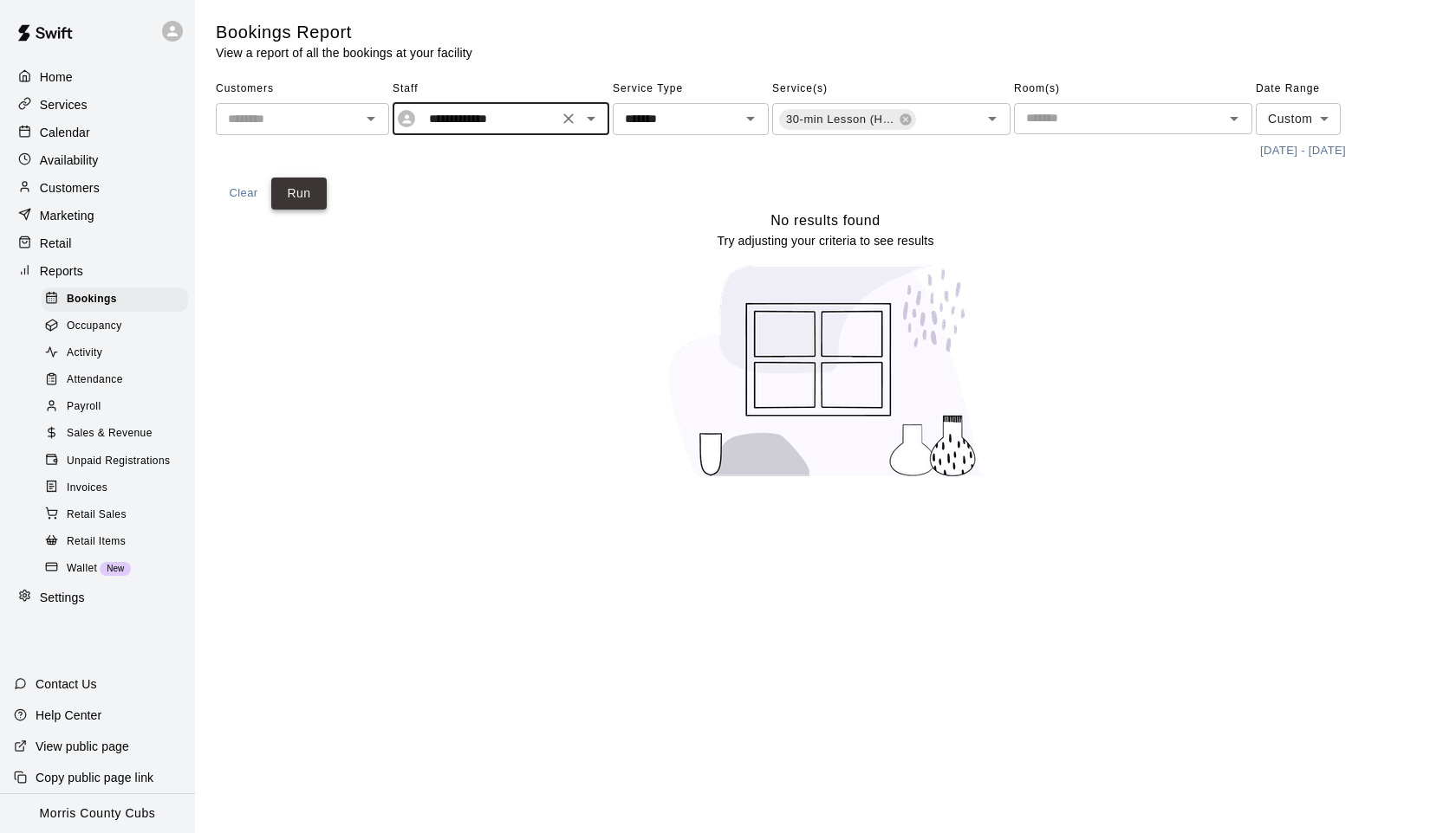
click at [315, 193] on button "Run" at bounding box center [299, 193] width 55 height 32
click at [589, 124] on icon "Open" at bounding box center [591, 118] width 21 height 21
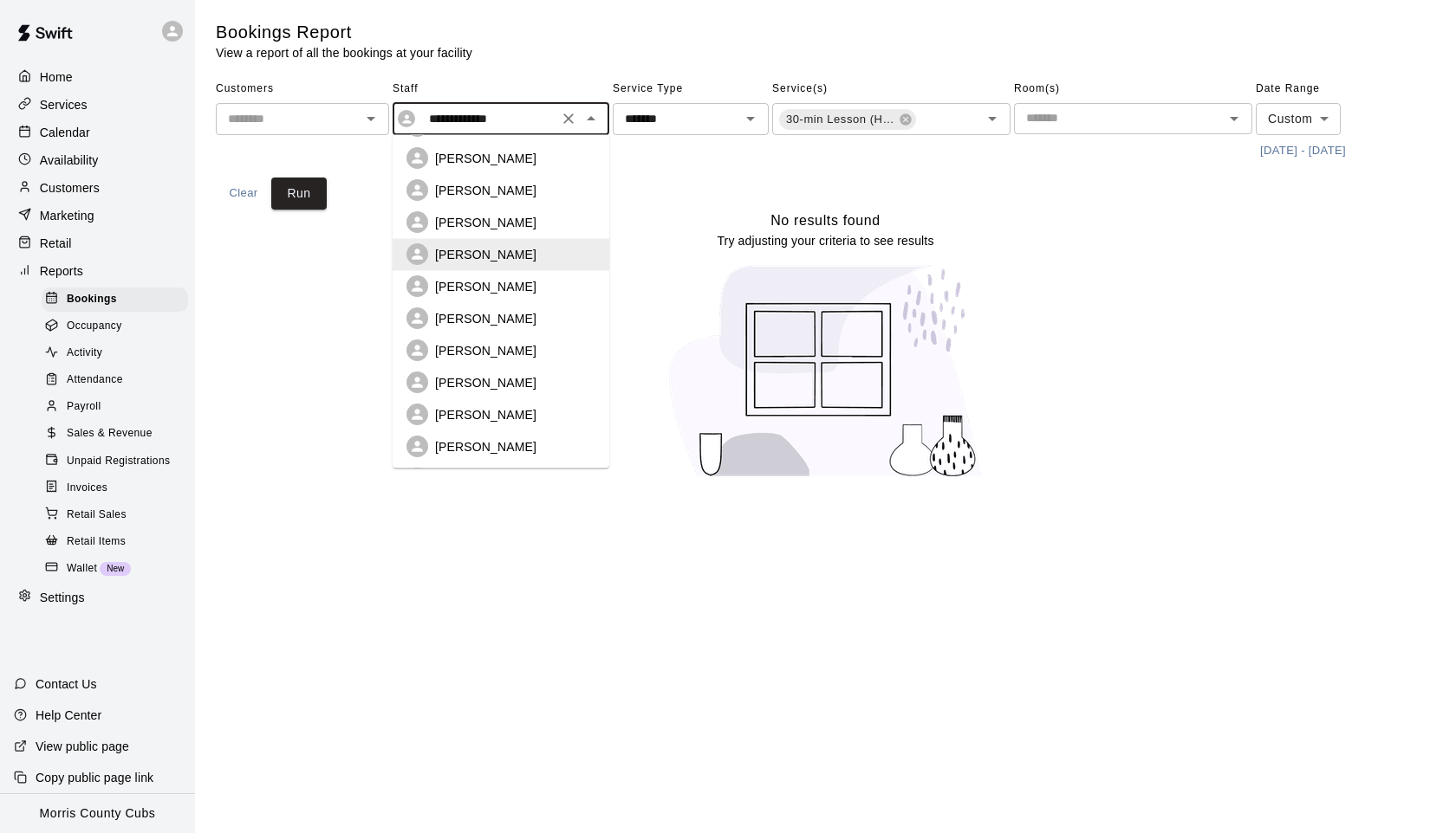
scroll to position [353, 0]
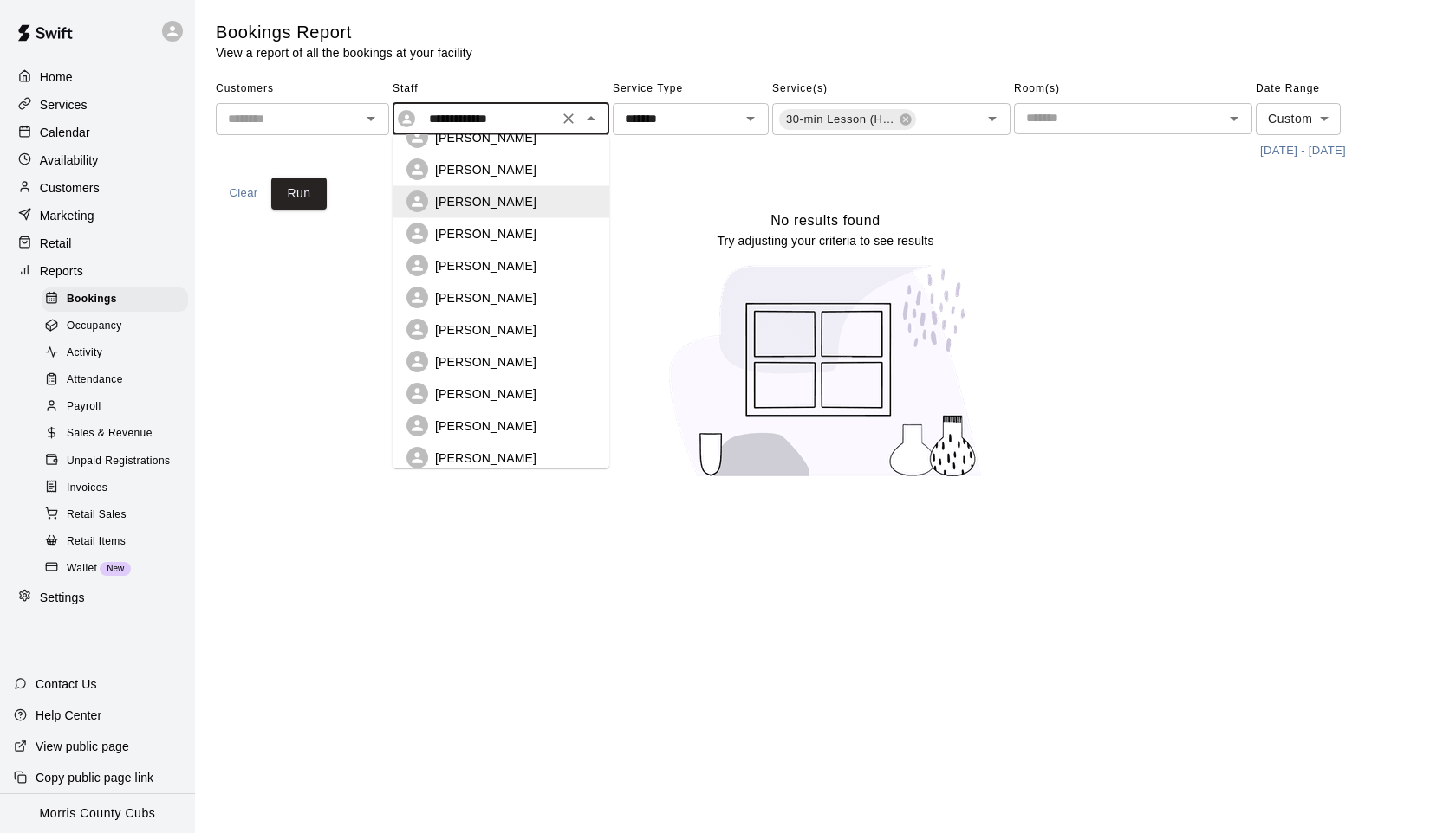
click at [477, 354] on p "[PERSON_NAME]" at bounding box center [486, 362] width 101 height 17
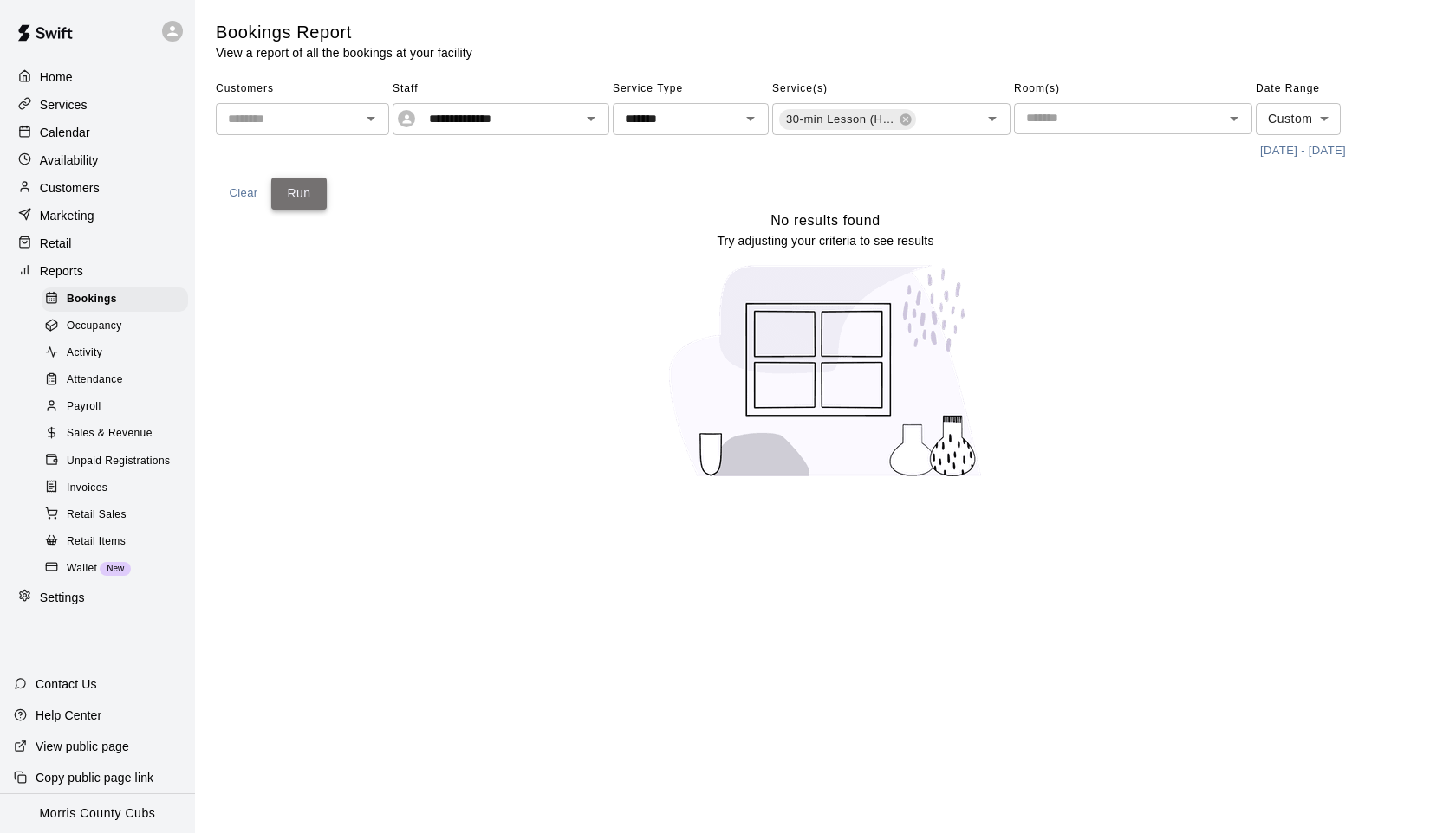
click at [298, 195] on button "Run" at bounding box center [299, 193] width 55 height 32
click at [591, 125] on icon "Open" at bounding box center [591, 118] width 21 height 21
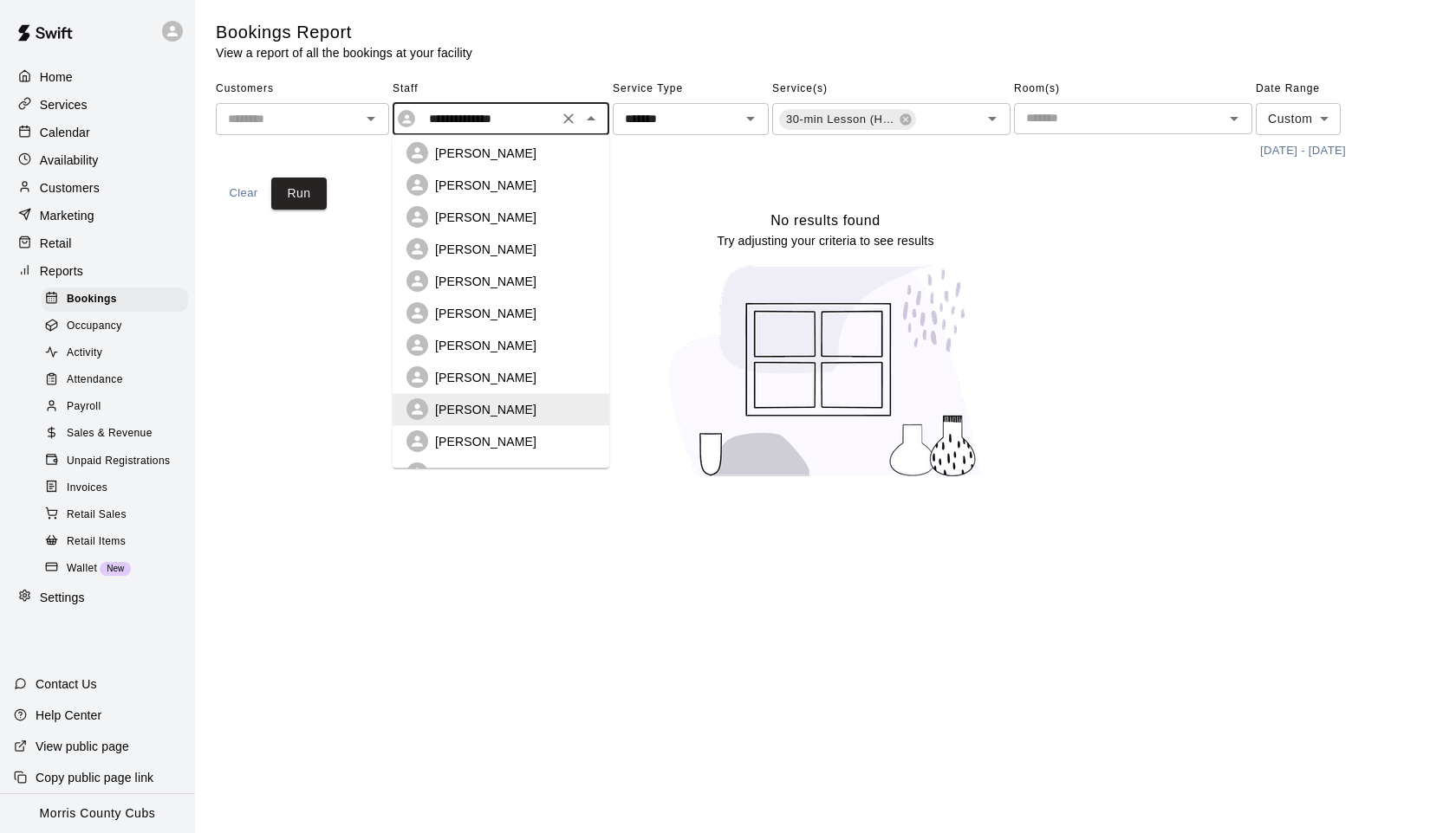
scroll to position [299, 0]
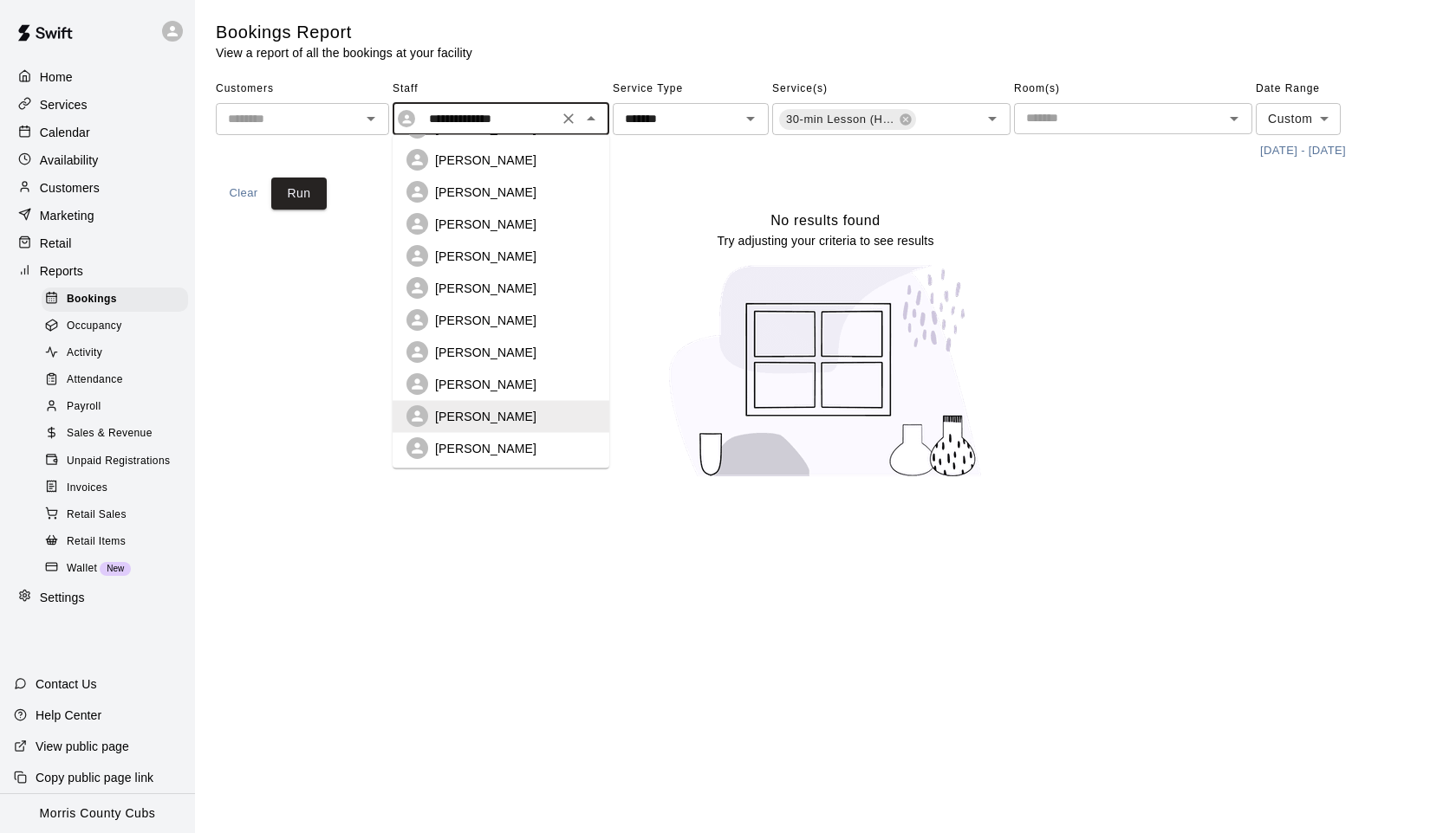
click at [485, 312] on p "[PERSON_NAME]" at bounding box center [486, 320] width 101 height 17
type input "**********"
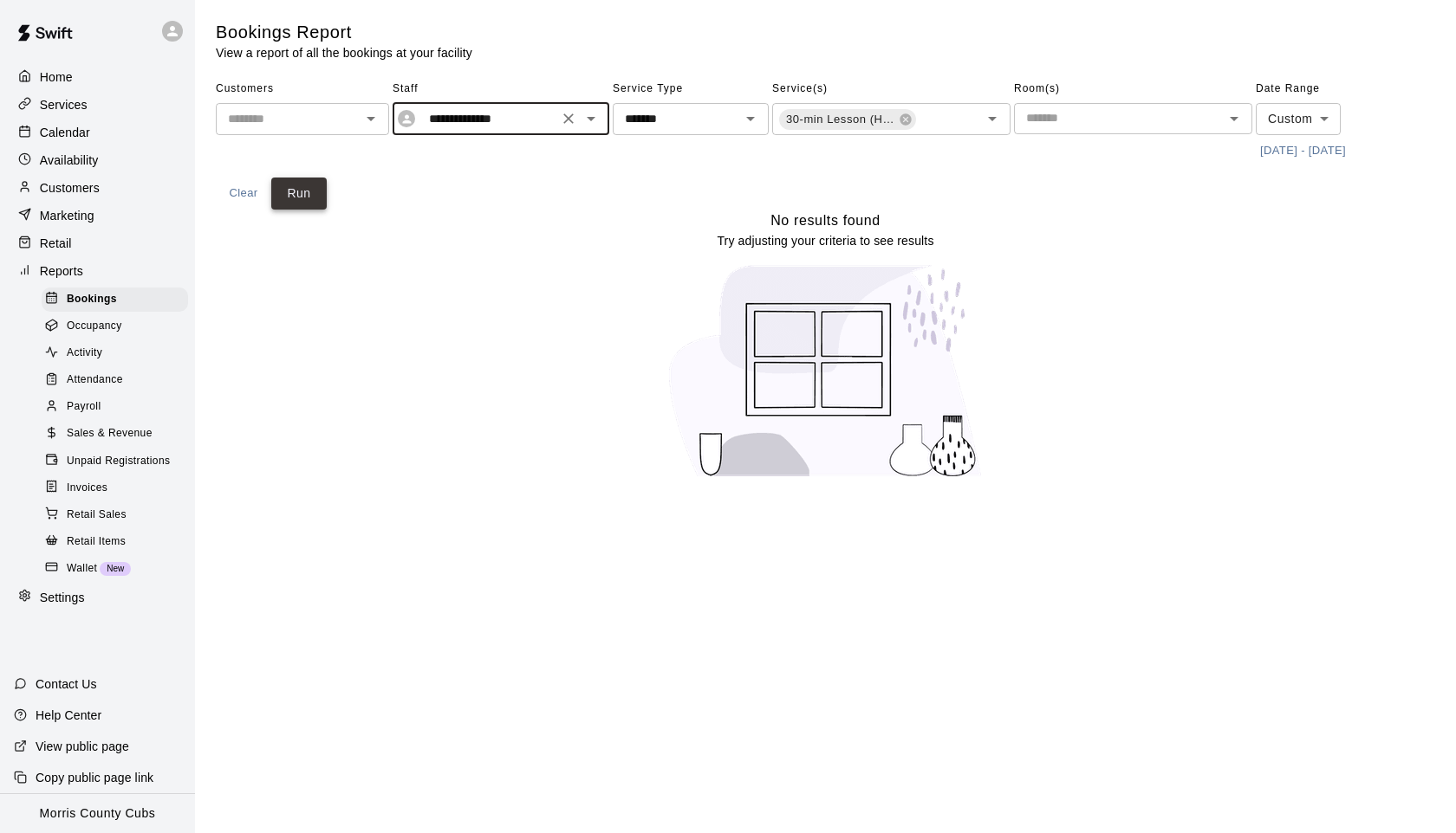
click at [307, 202] on button "Run" at bounding box center [299, 193] width 55 height 32
click at [585, 123] on icon "Open" at bounding box center [591, 118] width 21 height 21
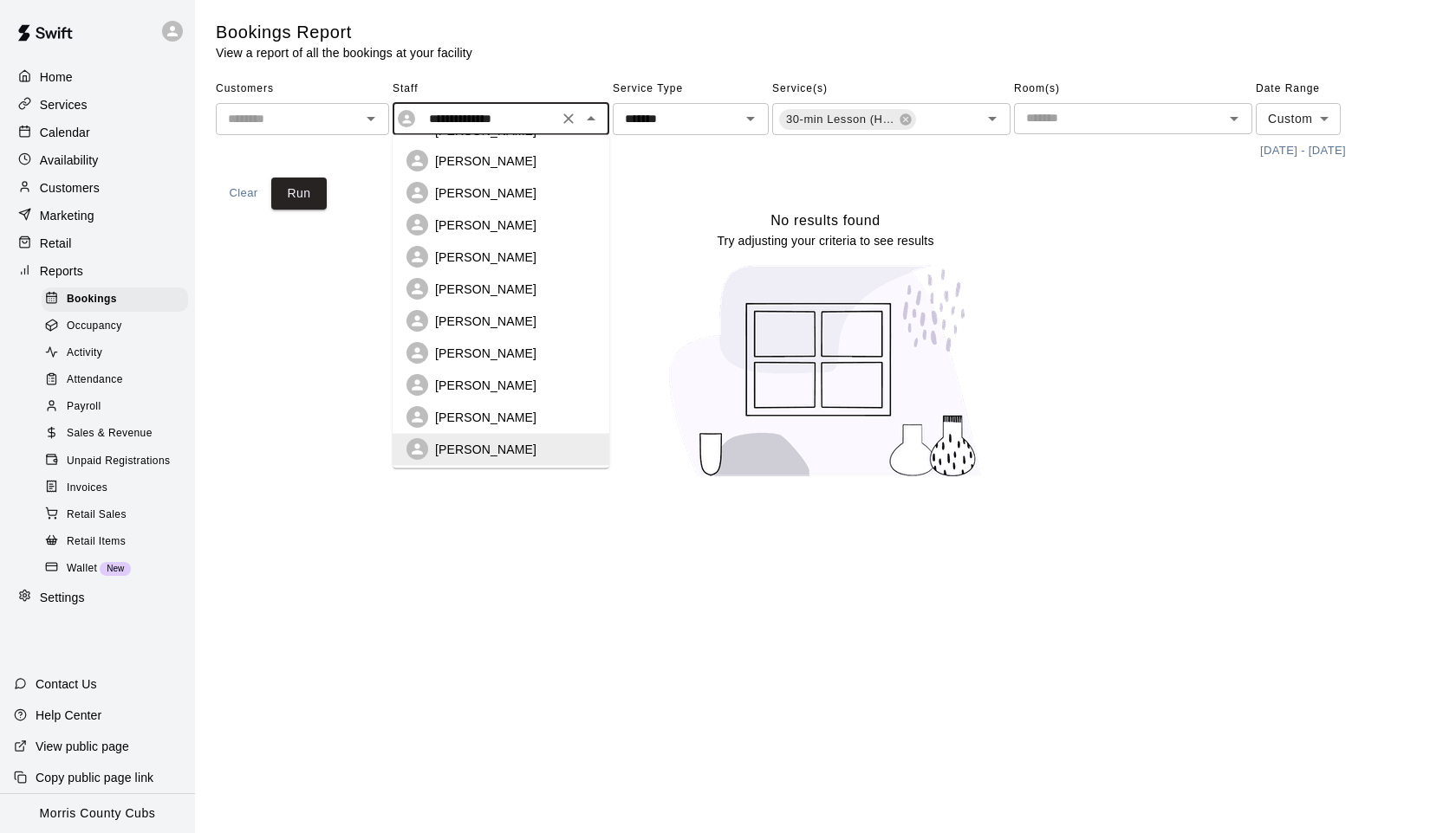
scroll to position [171, 0]
